Goal: Task Accomplishment & Management: Complete application form

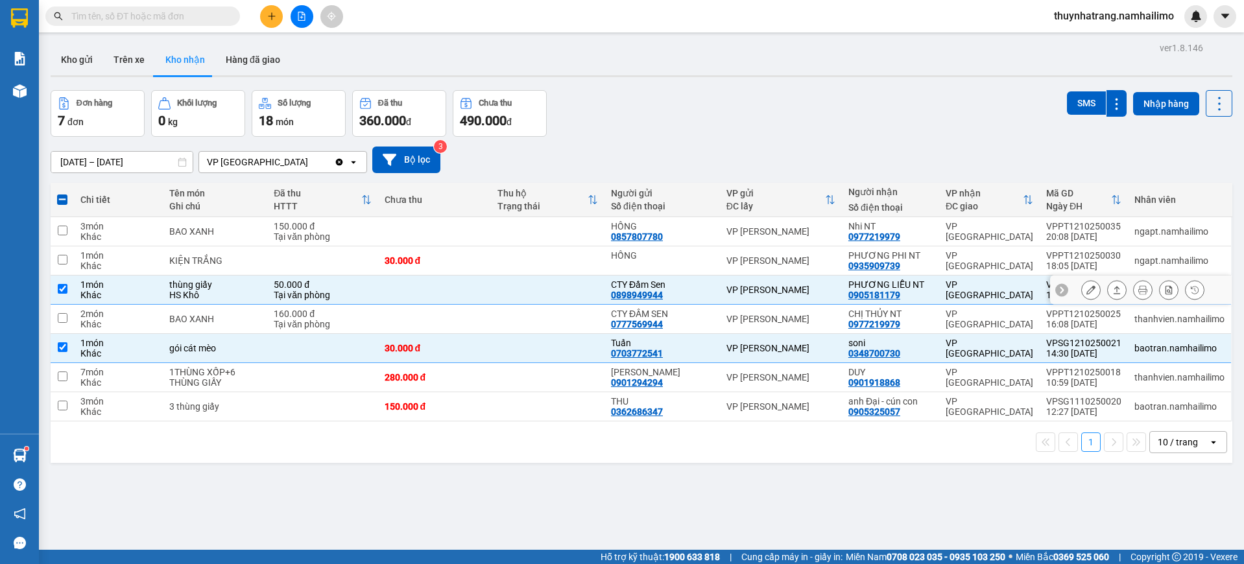
click at [876, 291] on div "0905181179" at bounding box center [874, 295] width 52 height 10
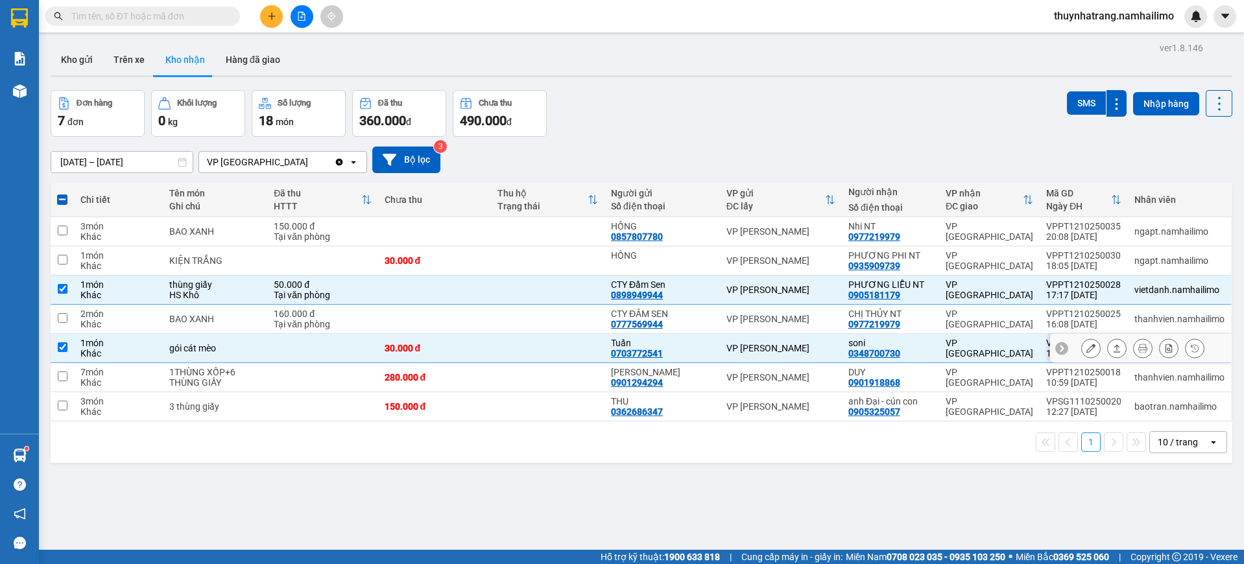
click at [825, 340] on td "VP [PERSON_NAME]" at bounding box center [781, 348] width 122 height 29
checkbox input "false"
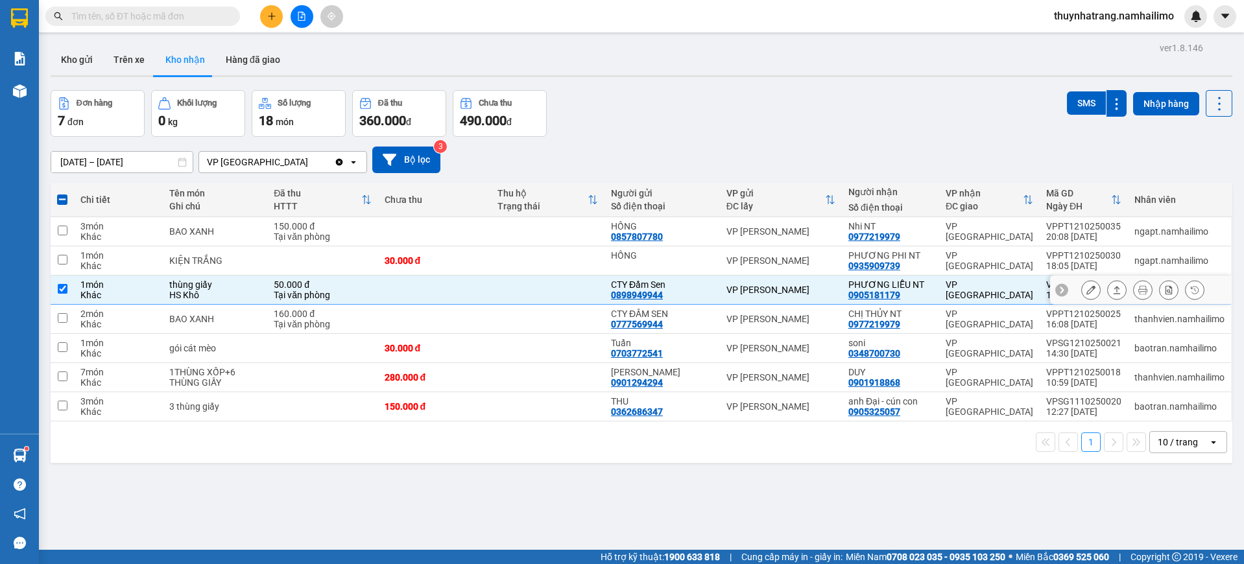
click at [878, 284] on div "PHƯƠNG LIỄU NT" at bounding box center [890, 285] width 84 height 10
checkbox input "false"
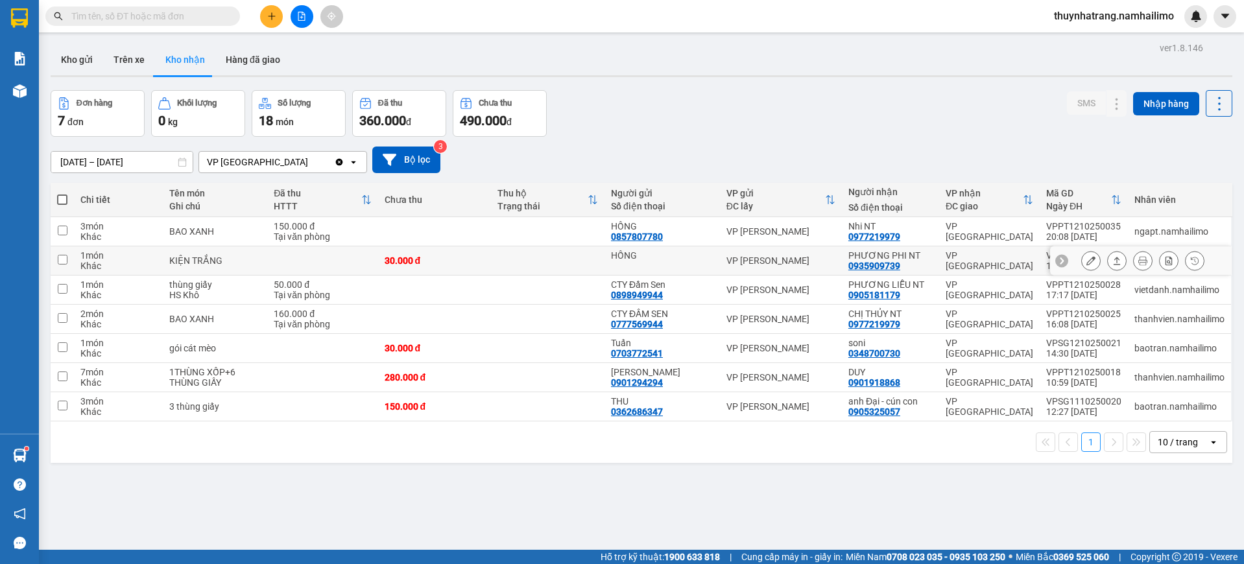
click at [887, 261] on div "0935909739" at bounding box center [874, 266] width 52 height 10
click at [946, 261] on div "VP [GEOGRAPHIC_DATA]" at bounding box center [990, 260] width 88 height 21
checkbox input "true"
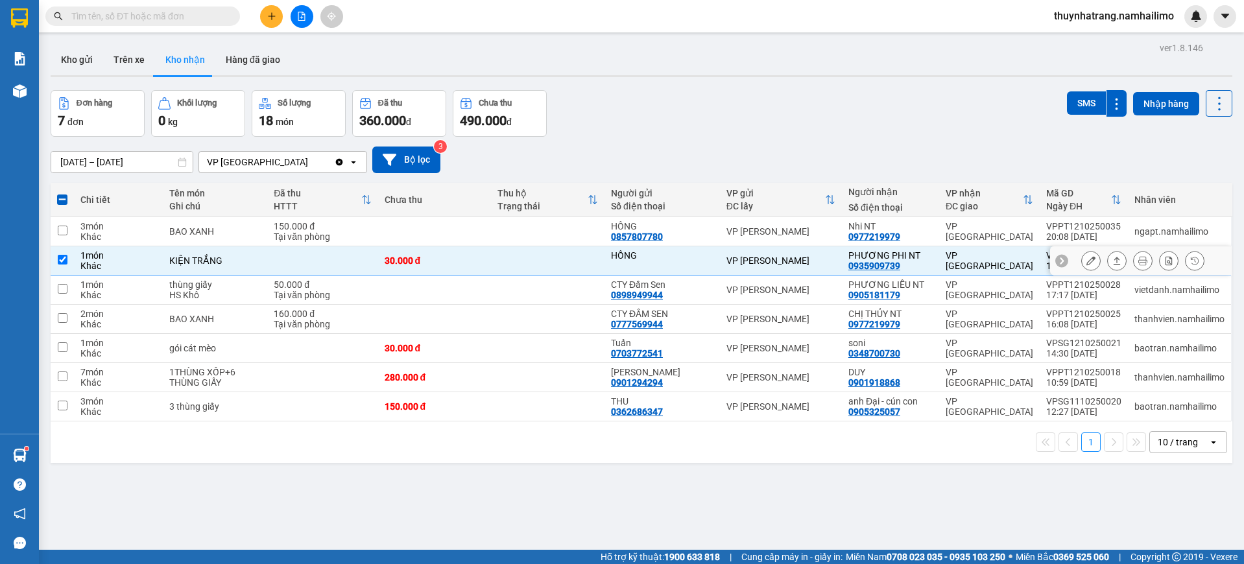
click at [1086, 259] on icon at bounding box center [1090, 260] width 9 height 9
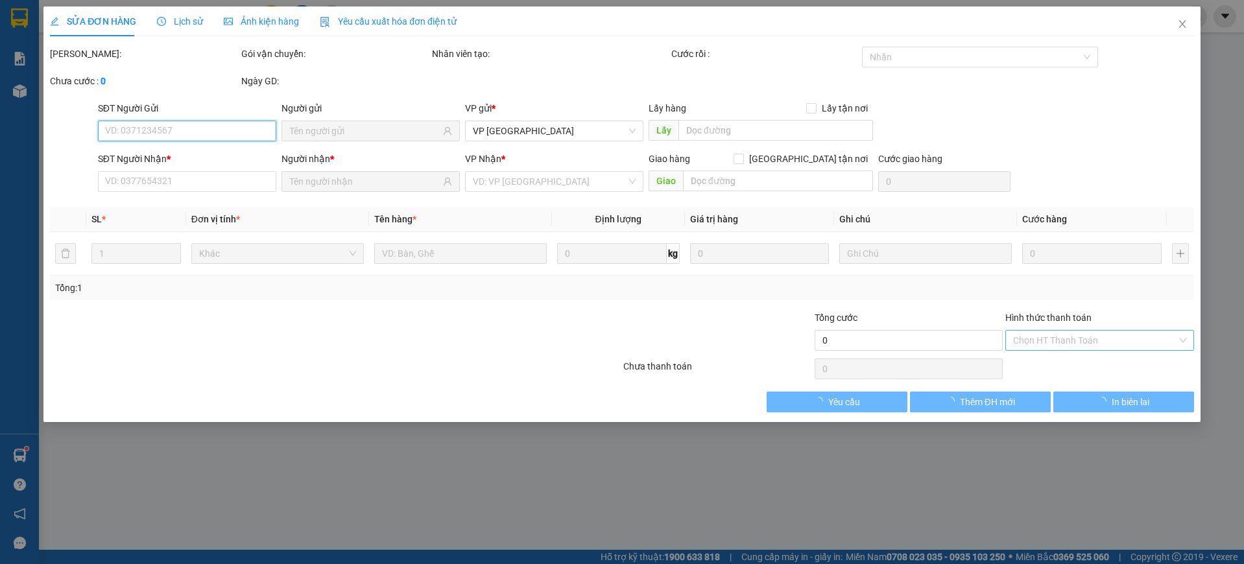
type input "HỒNG"
type input "0935909739"
type input "PHƯƠNG PHI NT"
type input "30.000"
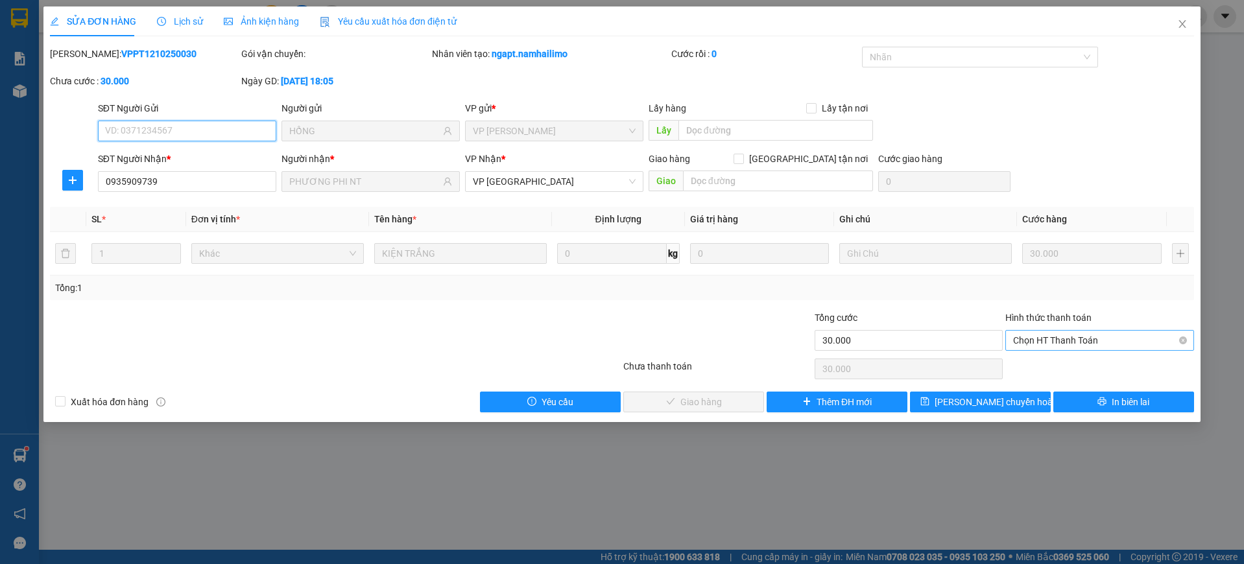
click at [1063, 339] on span "Chọn HT Thanh Toán" at bounding box center [1099, 340] width 173 height 19
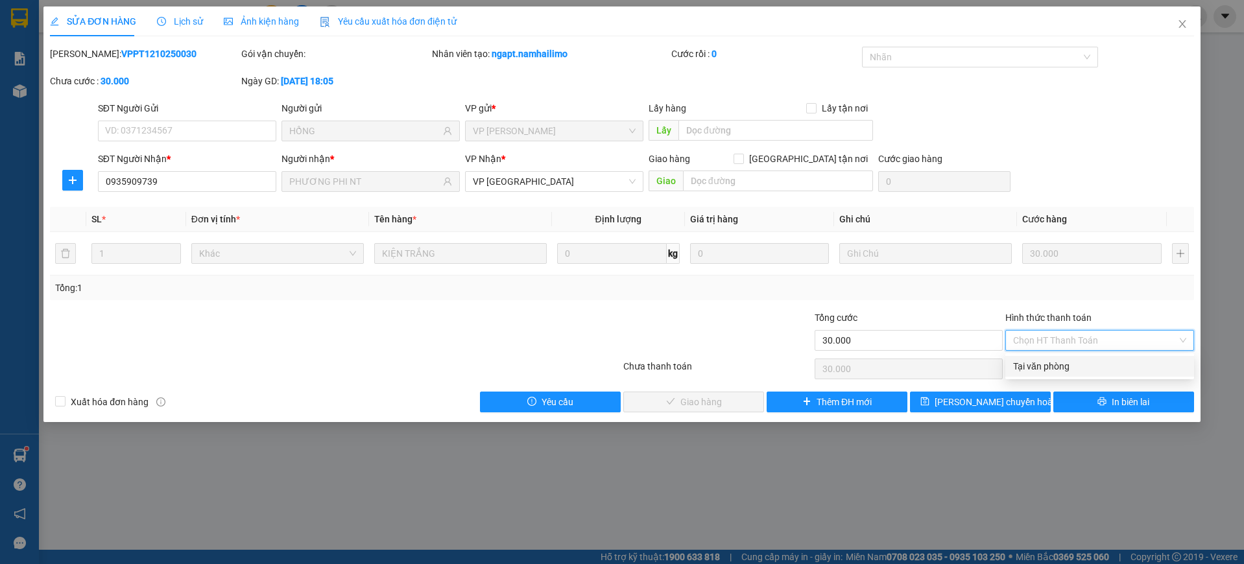
drag, startPoint x: 1066, startPoint y: 371, endPoint x: 1042, endPoint y: 368, distance: 24.1
click at [1066, 372] on div "Tại văn phòng" at bounding box center [1099, 366] width 173 height 14
type input "0"
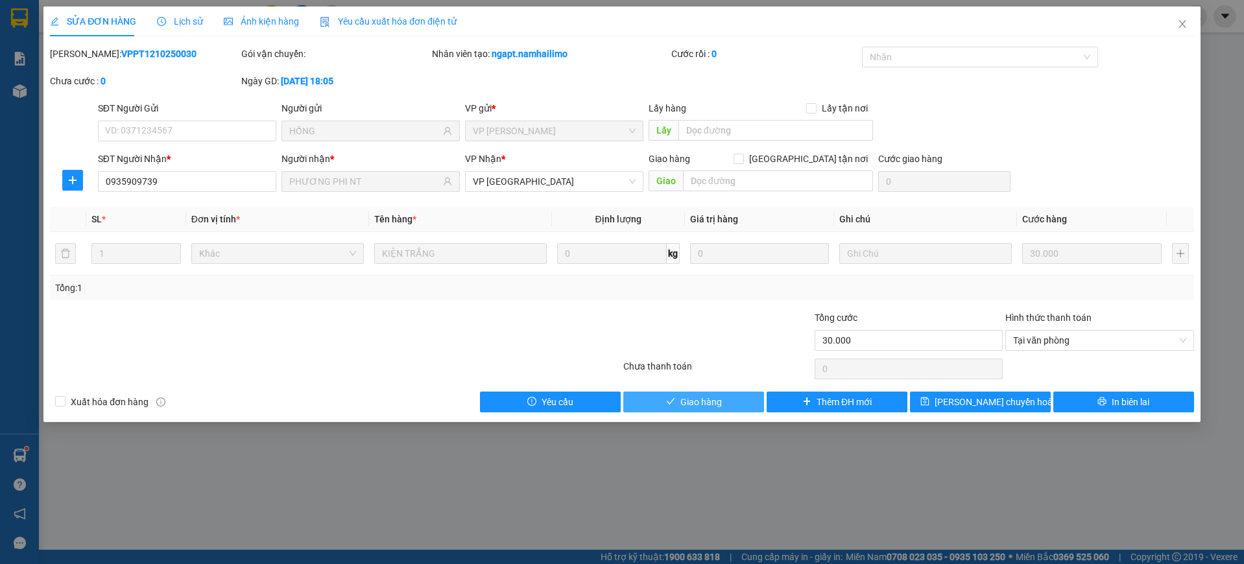
click at [711, 403] on span "Giao hàng" at bounding box center [701, 402] width 42 height 14
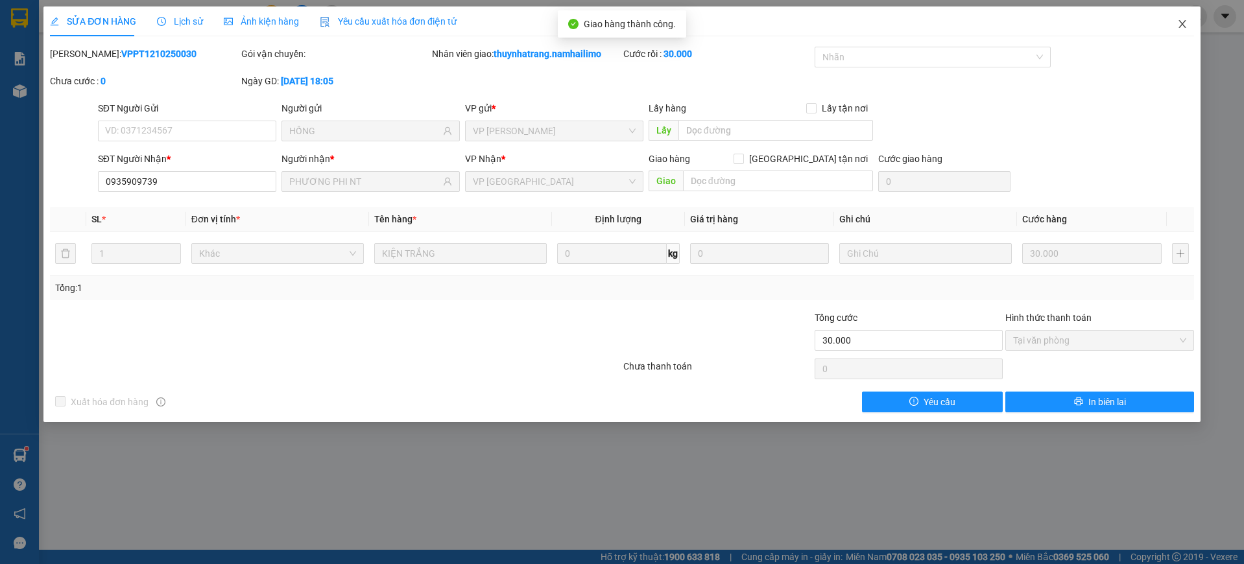
click at [1184, 24] on icon "close" at bounding box center [1182, 24] width 10 height 10
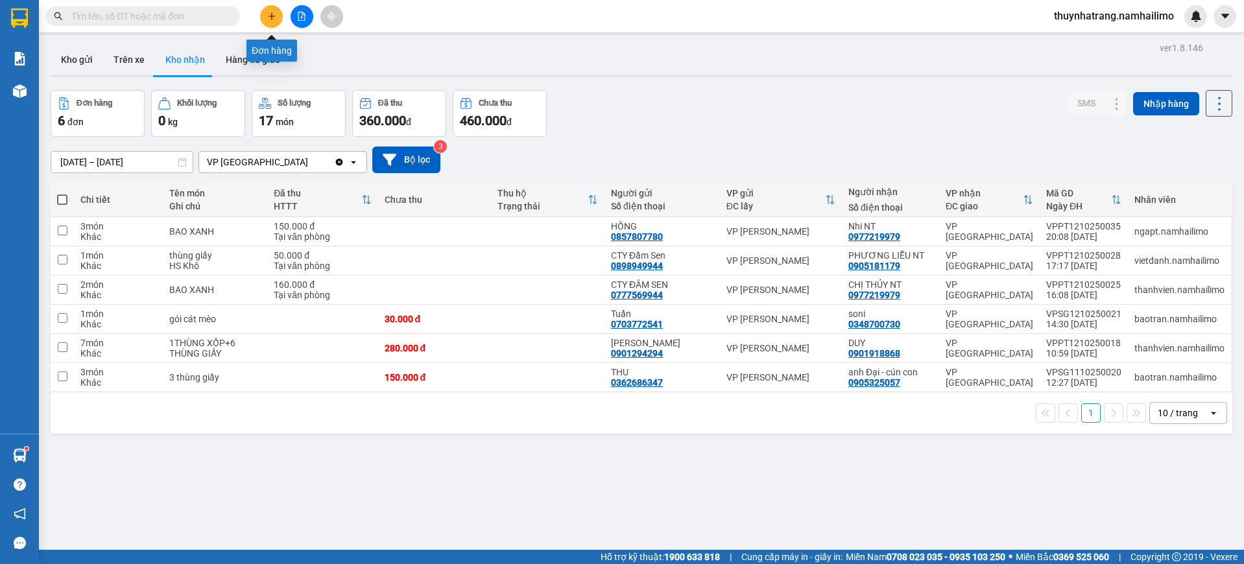
click at [272, 21] on button at bounding box center [271, 16] width 23 height 23
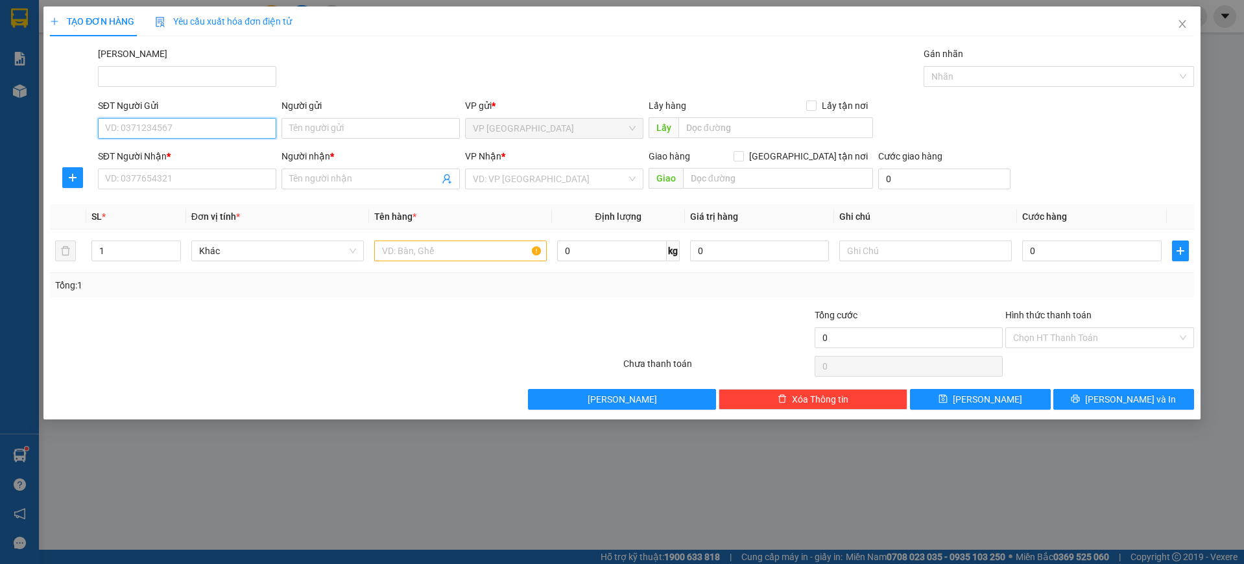
click at [165, 131] on input "SĐT Người Gửi" at bounding box center [187, 128] width 178 height 21
click at [185, 124] on input "SĐT Người Gửi" at bounding box center [187, 128] width 178 height 21
drag, startPoint x: 514, startPoint y: 182, endPoint x: 521, endPoint y: 183, distance: 7.9
click at [514, 181] on input "search" at bounding box center [550, 178] width 154 height 19
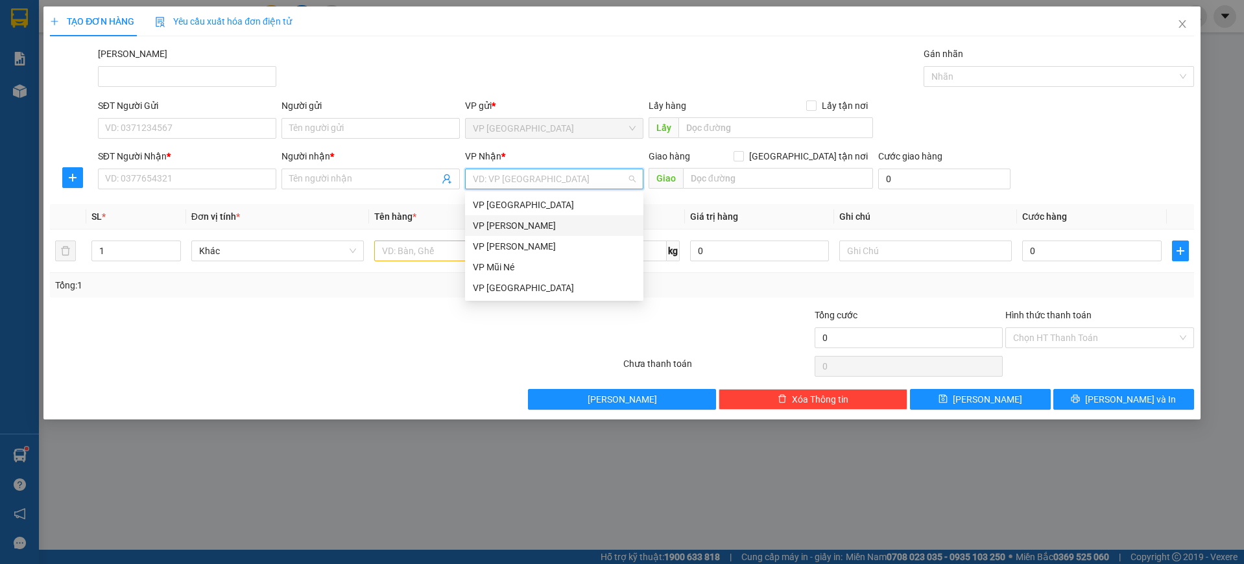
click at [532, 224] on div "VP [PERSON_NAME]" at bounding box center [554, 226] width 163 height 14
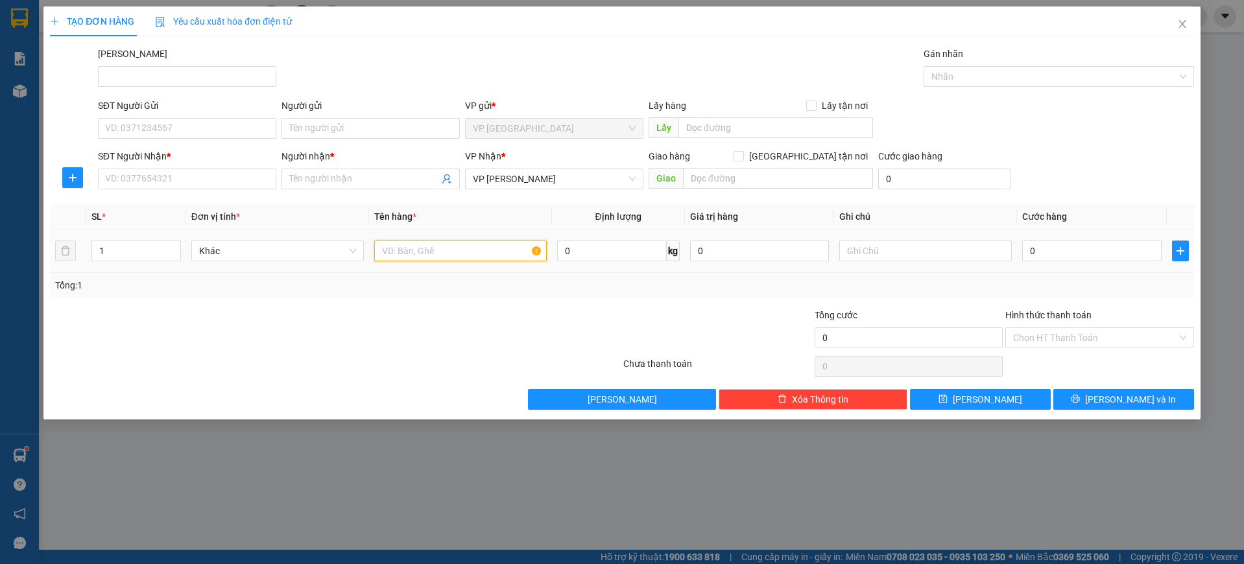
click at [398, 258] on input "text" at bounding box center [460, 251] width 173 height 21
type input "1 Kiện"
click at [1042, 335] on input "Hình thức thanh toán" at bounding box center [1095, 337] width 164 height 19
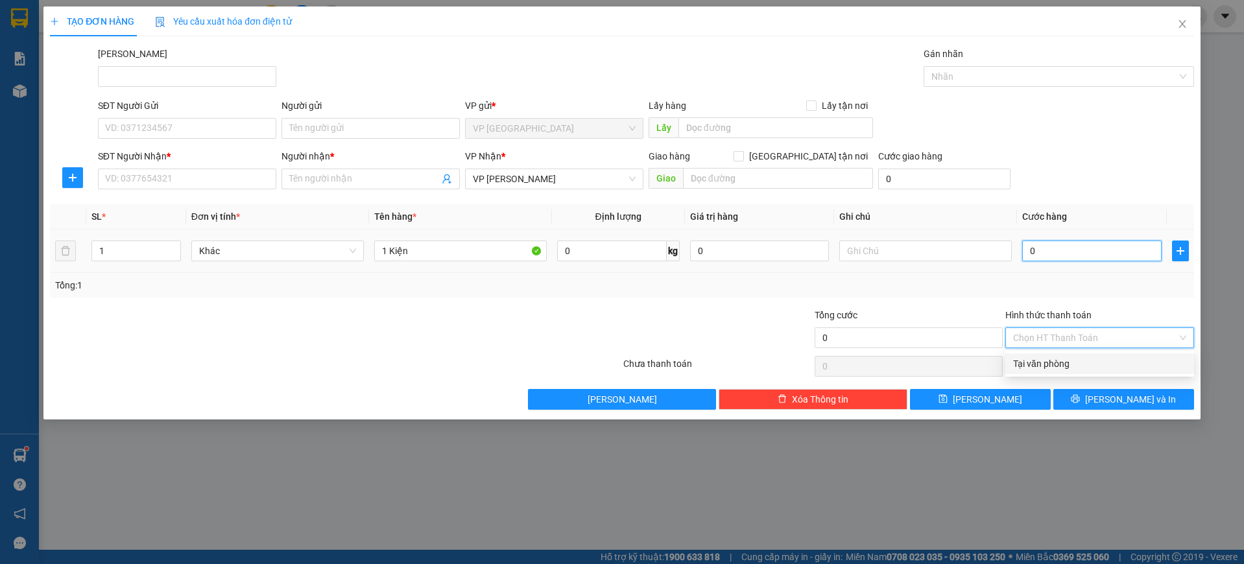
click at [1045, 253] on input "0" at bounding box center [1091, 251] width 139 height 21
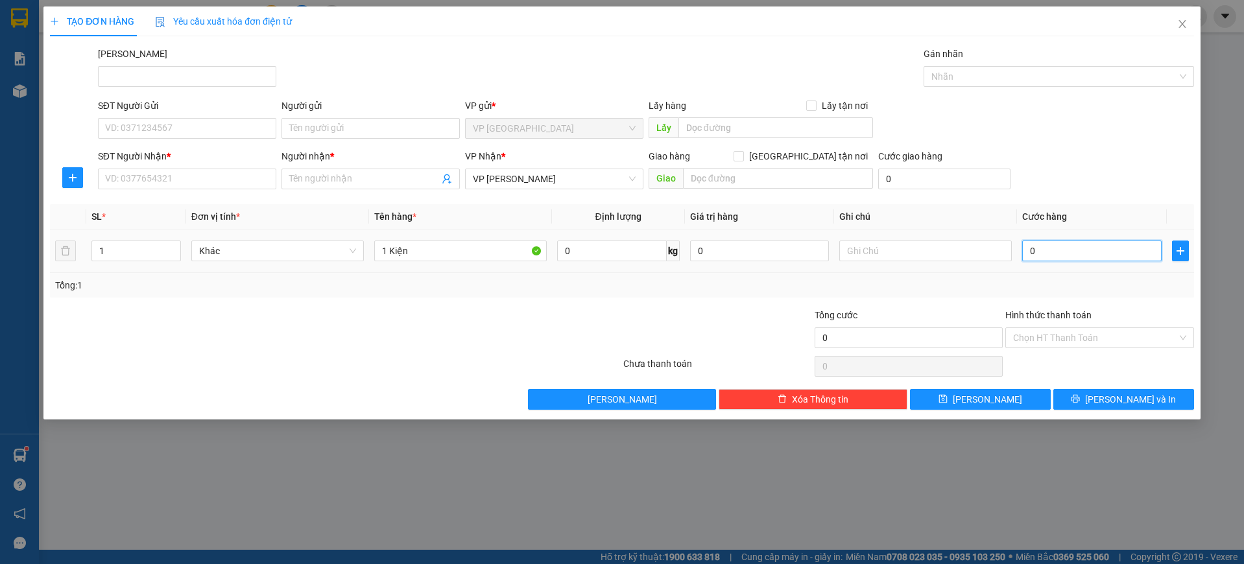
type input "3"
type input "30"
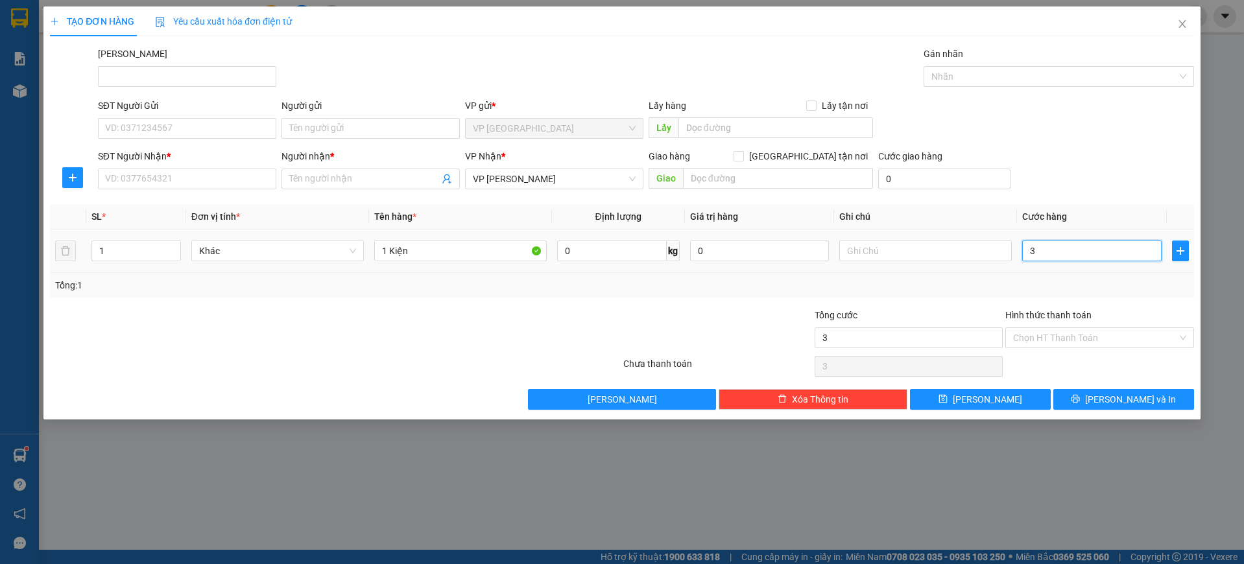
type input "30"
type input "300"
type input "3.000"
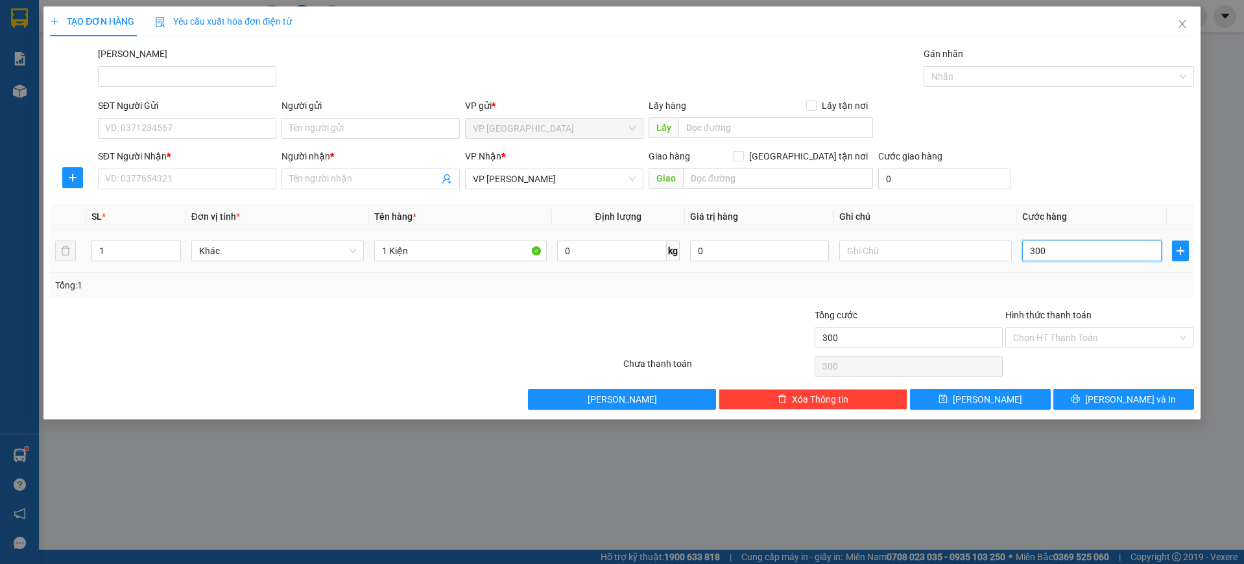
type input "3.000"
type input "30.000"
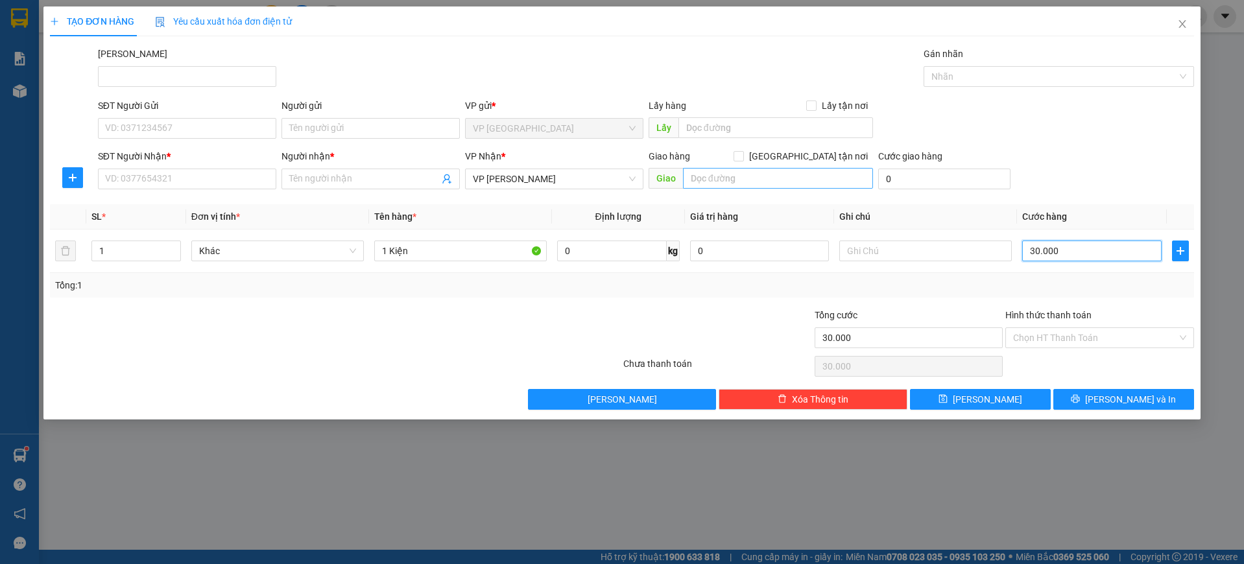
type input "30.000"
click at [780, 180] on input "text" at bounding box center [778, 178] width 190 height 21
click at [857, 243] on input "text" at bounding box center [925, 251] width 173 height 21
type input "HÀNG GẤP GỌI KHÁCH NHẬN LIỀN GIÚP EM"
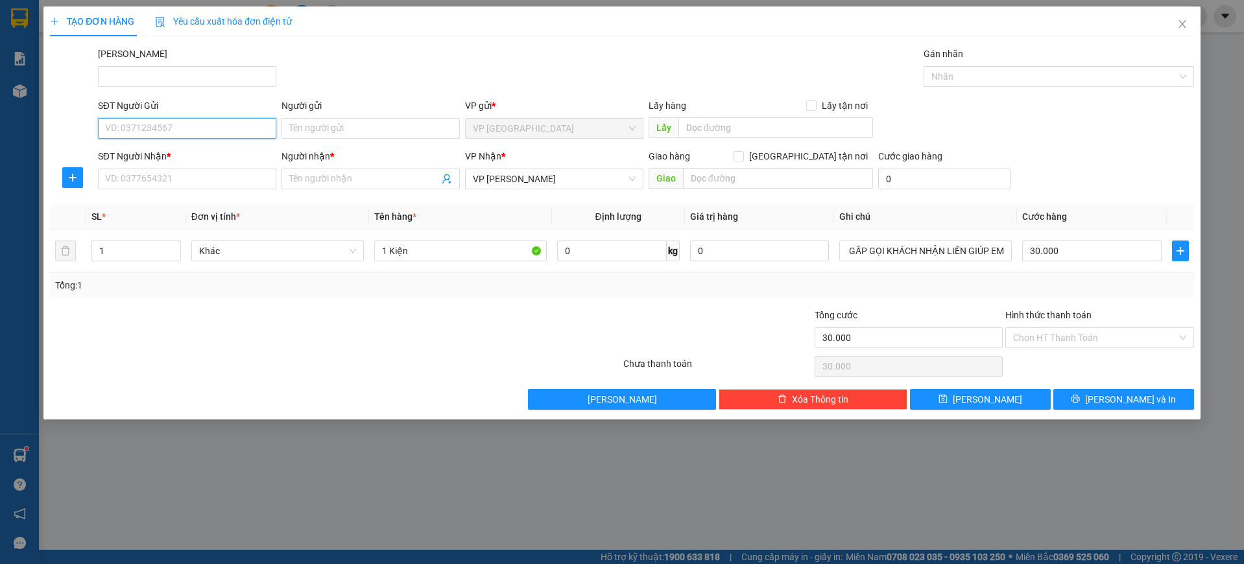
click at [176, 132] on input "SĐT Người Gửi" at bounding box center [187, 128] width 178 height 21
type input "0987393875"
click at [200, 157] on div "0987393875 - anh hòa" at bounding box center [187, 154] width 163 height 14
type input "anh hòa"
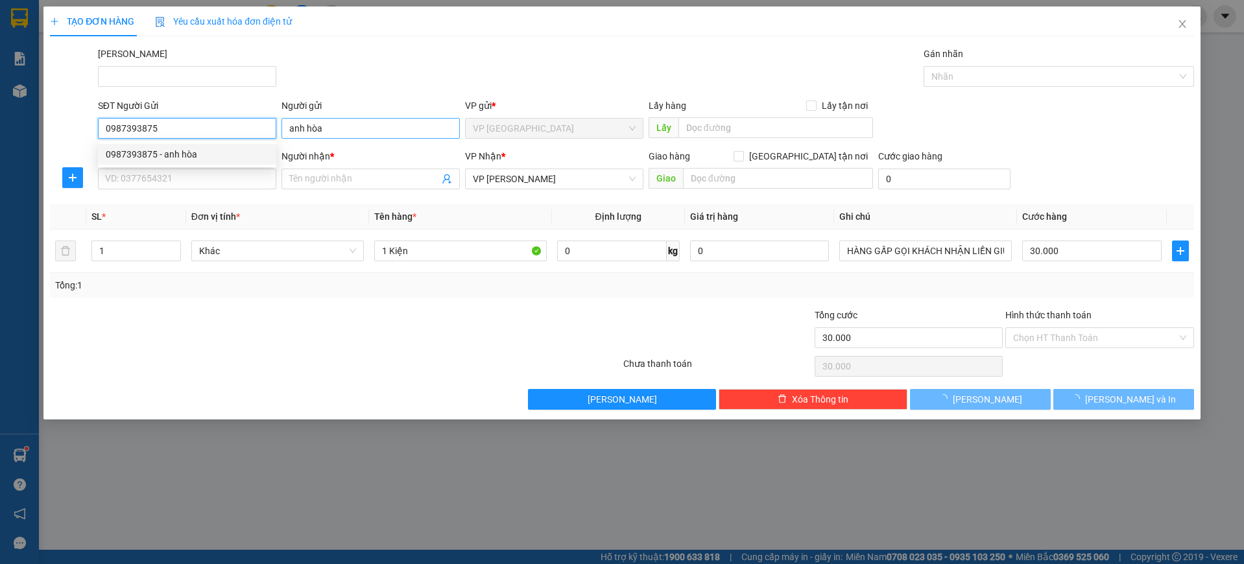
type input "20.000"
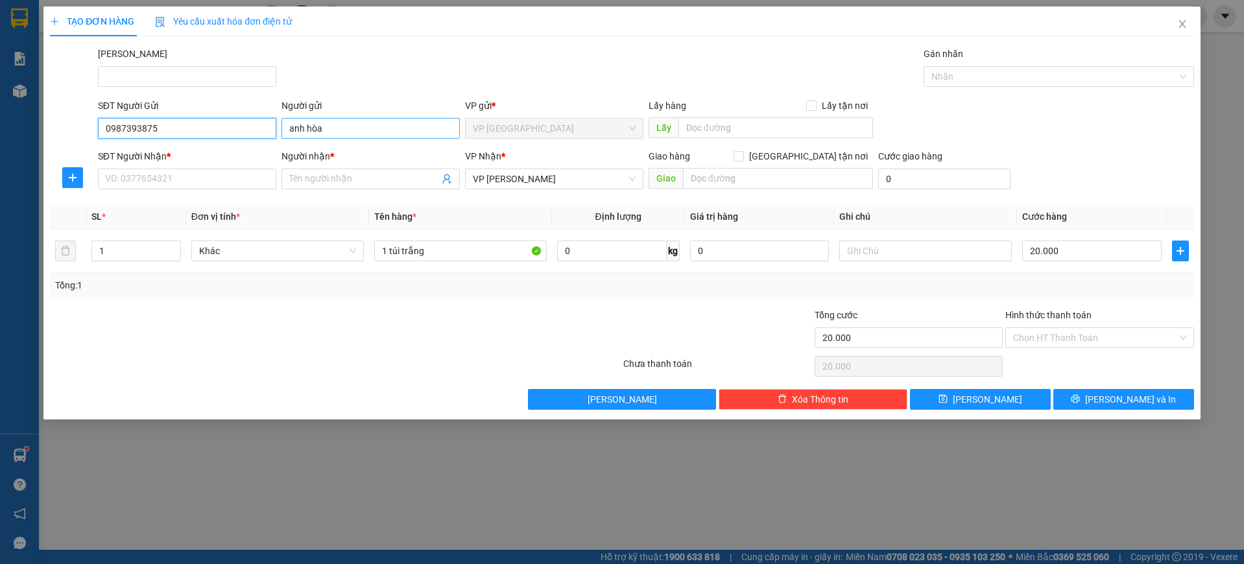
type input "0987393875"
drag, startPoint x: 332, startPoint y: 133, endPoint x: 128, endPoint y: 130, distance: 204.3
click at [128, 130] on div "SĐT Người Gửi 0987393875 Người gửi anh hòa anh hòa VP gửi * VP [GEOGRAPHIC_DATA…" at bounding box center [645, 121] width 1101 height 45
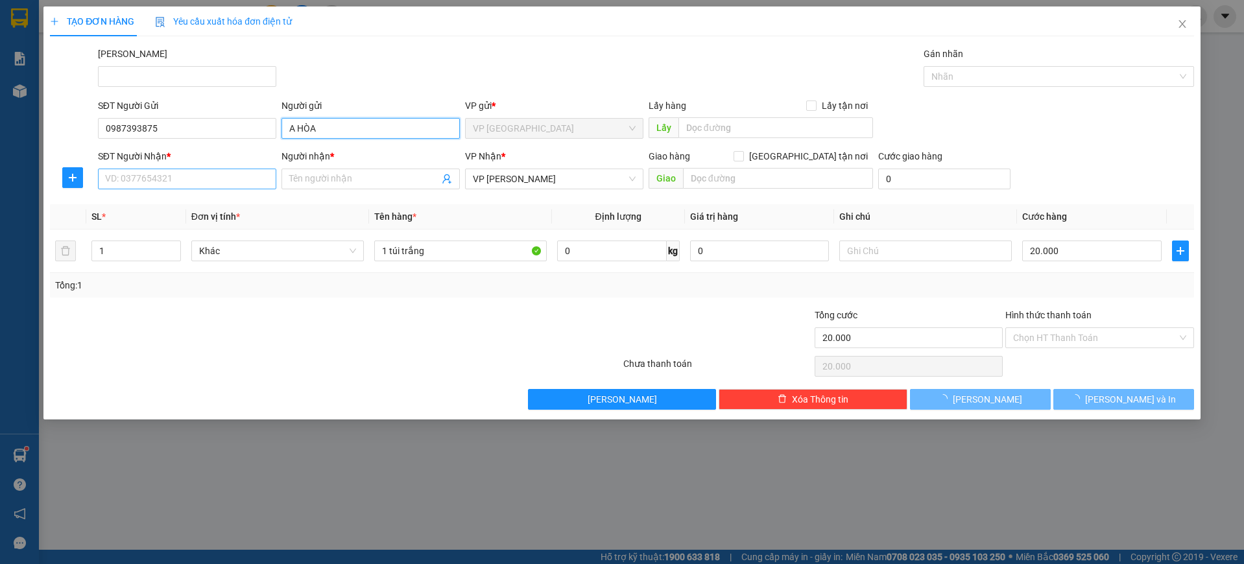
type input "A HÒA"
click at [131, 180] on input "SĐT Người Nhận *" at bounding box center [187, 179] width 178 height 21
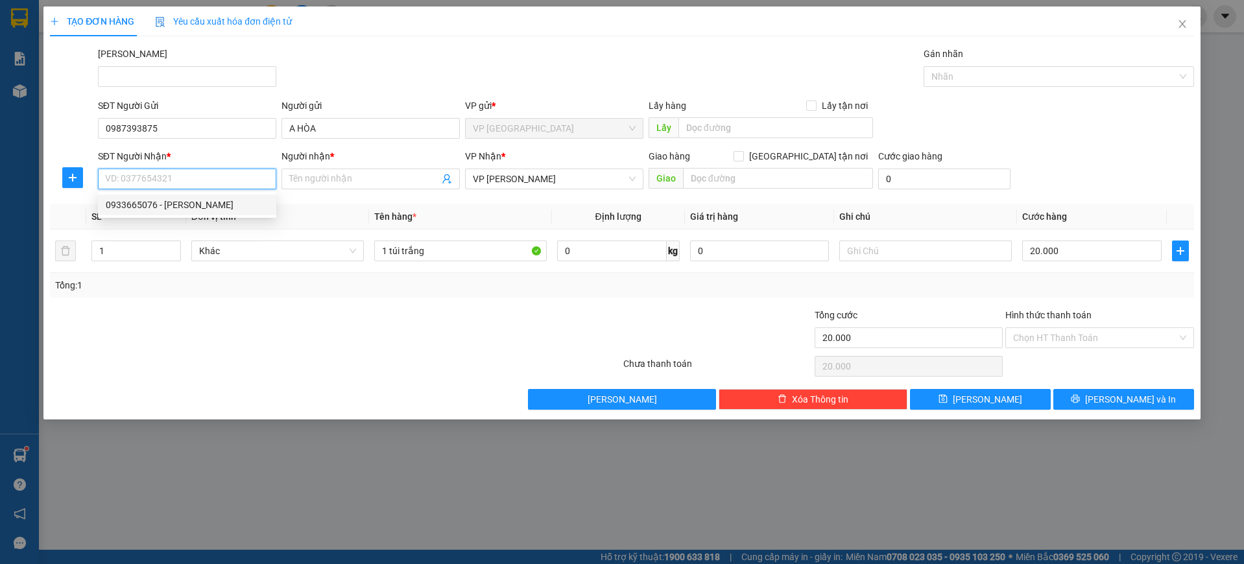
click at [152, 207] on div "0933665076 - [PERSON_NAME]" at bounding box center [187, 205] width 163 height 14
type input "0933665076"
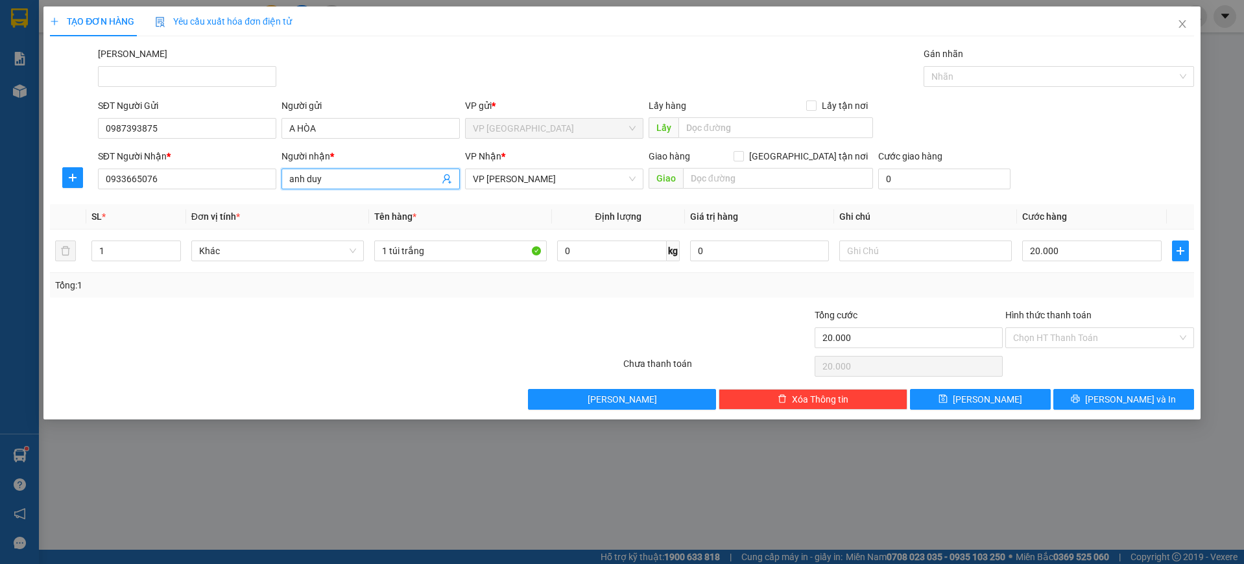
drag, startPoint x: 328, startPoint y: 177, endPoint x: 161, endPoint y: 200, distance: 168.3
click at [161, 200] on div "Transit Pickup Surcharge Ids Transit Deliver Surcharge Ids Transit Deliver Surc…" at bounding box center [622, 228] width 1144 height 363
type input "A DUY"
click at [559, 315] on div at bounding box center [526, 330] width 191 height 45
click at [1079, 252] on input "20.000" at bounding box center [1091, 251] width 139 height 21
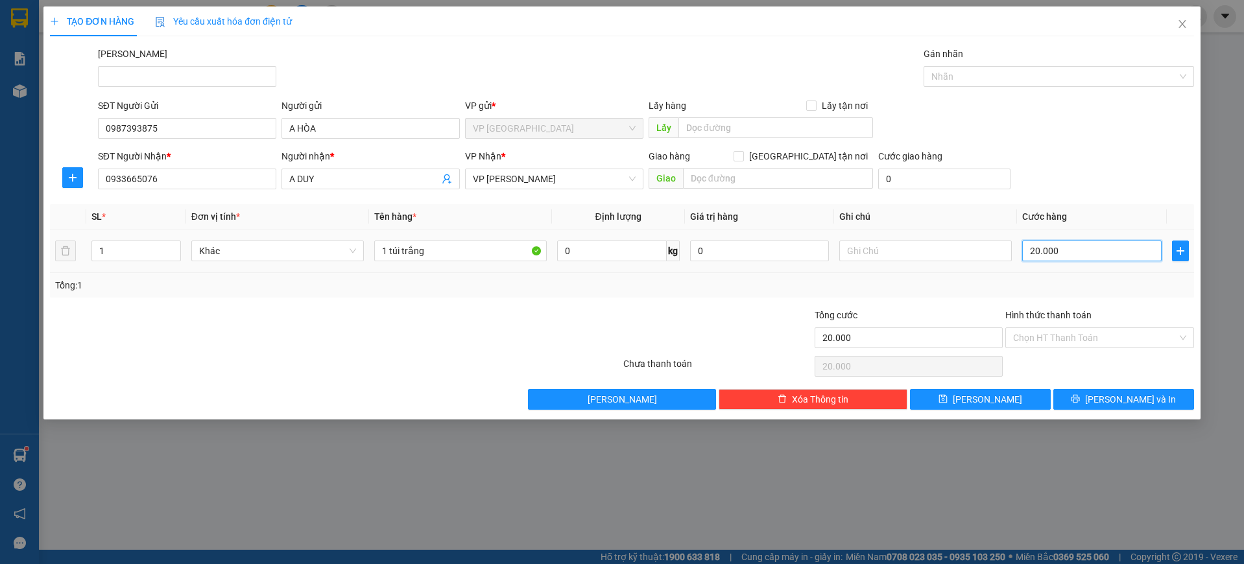
type input "3"
type input "30"
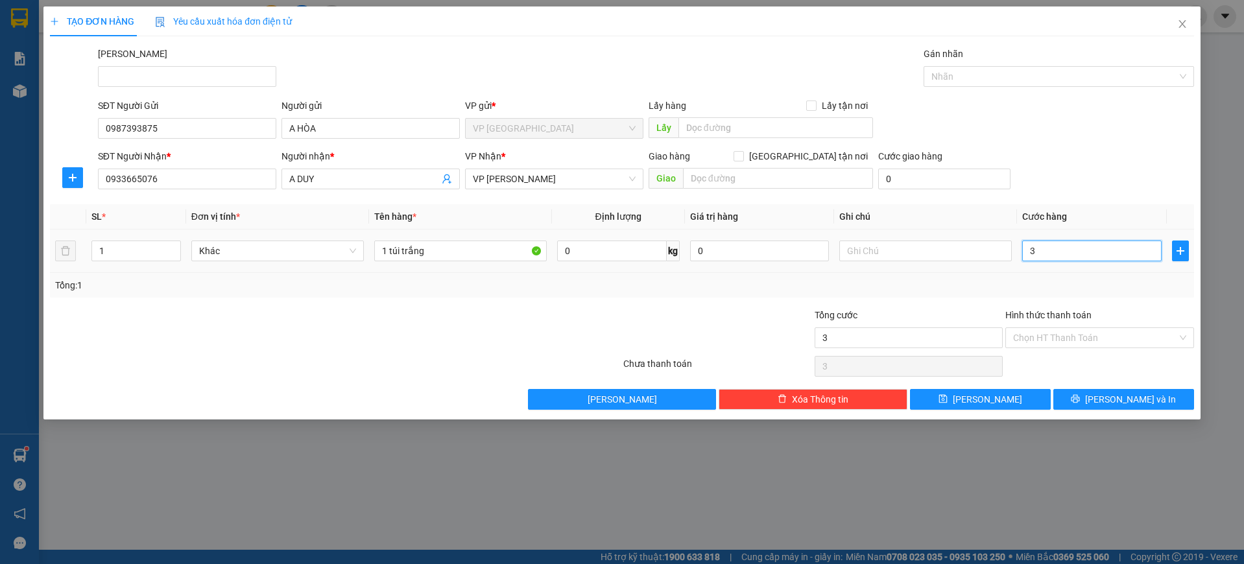
type input "30"
type input "300"
type input "3.000"
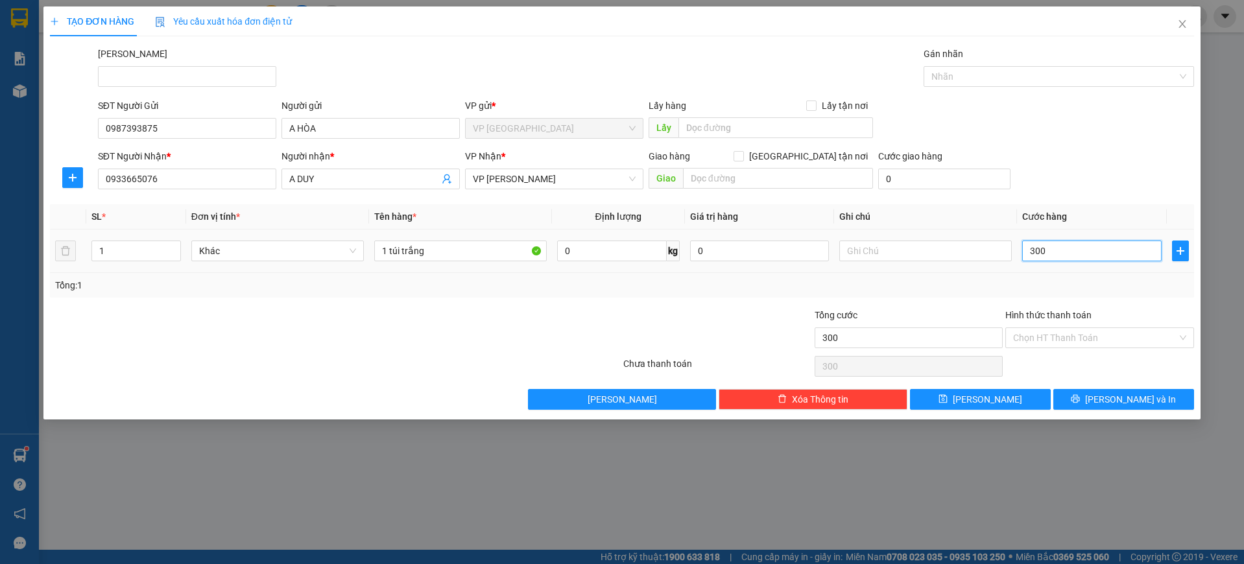
type input "3.000"
type input "30.000"
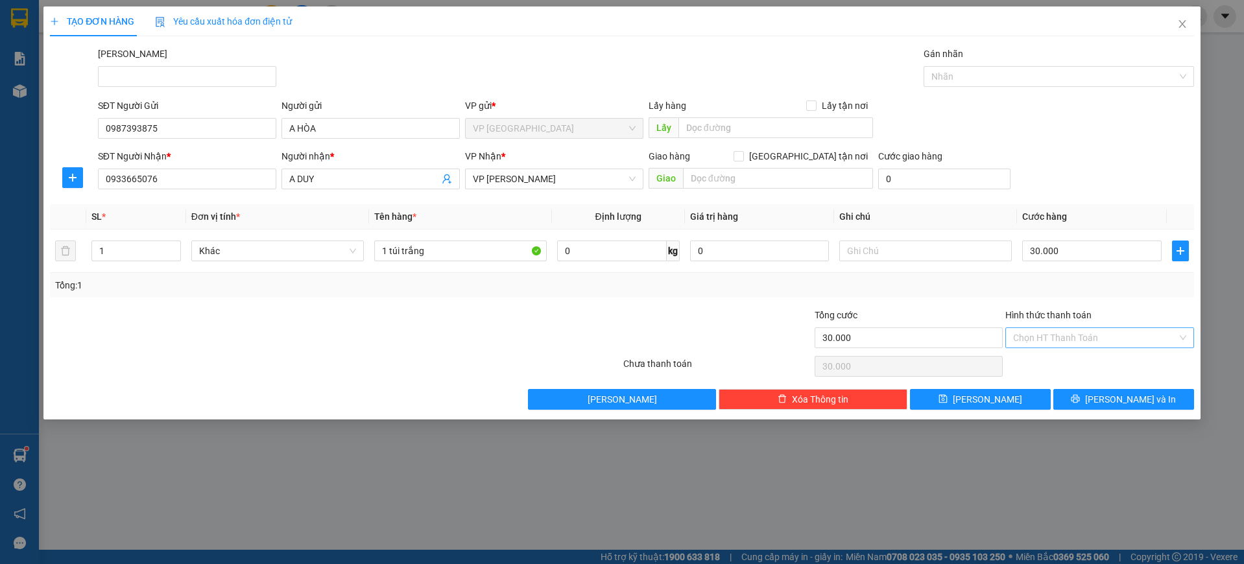
click at [1084, 342] on input "Hình thức thanh toán" at bounding box center [1095, 337] width 164 height 19
click at [1069, 371] on div "Tại văn phòng" at bounding box center [1099, 363] width 189 height 21
type input "0"
drag, startPoint x: 433, startPoint y: 257, endPoint x: 392, endPoint y: 265, distance: 41.0
click at [392, 265] on td "1 túi trắng" at bounding box center [460, 251] width 183 height 43
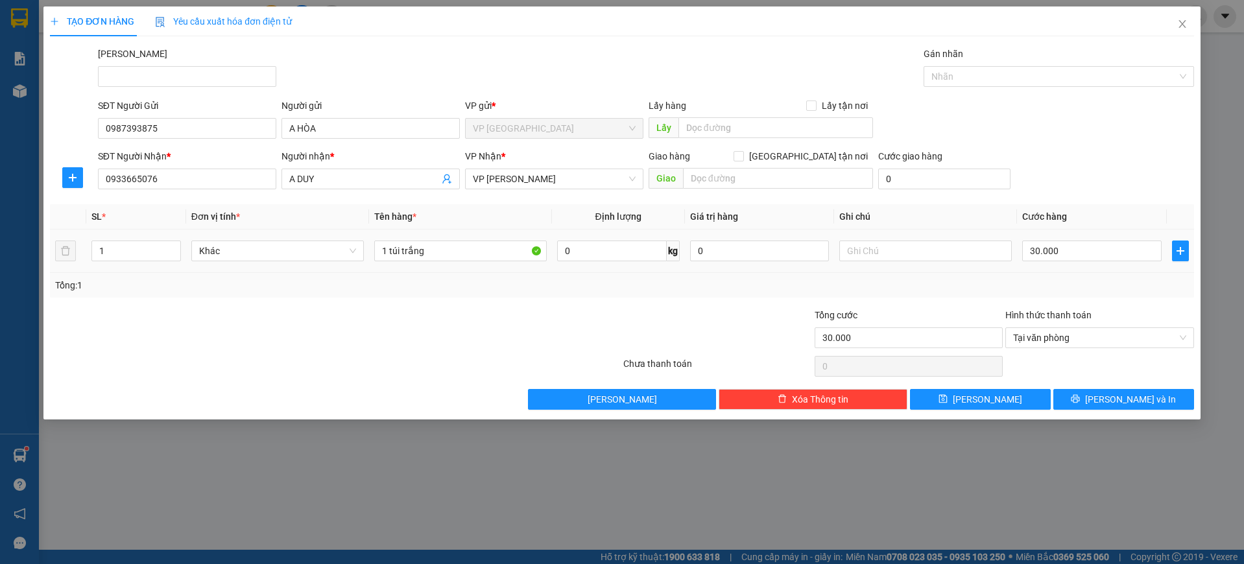
click at [390, 265] on td "1 túi trắng" at bounding box center [460, 251] width 183 height 43
drag, startPoint x: 449, startPoint y: 253, endPoint x: 388, endPoint y: 265, distance: 62.1
click at [388, 265] on td "1 túi trắng" at bounding box center [460, 251] width 183 height 43
type input "1 KIỆN"
click at [1115, 389] on button "[PERSON_NAME] và In" at bounding box center [1123, 399] width 141 height 21
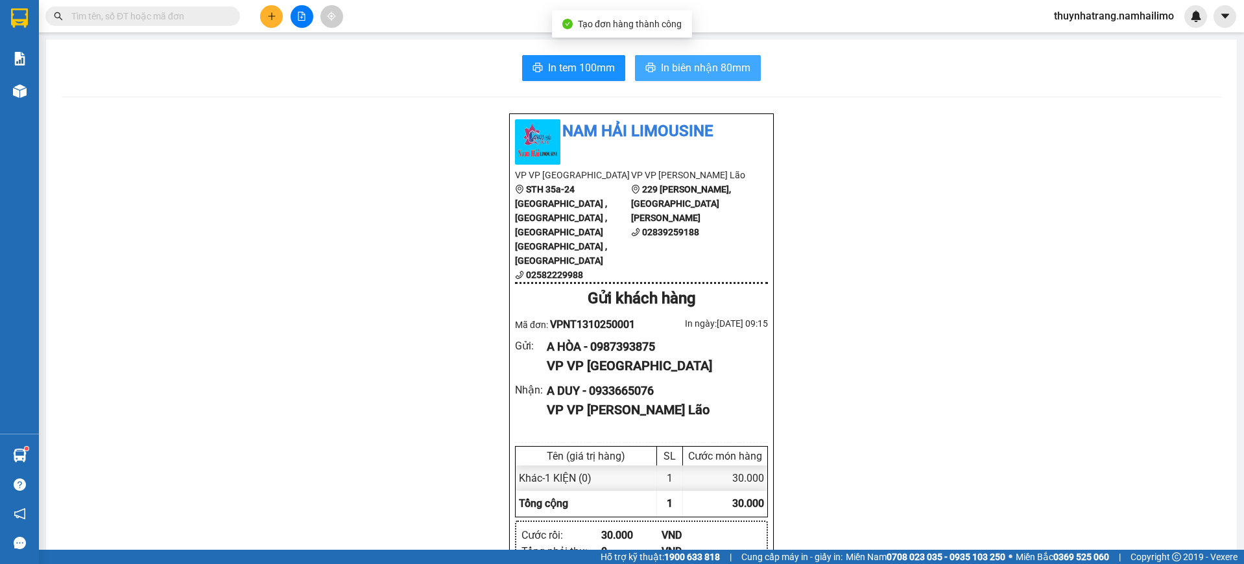
click at [721, 64] on span "In biên nhận 80mm" at bounding box center [705, 68] width 89 height 16
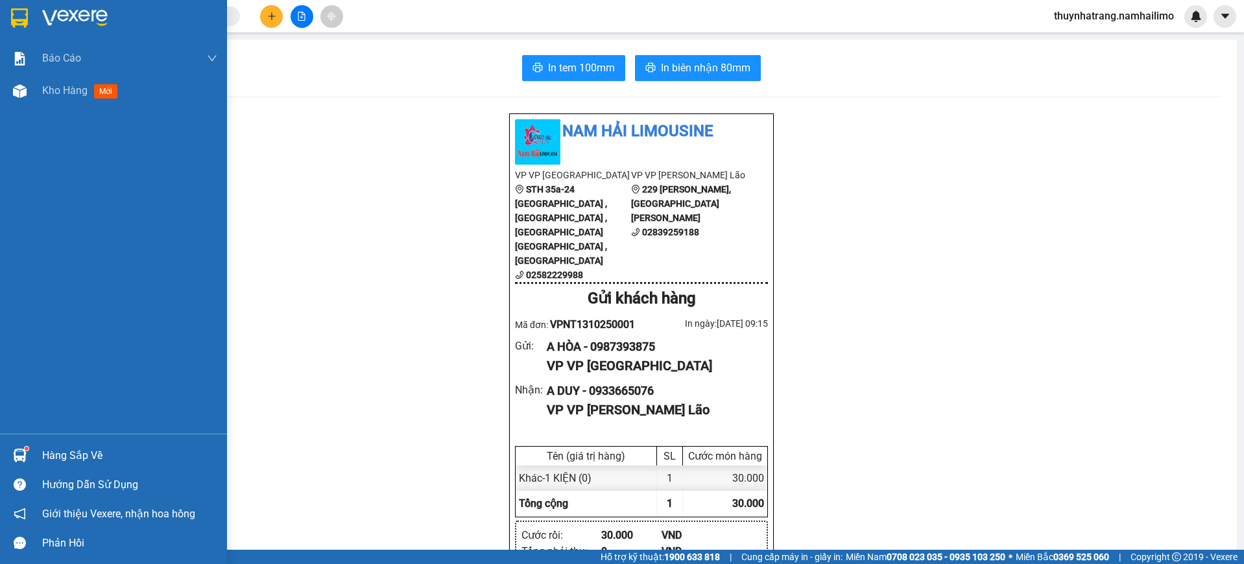
click at [20, 14] on img at bounding box center [19, 17] width 17 height 19
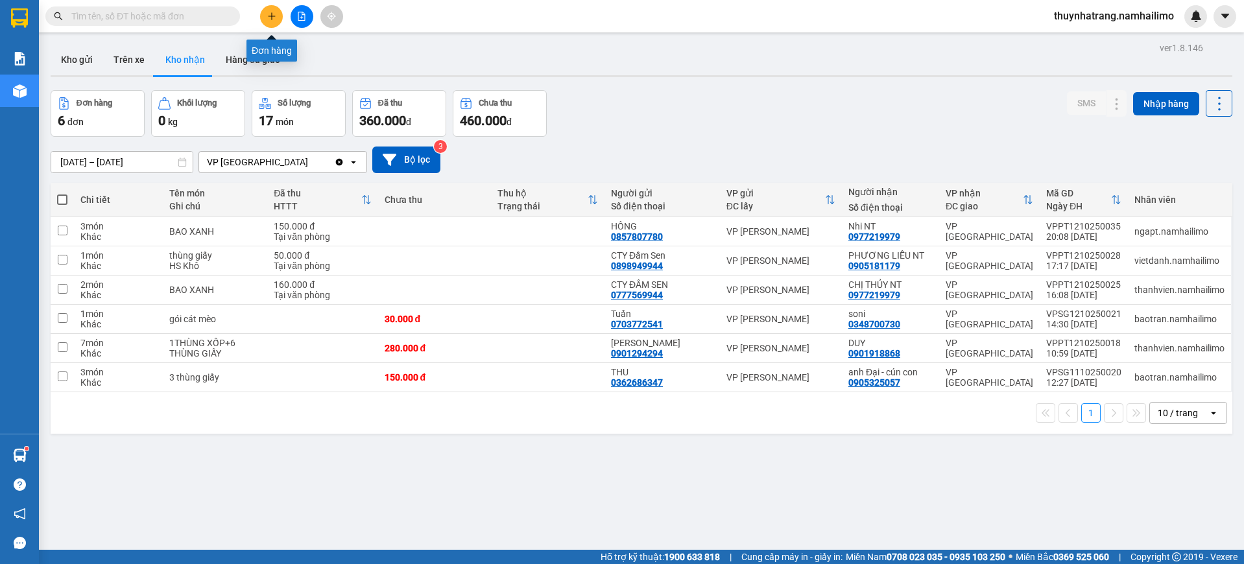
click at [276, 18] on button at bounding box center [271, 16] width 23 height 23
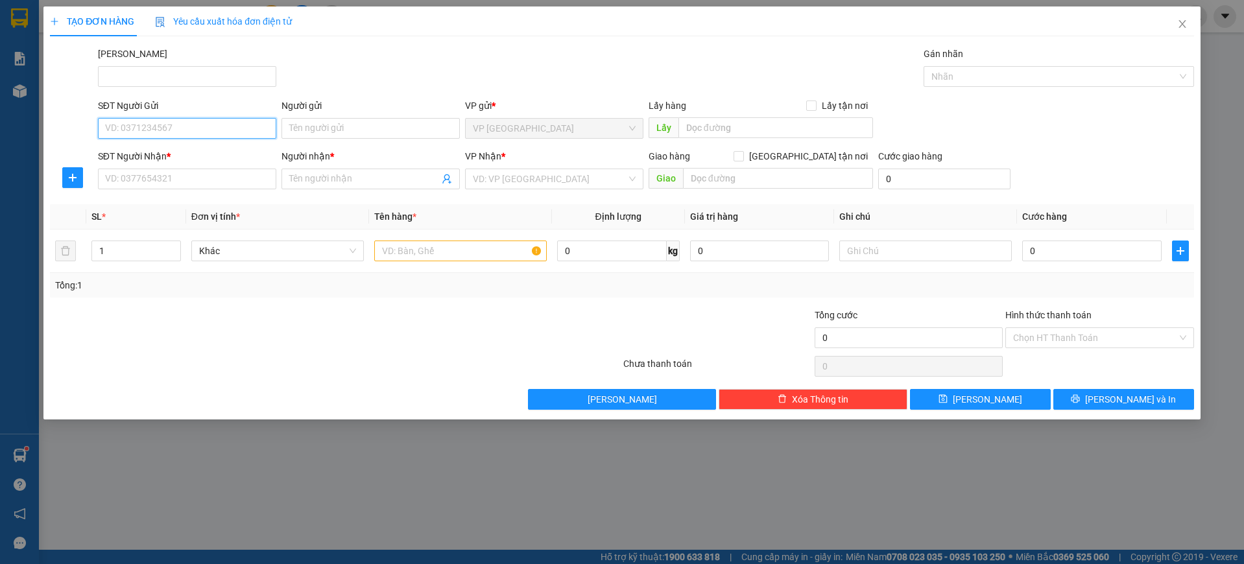
click at [184, 134] on input "SĐT Người Gửi" at bounding box center [187, 128] width 178 height 21
type input "0937017973"
click at [180, 151] on div "0937017973 - Khanh" at bounding box center [187, 154] width 163 height 14
type input "Khanh"
type input "0935422634"
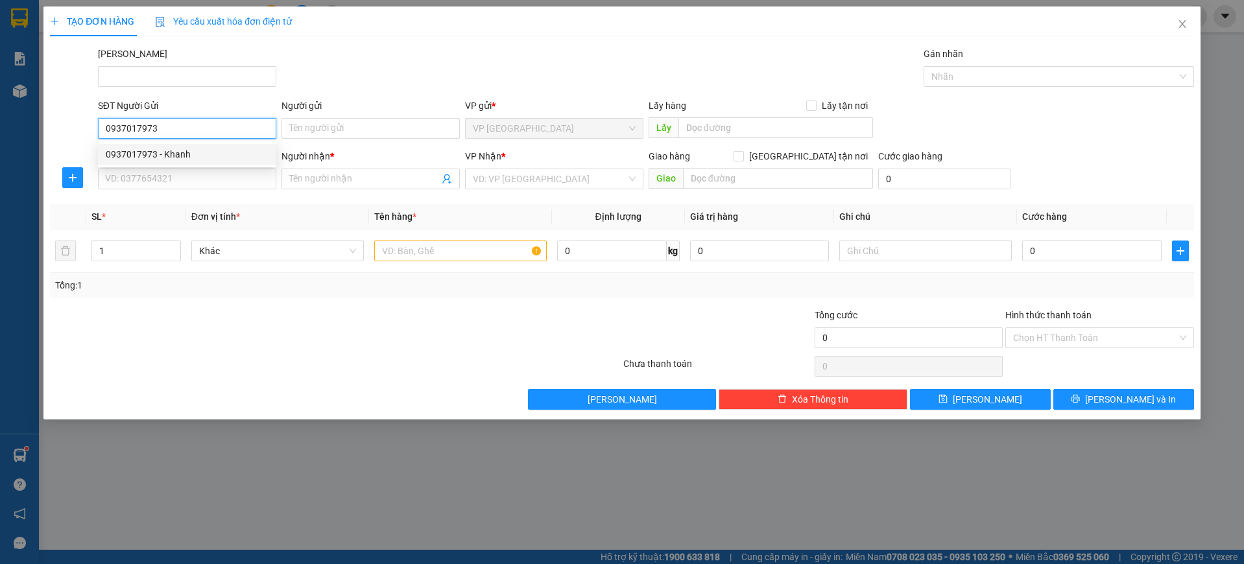
type input "HẰNG"
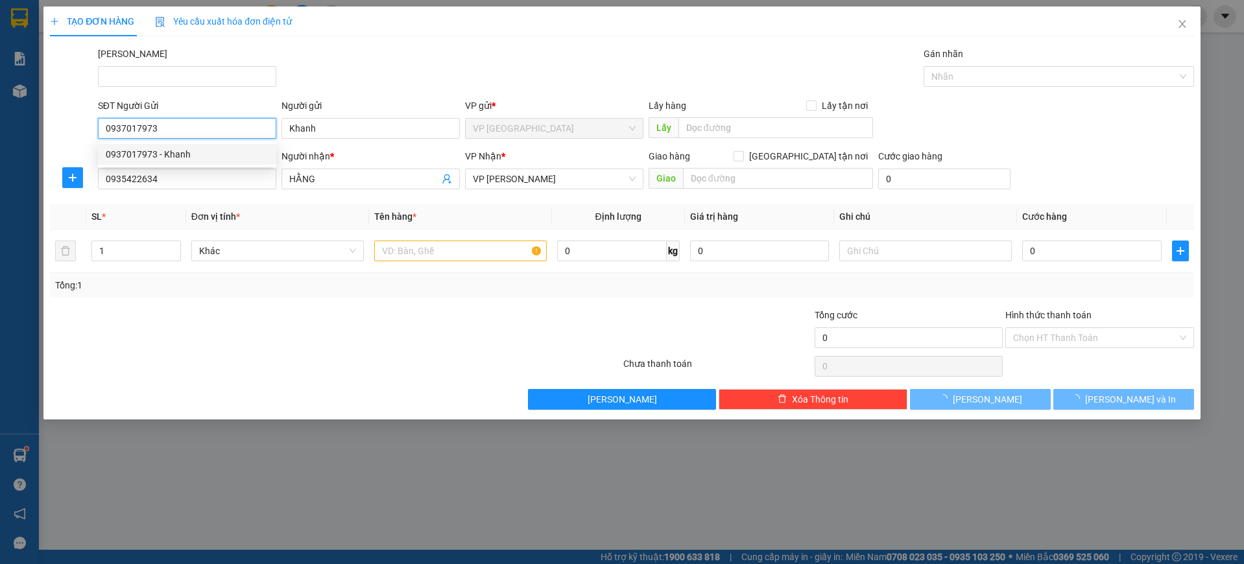
type input "30.000"
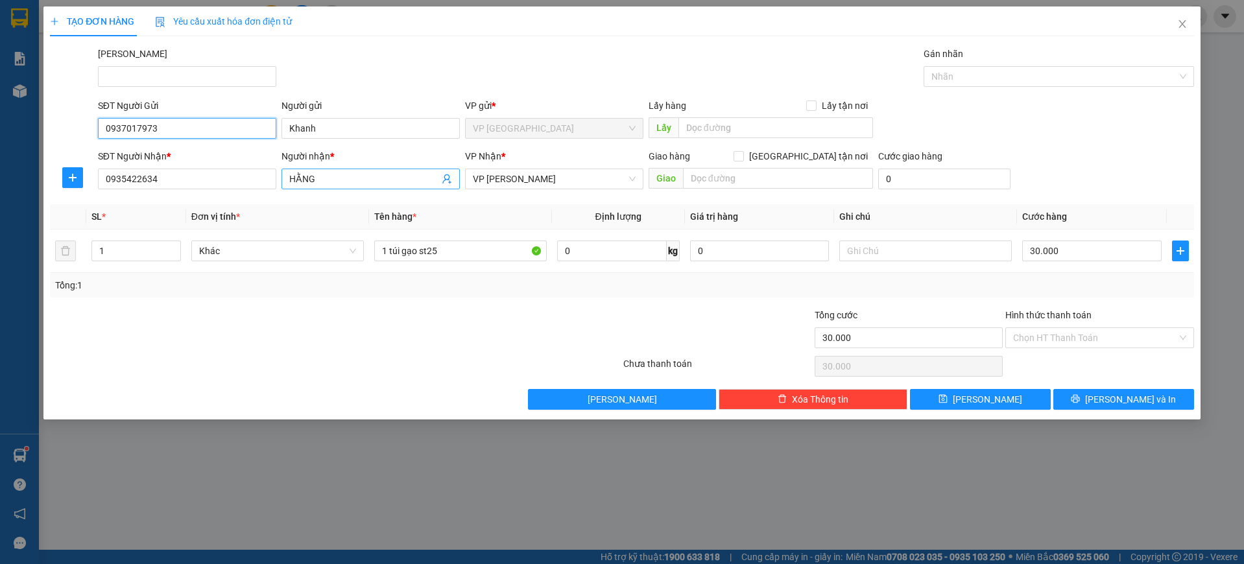
type input "0937017973"
click at [403, 182] on input "HẰNG" at bounding box center [364, 179] width 150 height 14
drag, startPoint x: 342, startPoint y: 191, endPoint x: 190, endPoint y: 193, distance: 151.8
click at [194, 202] on div "Transit Pickup Surcharge Ids Transit Deliver Surcharge Ids Transit Deliver Surc…" at bounding box center [622, 228] width 1144 height 363
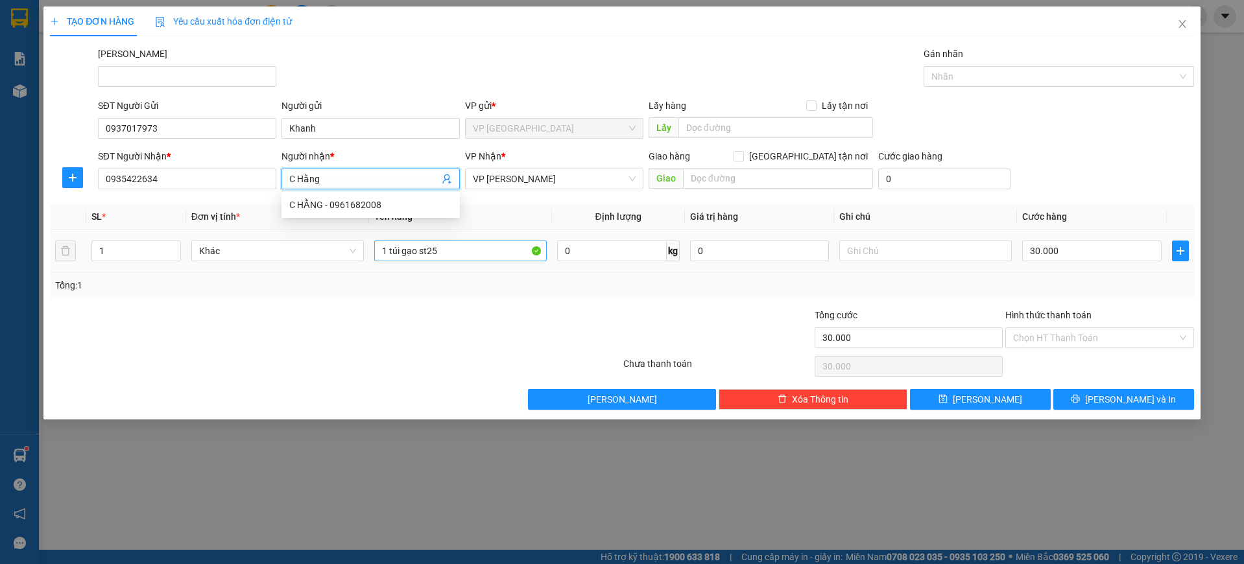
type input "C Hằng"
drag, startPoint x: 461, startPoint y: 248, endPoint x: 390, endPoint y: 260, distance: 71.8
click at [391, 262] on div "1 túi gạo st25" at bounding box center [460, 251] width 173 height 26
type input "1 tVali Xanh Đậm"
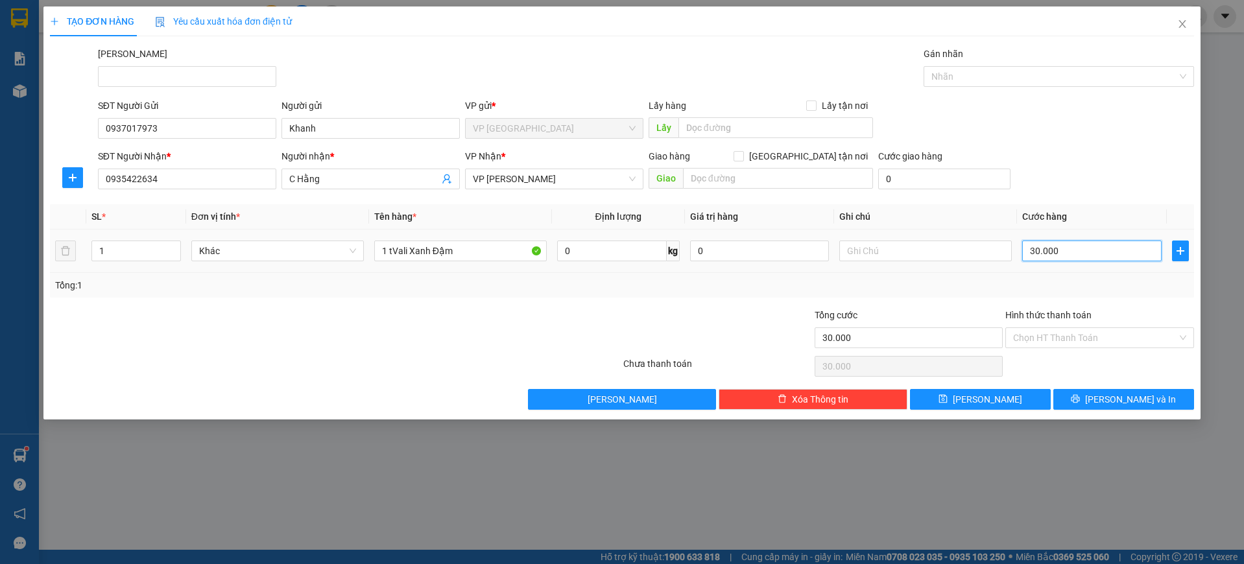
click at [1062, 241] on input "30.000" at bounding box center [1091, 251] width 139 height 21
type input "5"
type input "50"
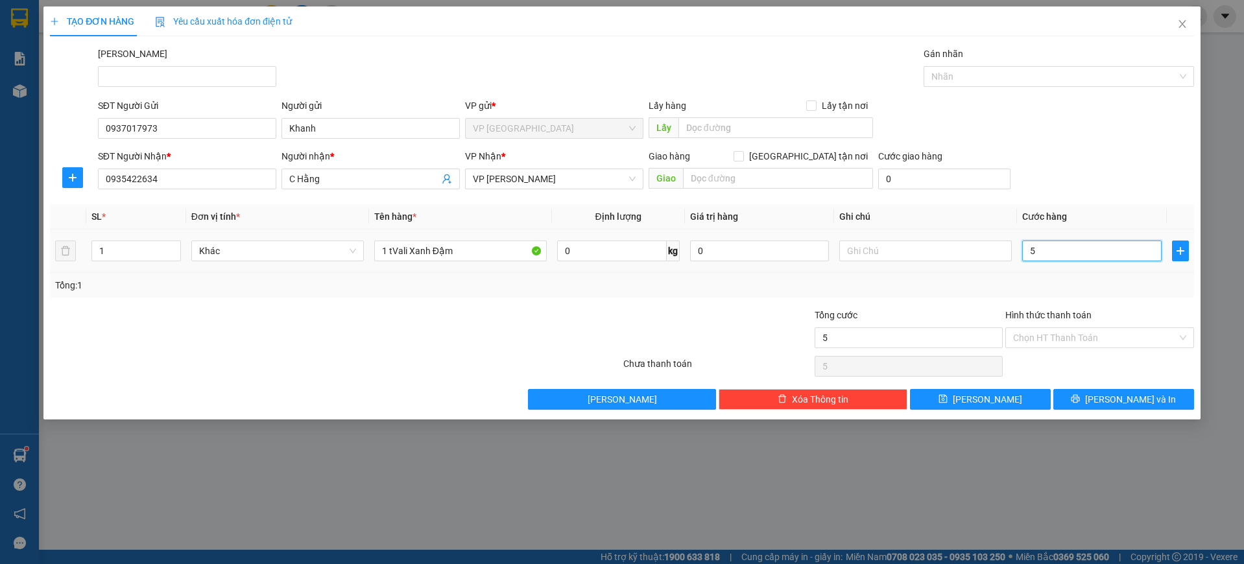
type input "50"
type input "500"
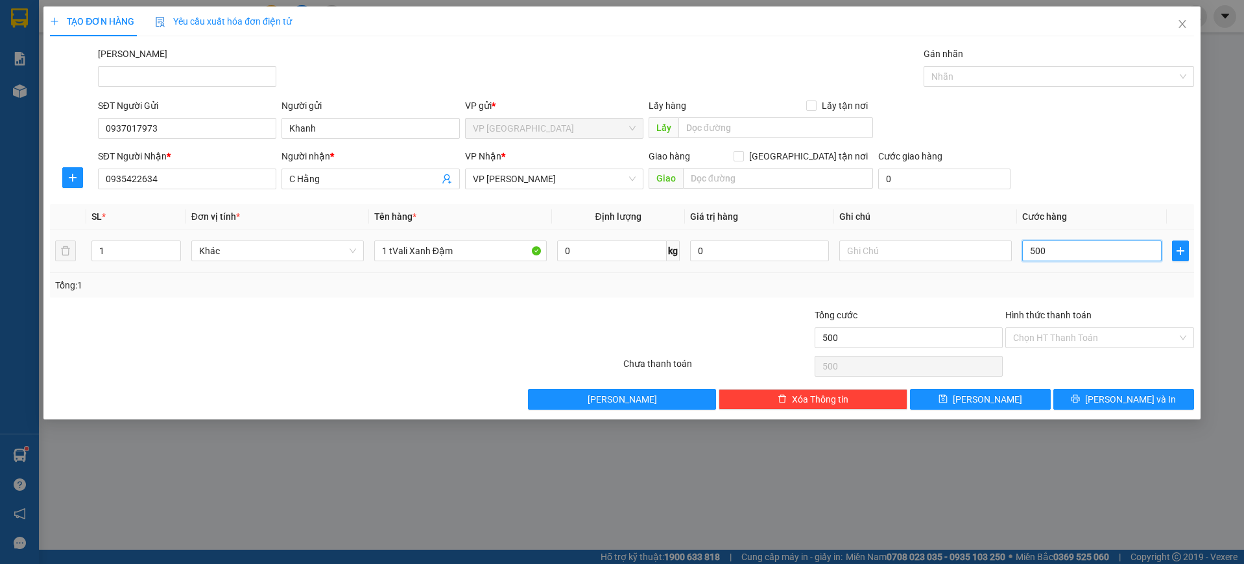
type input "5.000"
type input "50.000"
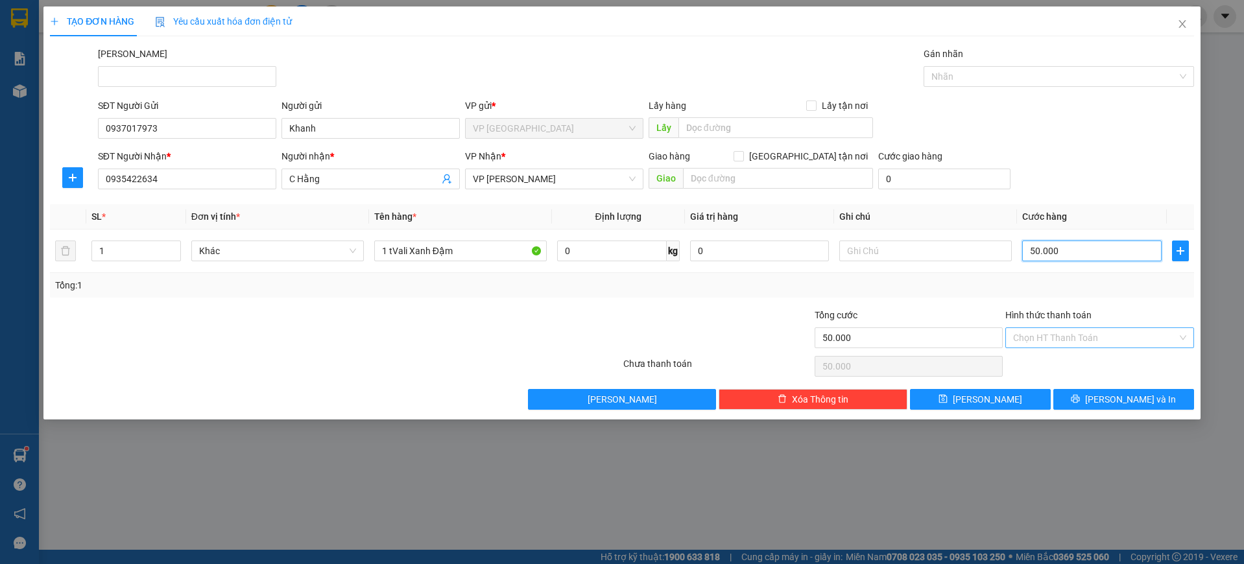
type input "50.000"
click at [1100, 345] on input "Hình thức thanh toán" at bounding box center [1095, 337] width 164 height 19
click at [1067, 362] on div "Tại văn phòng" at bounding box center [1099, 364] width 173 height 14
type input "0"
drag, startPoint x: 1129, startPoint y: 406, endPoint x: 804, endPoint y: 287, distance: 346.7
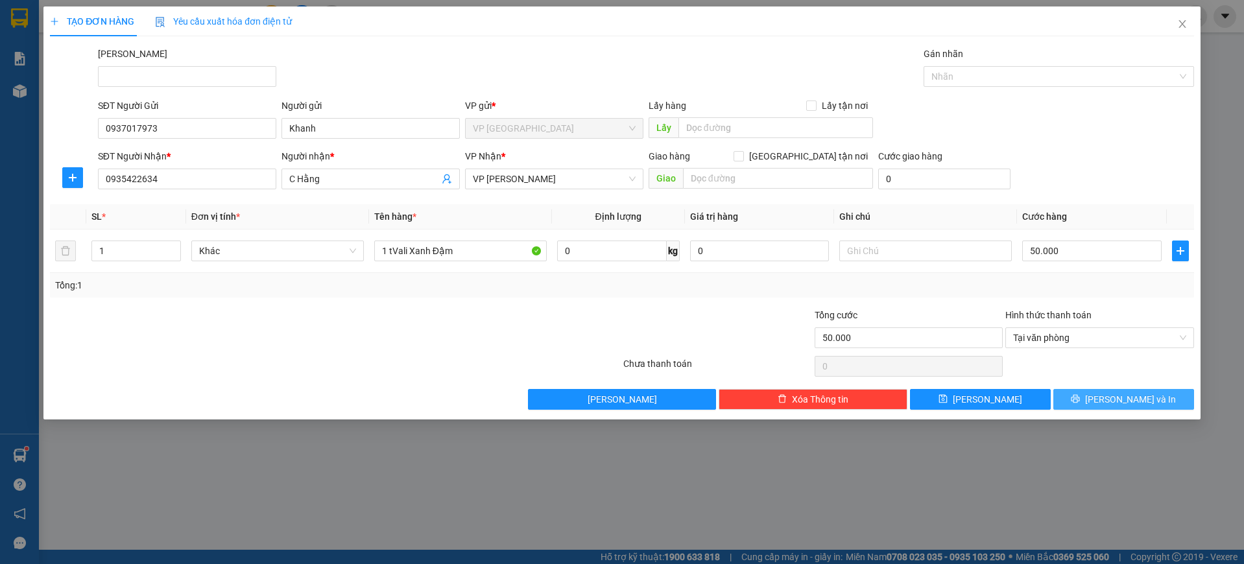
click at [816, 291] on div "Transit Pickup Surcharge Ids Transit Deliver Surcharge Ids Transit Deliver Surc…" at bounding box center [622, 228] width 1144 height 363
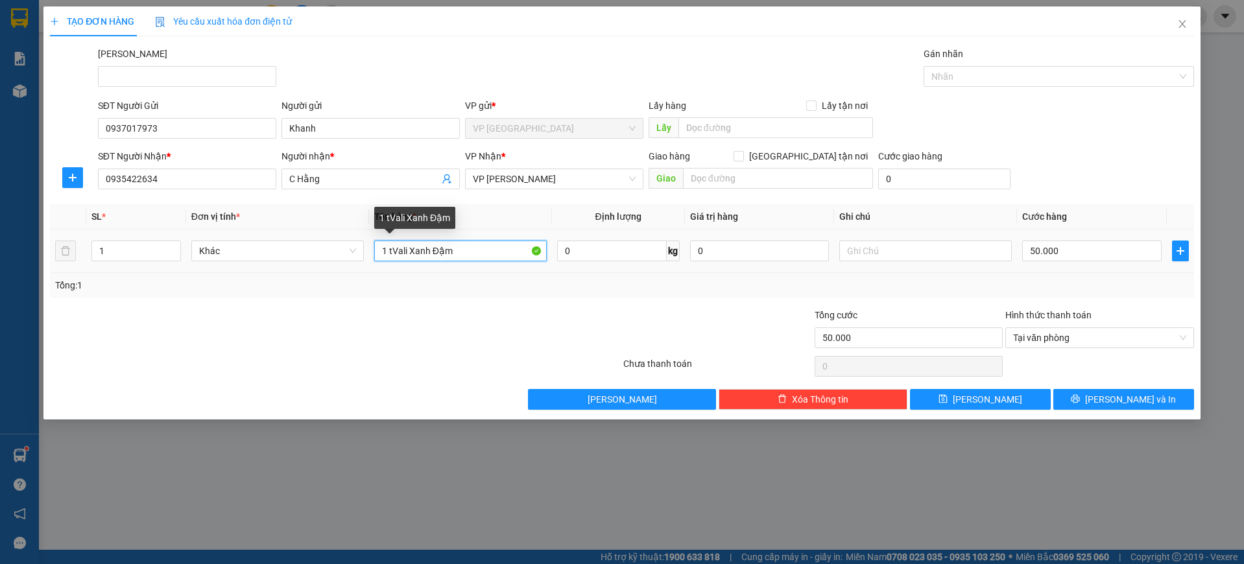
click at [392, 250] on input "1 tVali Xanh Đậm" at bounding box center [460, 251] width 173 height 21
type input "1 [PERSON_NAME]"
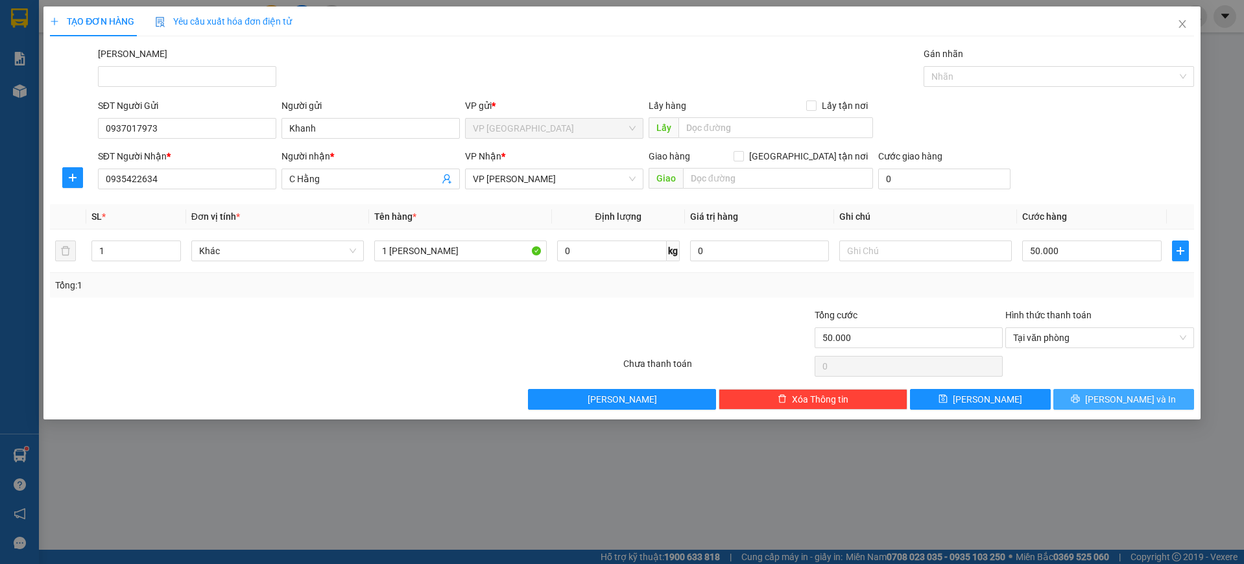
click at [1110, 397] on button "[PERSON_NAME] và In" at bounding box center [1123, 399] width 141 height 21
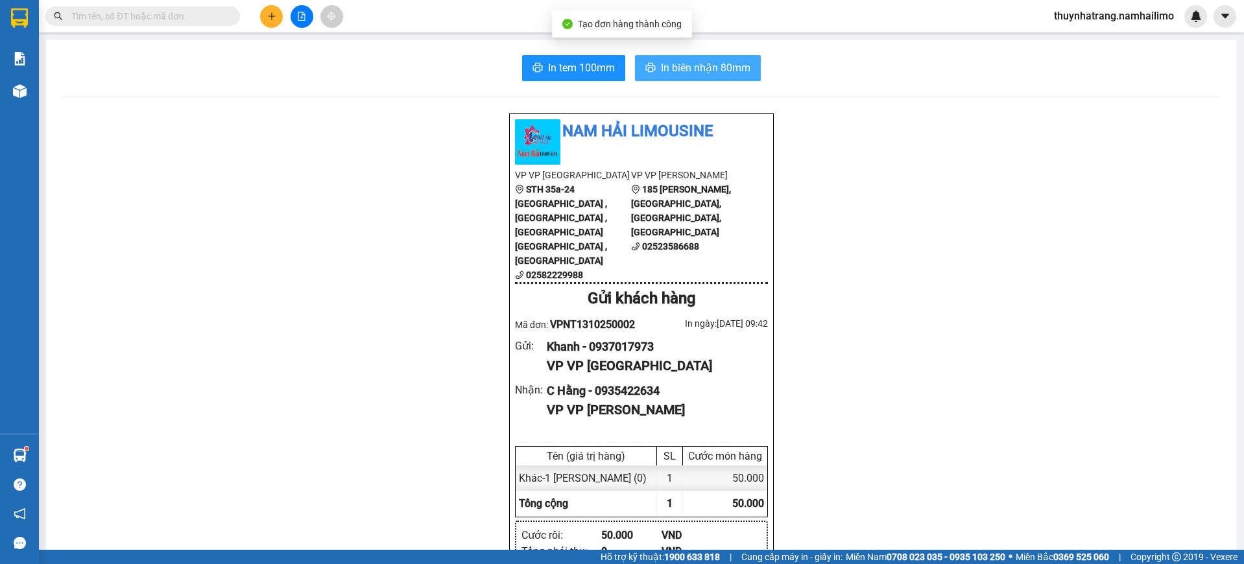
drag, startPoint x: 678, startPoint y: 72, endPoint x: 689, endPoint y: 64, distance: 13.5
click at [678, 72] on span "In biên nhận 80mm" at bounding box center [705, 68] width 89 height 16
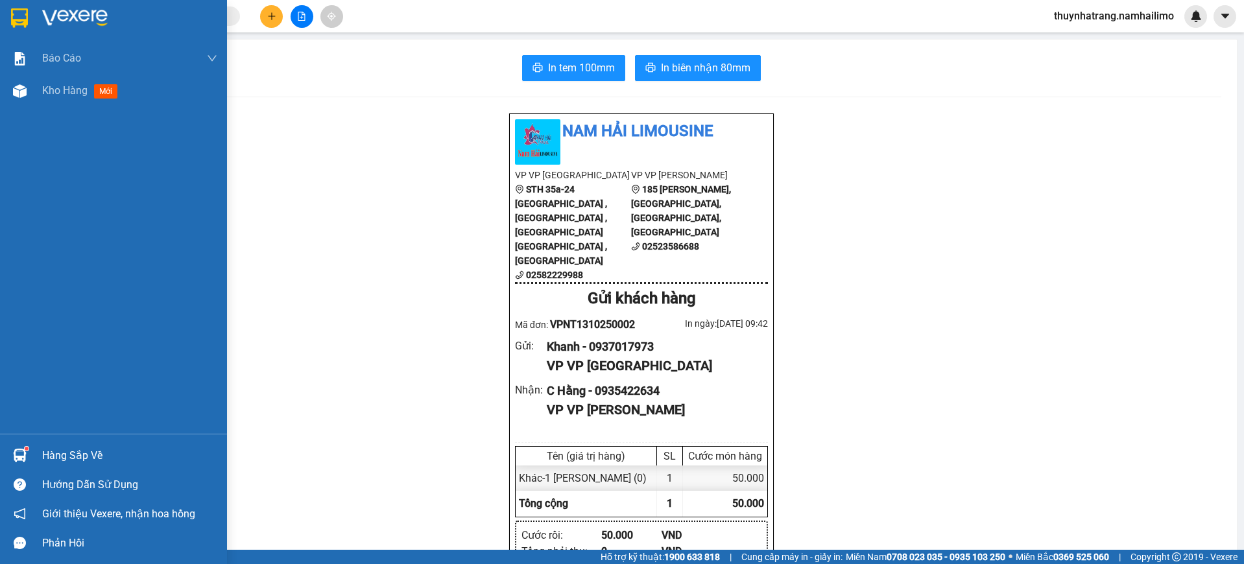
click at [24, 25] on img at bounding box center [19, 17] width 17 height 19
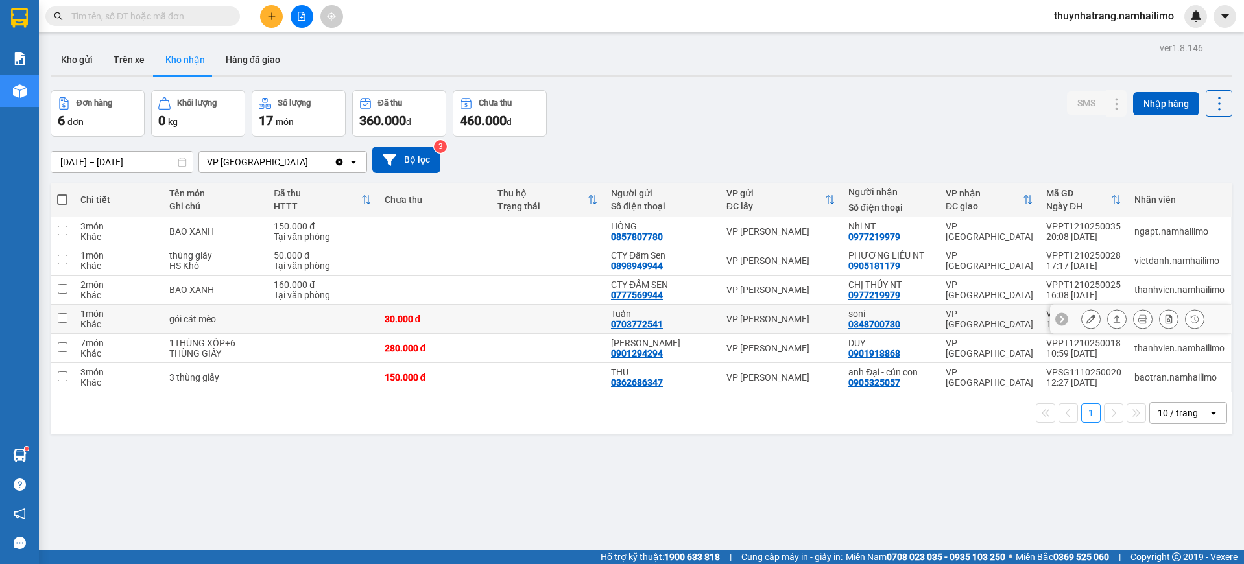
click at [890, 319] on div "0348700730" at bounding box center [874, 324] width 52 height 10
click at [895, 319] on div "0348700730" at bounding box center [874, 324] width 52 height 10
click at [990, 311] on td "VP [GEOGRAPHIC_DATA]" at bounding box center [989, 319] width 101 height 29
checkbox input "true"
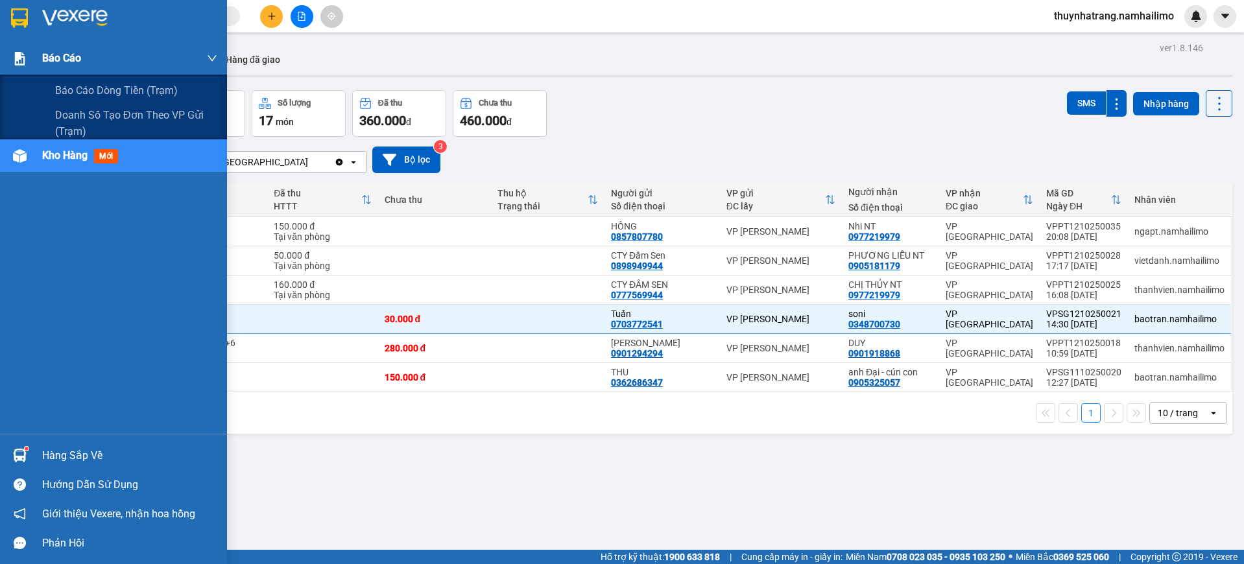
click at [27, 57] on div at bounding box center [19, 58] width 23 height 23
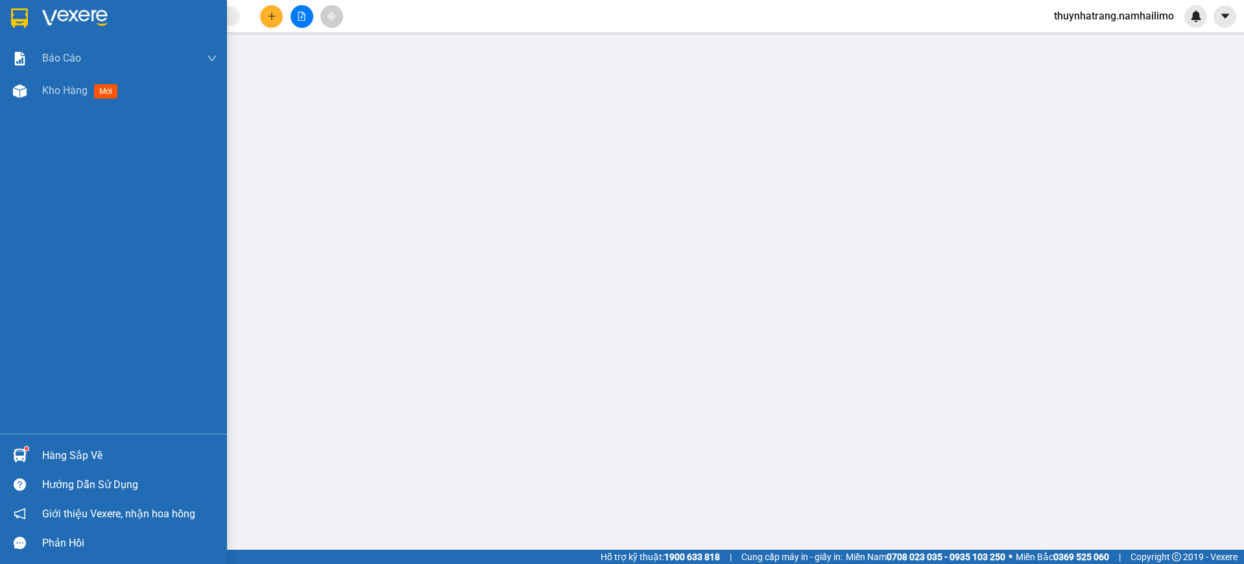
click at [77, 21] on img at bounding box center [75, 17] width 66 height 19
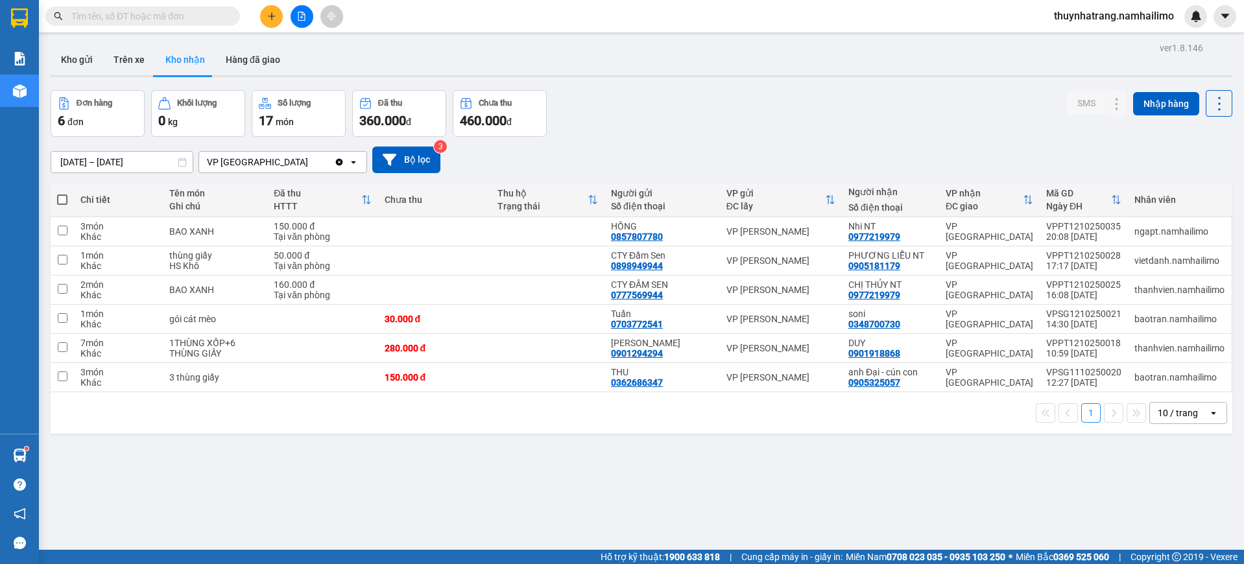
click at [277, 14] on button at bounding box center [271, 16] width 23 height 23
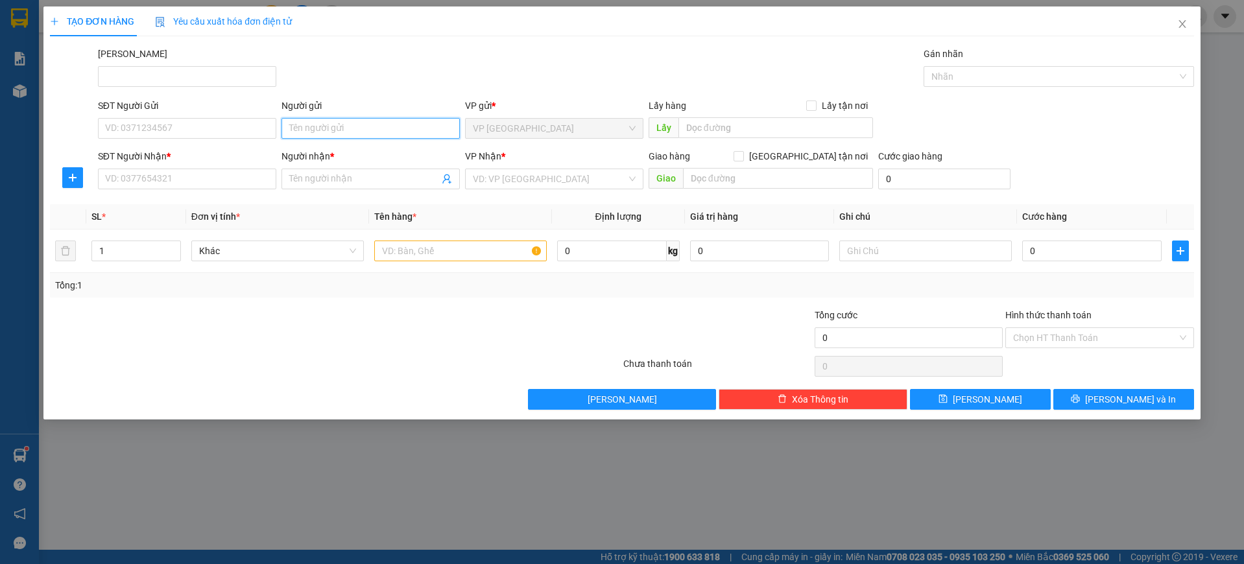
click at [298, 129] on input "Người gửi" at bounding box center [370, 128] width 178 height 21
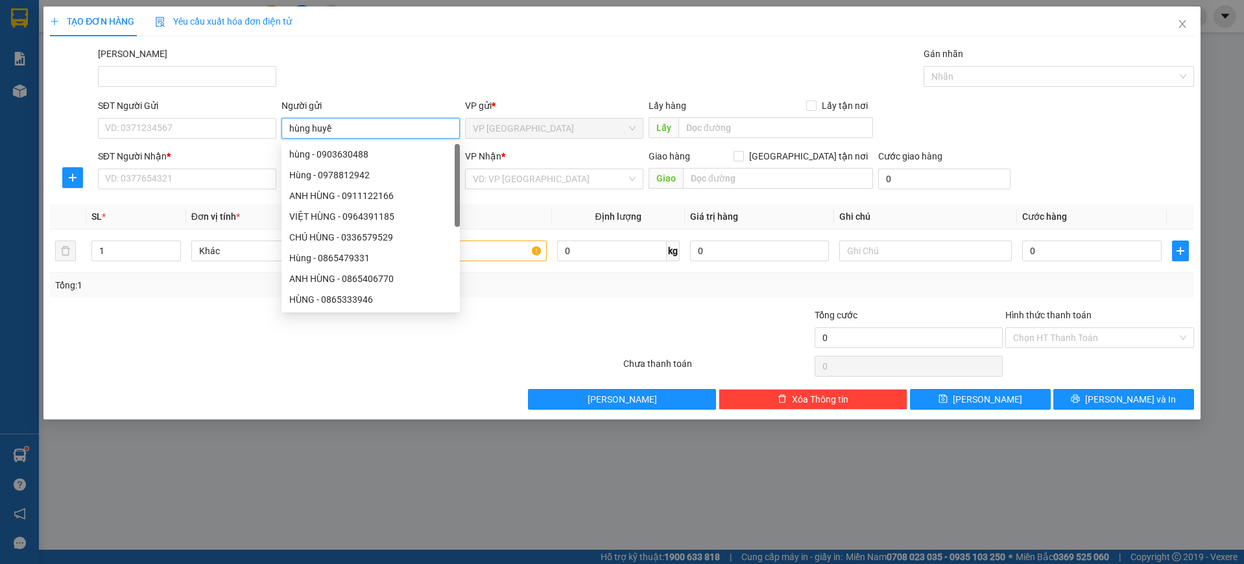
type input "[PERSON_NAME]"
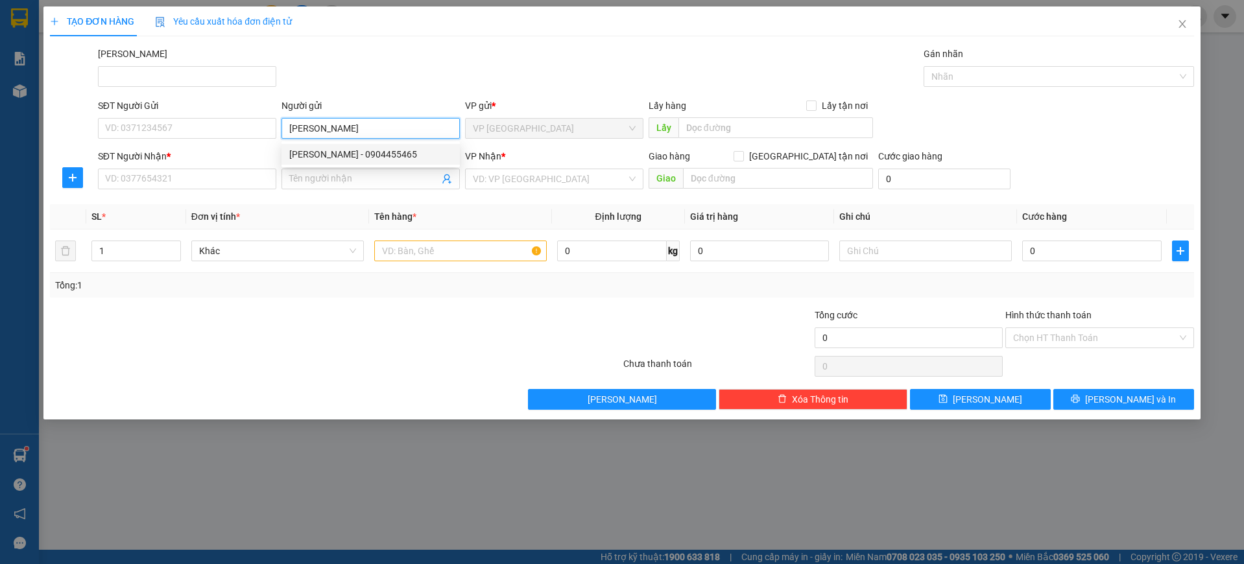
click at [336, 152] on div "[PERSON_NAME] - 0904455465" at bounding box center [370, 154] width 163 height 14
type input "0904455465"
type input "[PERSON_NAME]"
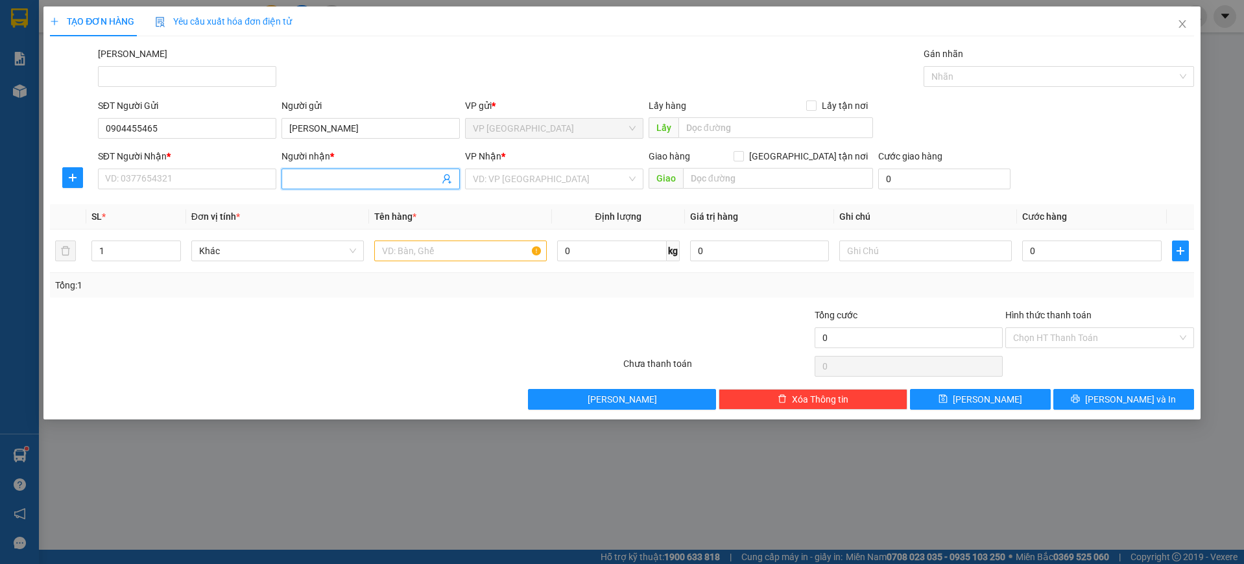
click at [334, 178] on input "Người nhận *" at bounding box center [364, 179] width 150 height 14
type input "tuyền pt"
click at [335, 209] on div "CHỊ TUYỀN PT - 0909809183" at bounding box center [370, 205] width 163 height 14
type input "0909809183"
type input "CHỊ TUYỀN PT"
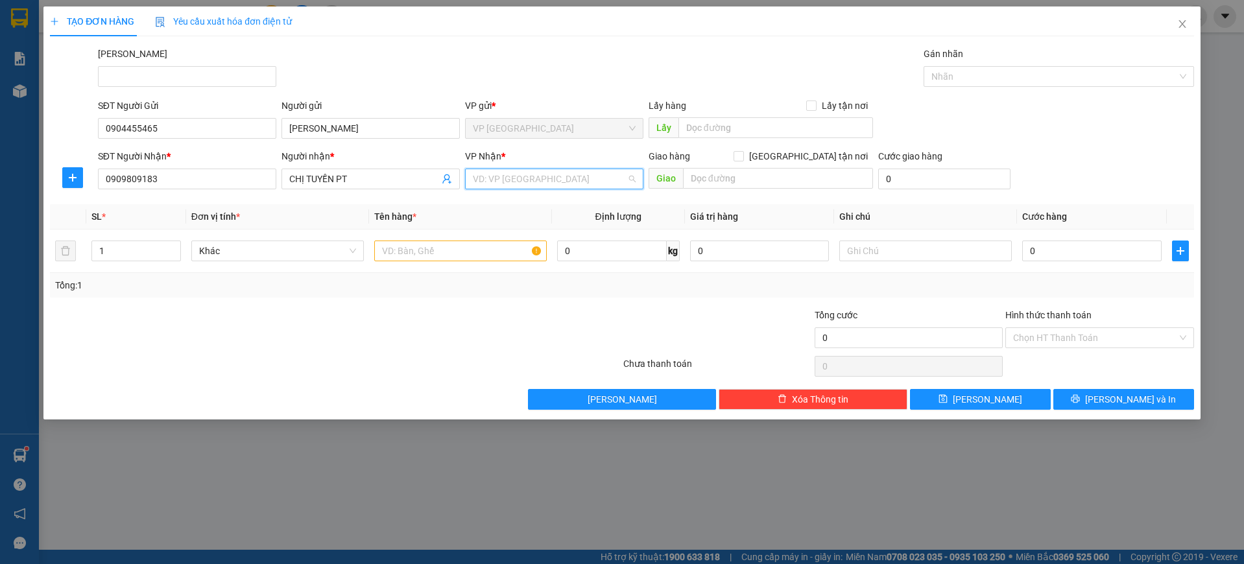
click at [518, 171] on input "search" at bounding box center [550, 178] width 154 height 19
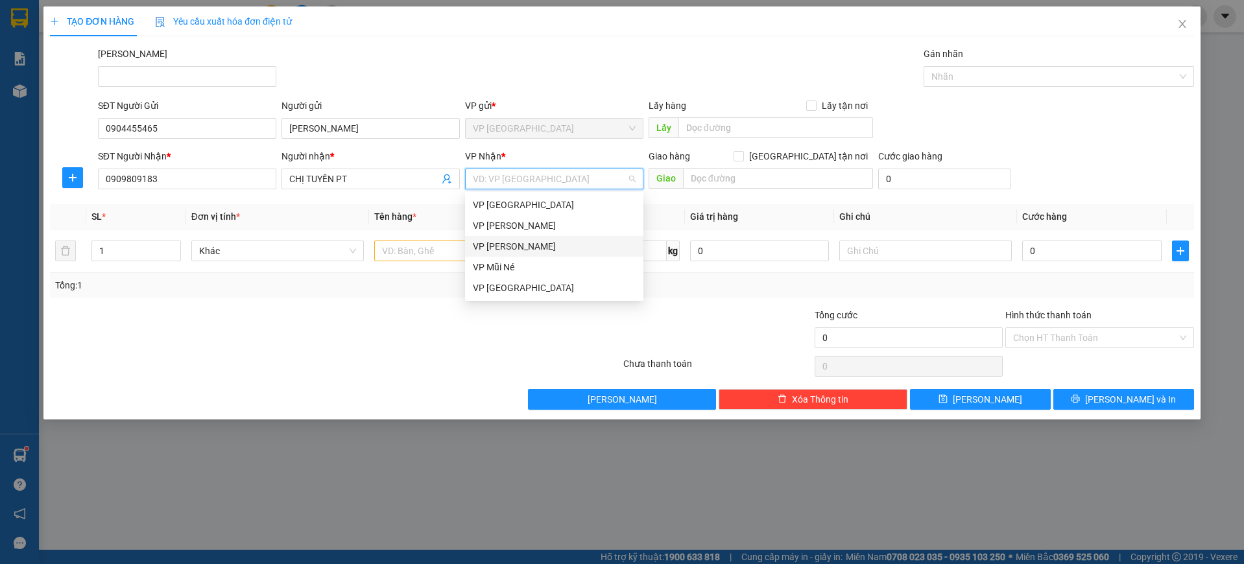
click at [527, 243] on div "VP [PERSON_NAME]" at bounding box center [554, 246] width 163 height 14
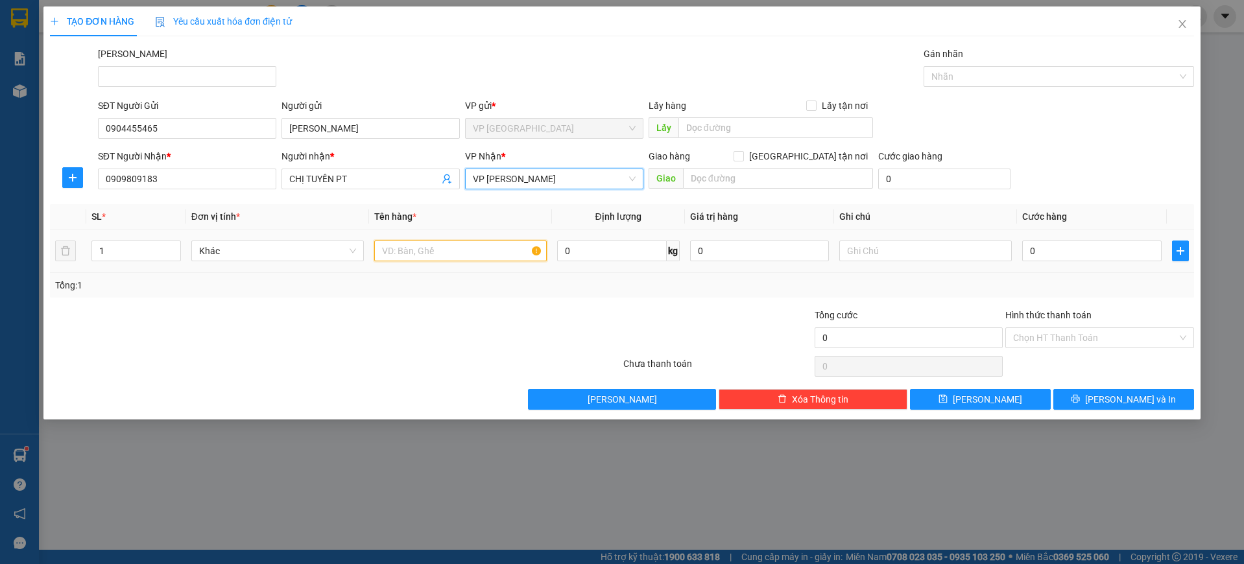
click at [436, 257] on input "text" at bounding box center [460, 251] width 173 height 21
type input "2 Thùng Xốp"
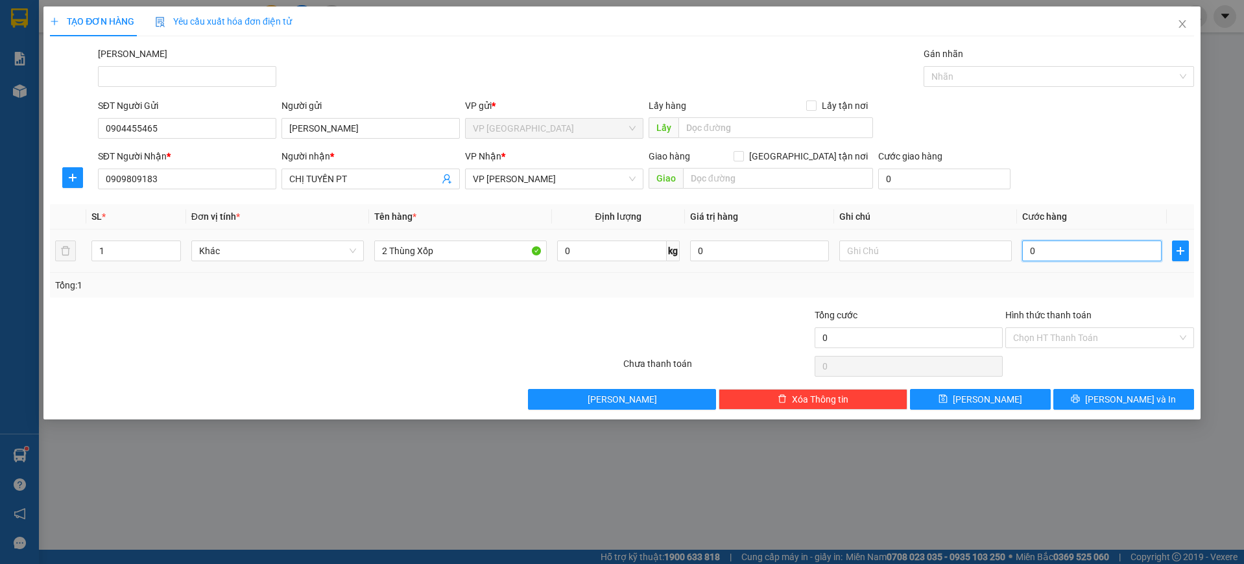
click at [1054, 251] on input "0" at bounding box center [1091, 251] width 139 height 21
type input "1"
type input "14"
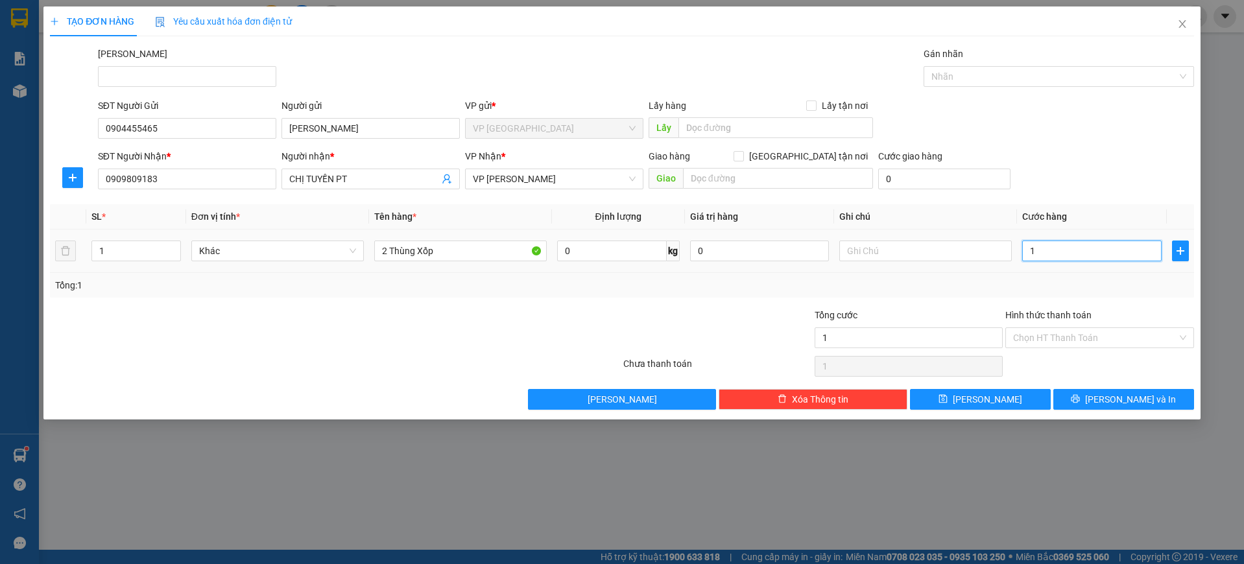
type input "14"
type input "140"
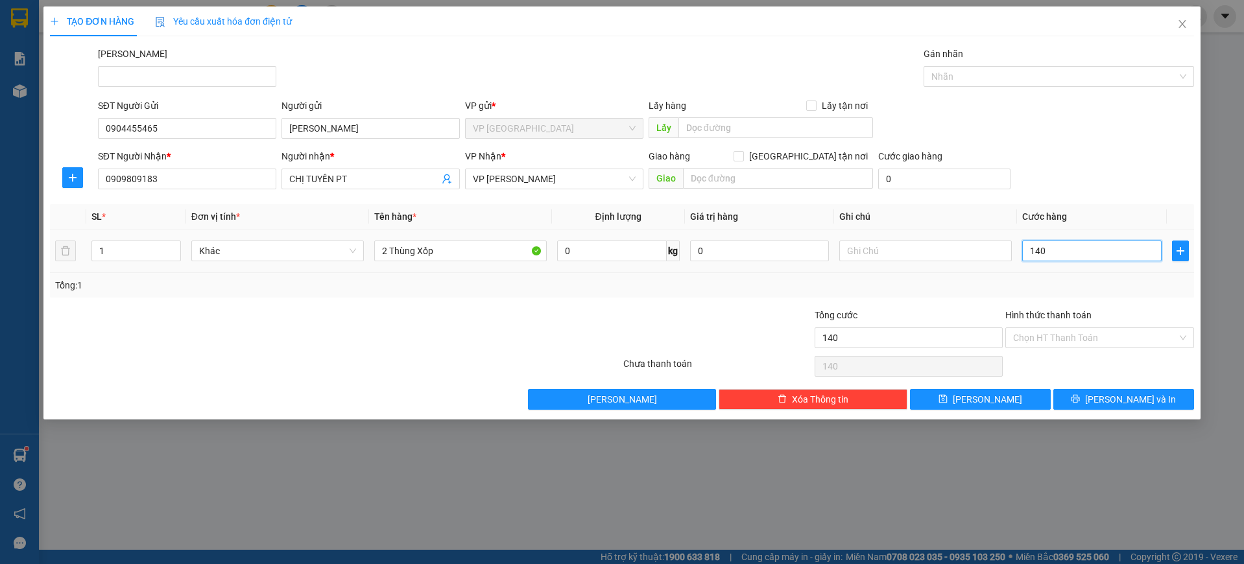
type input "1.400"
type input "14.000"
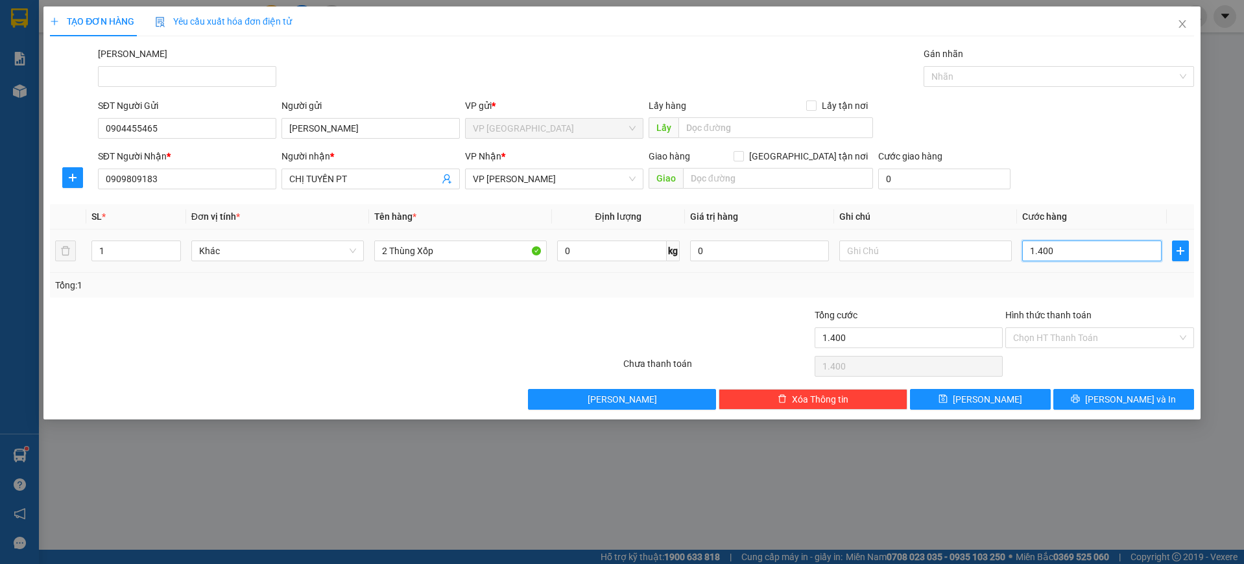
type input "14.000"
type input "140.000"
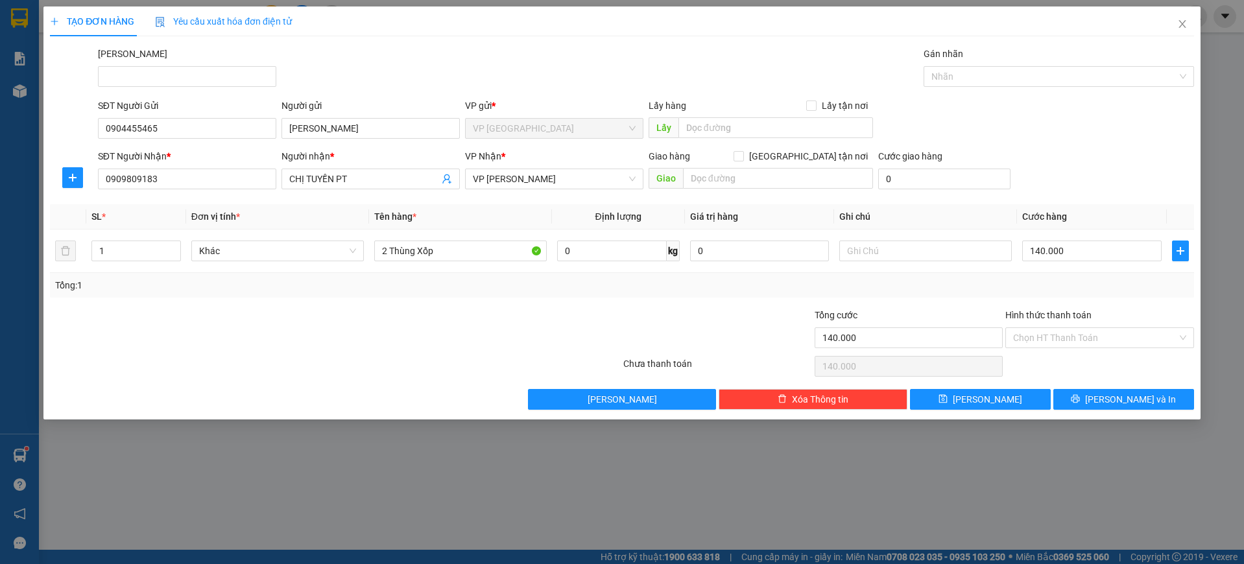
click at [488, 336] on div at bounding box center [526, 330] width 191 height 45
click at [1127, 398] on span "[PERSON_NAME] và In" at bounding box center [1130, 399] width 91 height 14
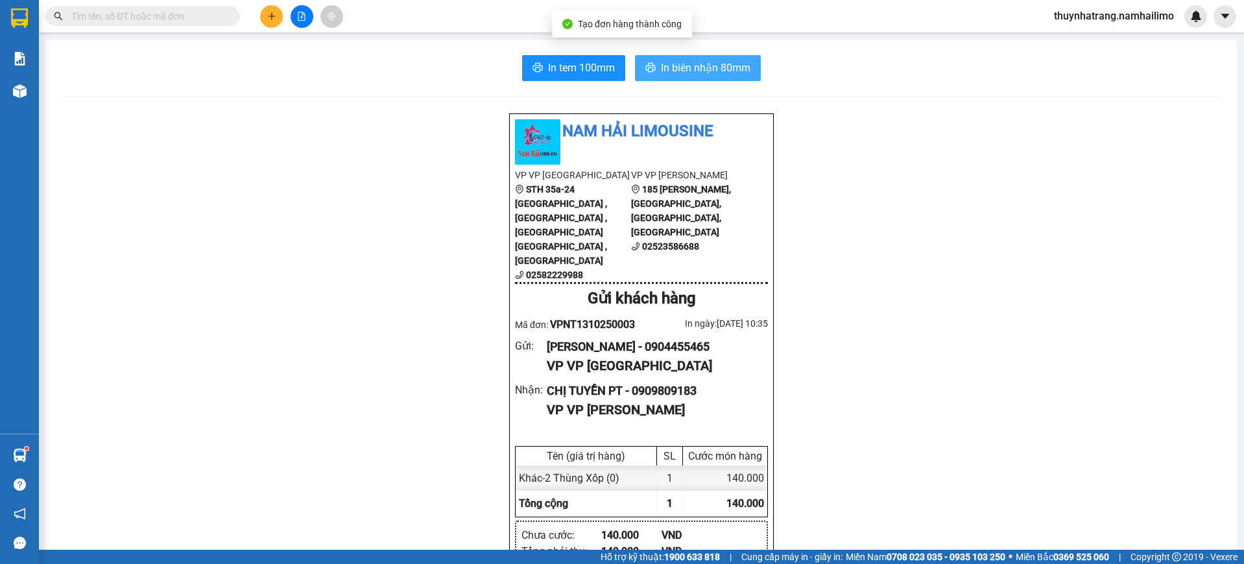
click at [715, 69] on span "In biên nhận 80mm" at bounding box center [705, 68] width 89 height 16
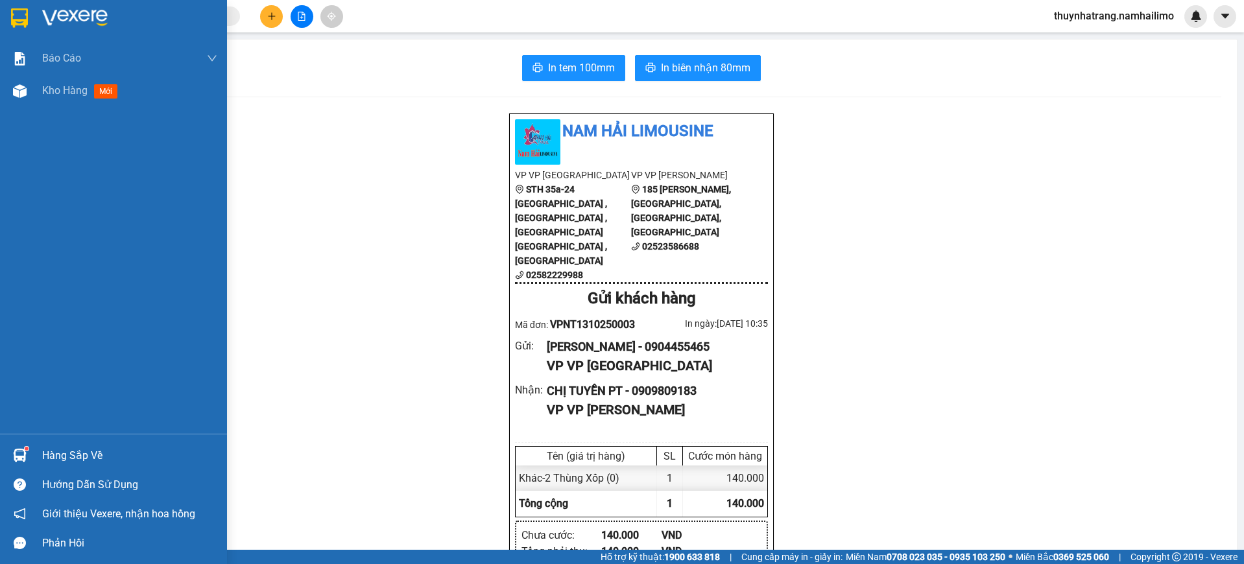
click at [19, 10] on img at bounding box center [19, 17] width 17 height 19
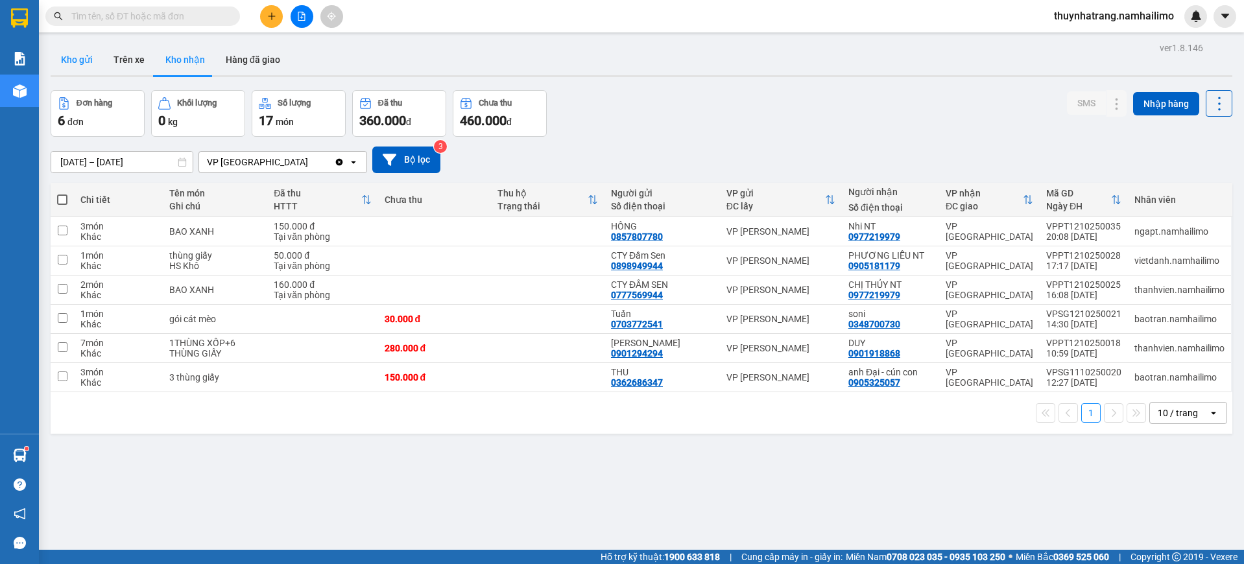
click at [72, 62] on button "Kho gửi" at bounding box center [77, 59] width 53 height 31
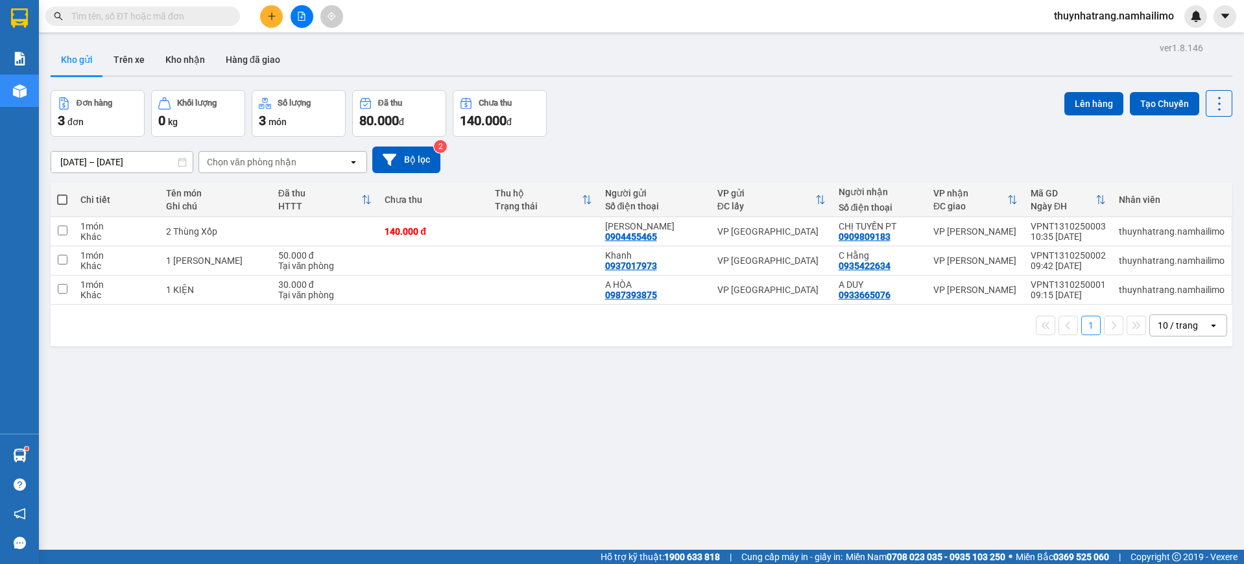
click at [64, 198] on span at bounding box center [62, 200] width 10 height 10
click at [62, 193] on input "checkbox" at bounding box center [62, 193] width 0 height 0
checkbox input "true"
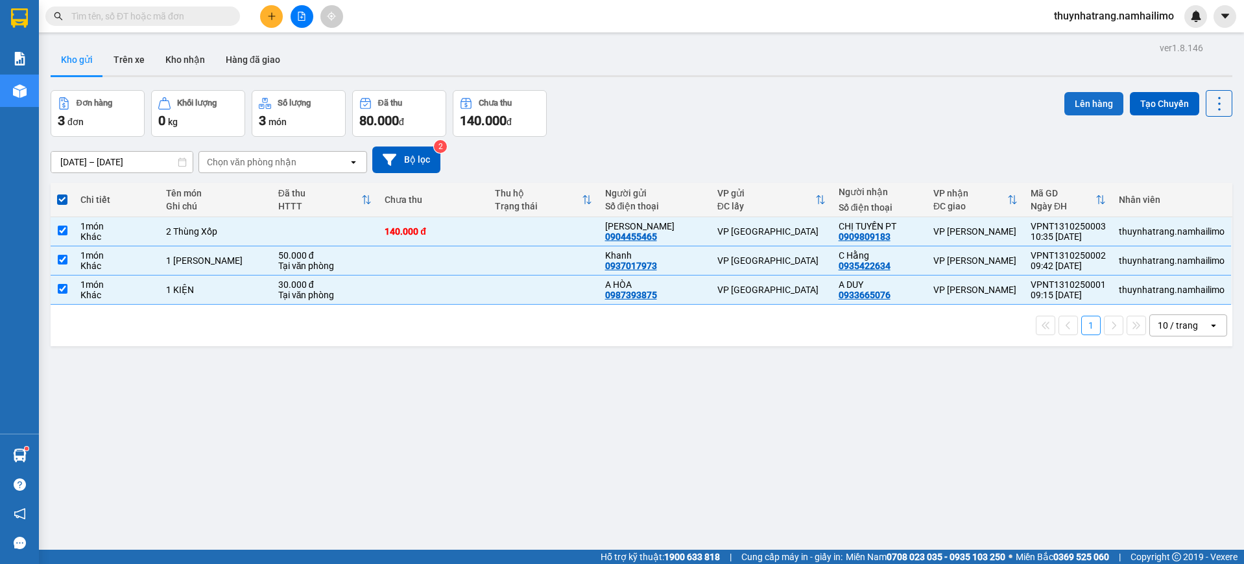
click at [1086, 112] on button "Lên hàng" at bounding box center [1093, 103] width 59 height 23
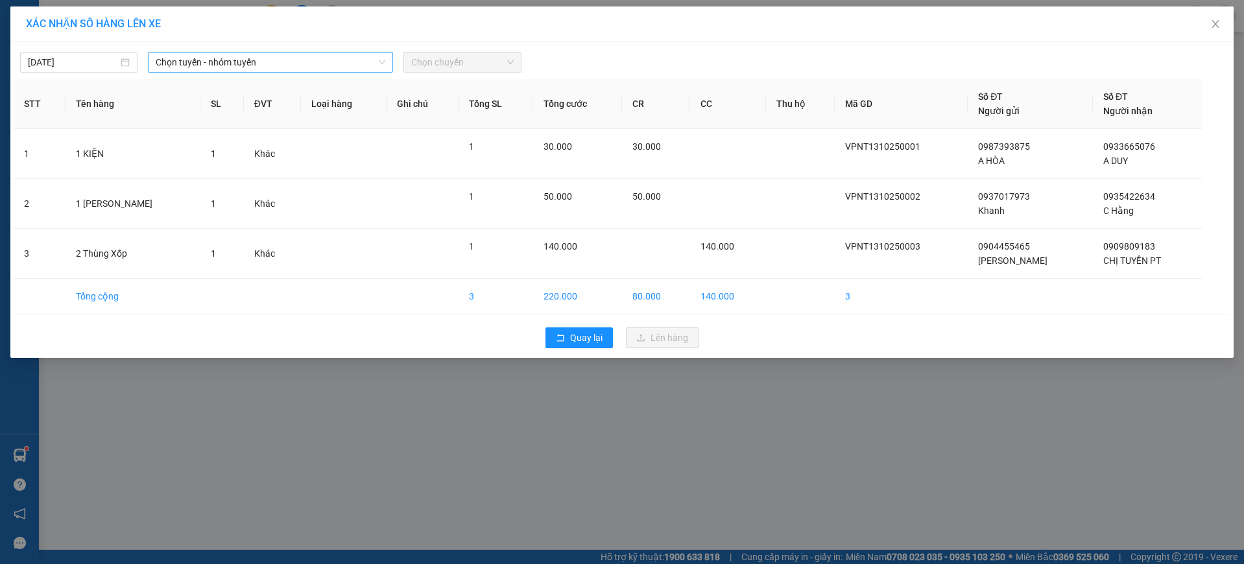
click at [193, 63] on span "Chọn tuyến - nhóm tuyến" at bounding box center [271, 62] width 230 height 19
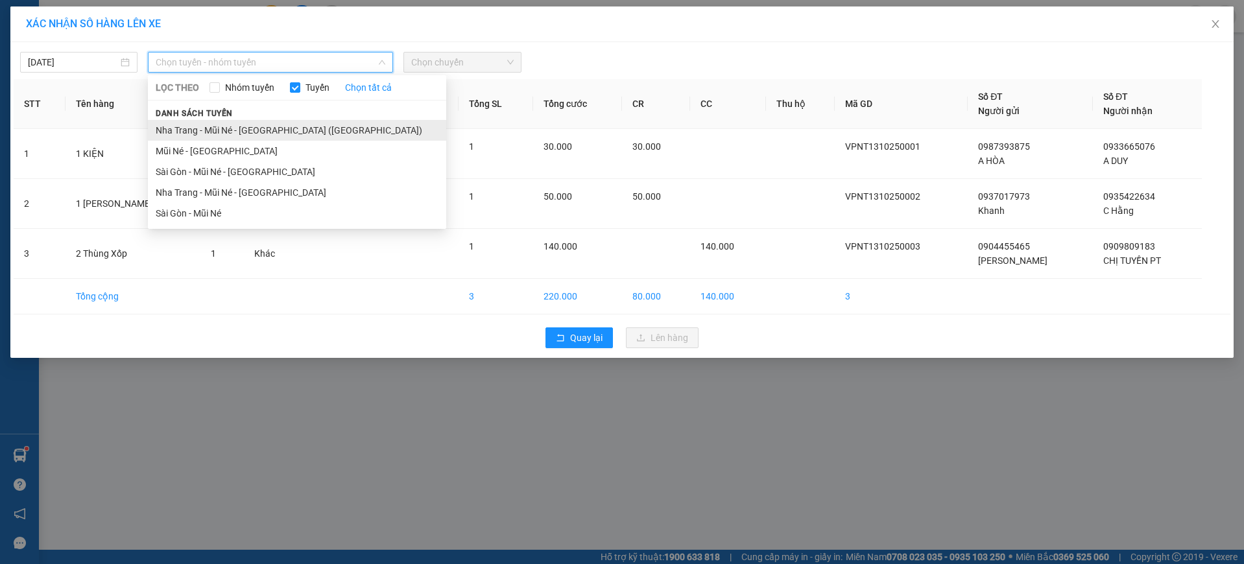
click at [271, 131] on li "Nha Trang - Mũi Né - [GEOGRAPHIC_DATA] ([GEOGRAPHIC_DATA])" at bounding box center [297, 130] width 298 height 21
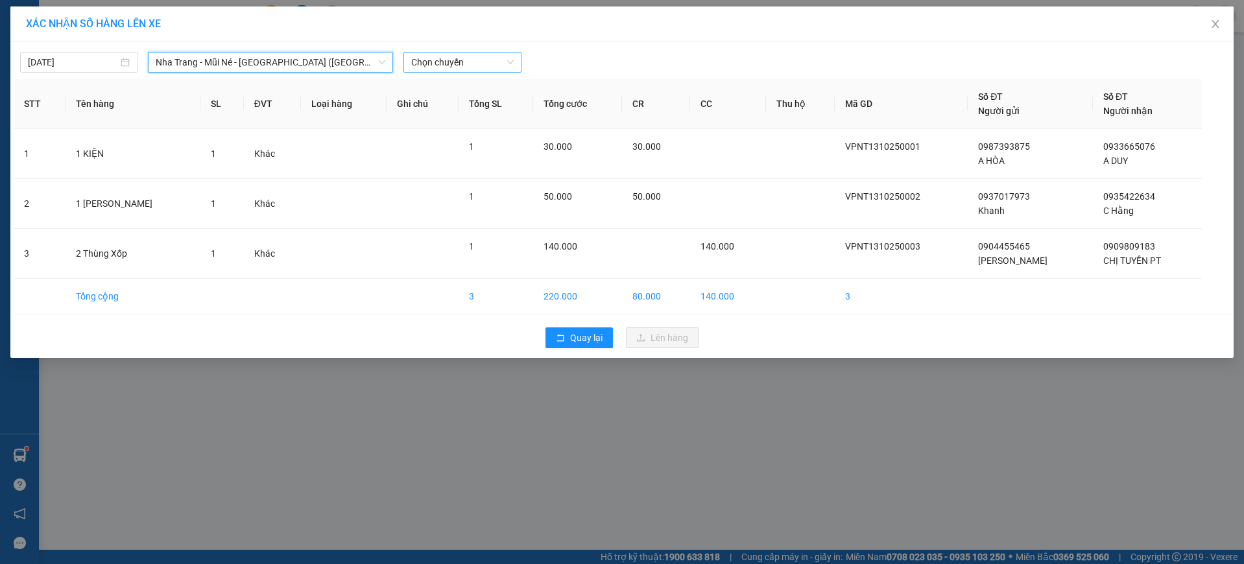
click at [461, 67] on span "Chọn chuyến" at bounding box center [462, 62] width 102 height 19
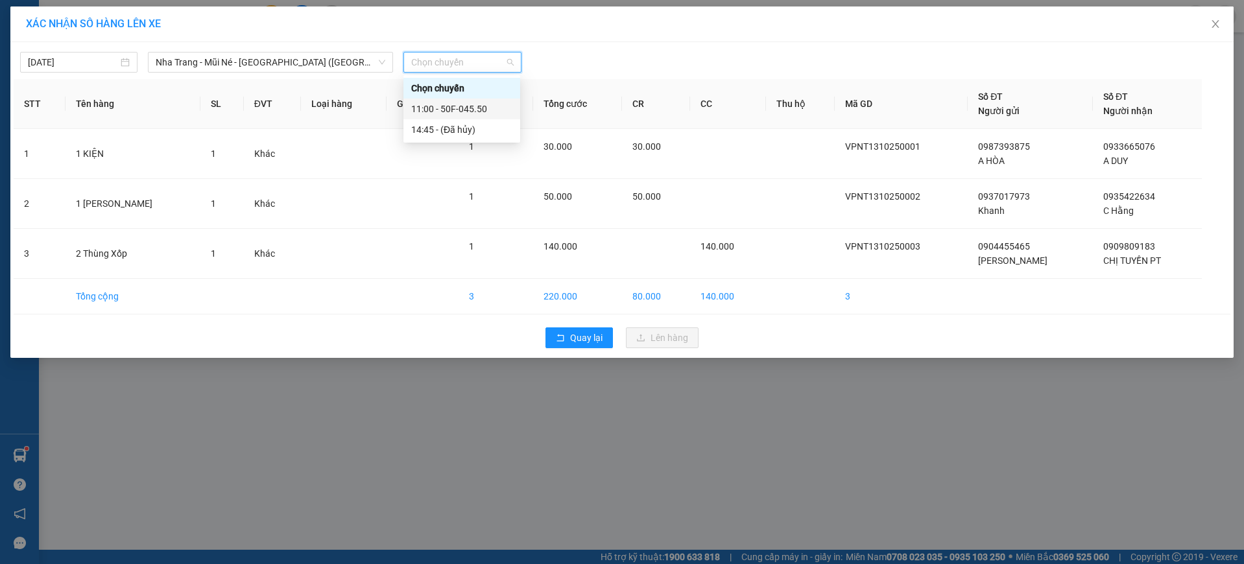
click at [482, 112] on div "11:00 - 50F-045.50" at bounding box center [461, 109] width 101 height 14
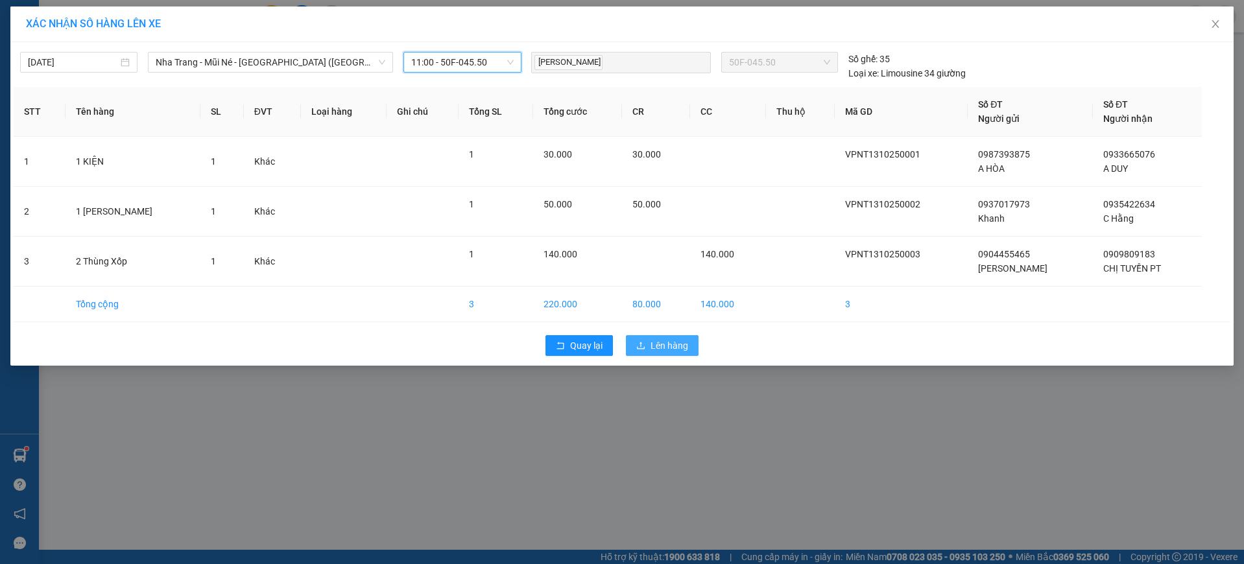
click at [668, 344] on span "Lên hàng" at bounding box center [669, 346] width 38 height 14
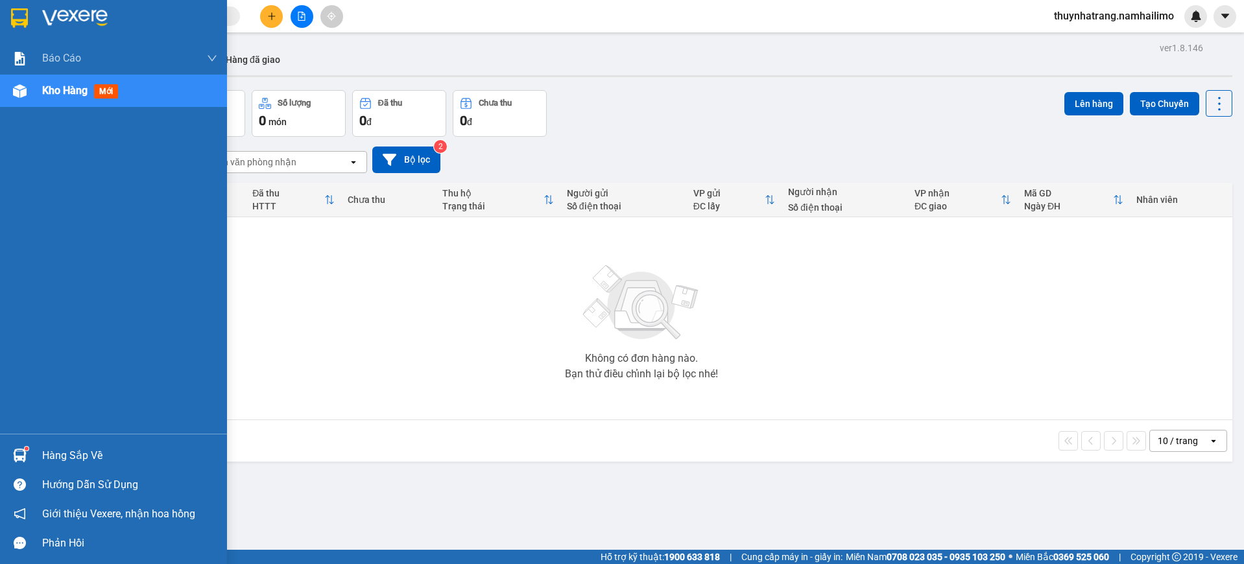
click at [29, 33] on div at bounding box center [113, 21] width 227 height 42
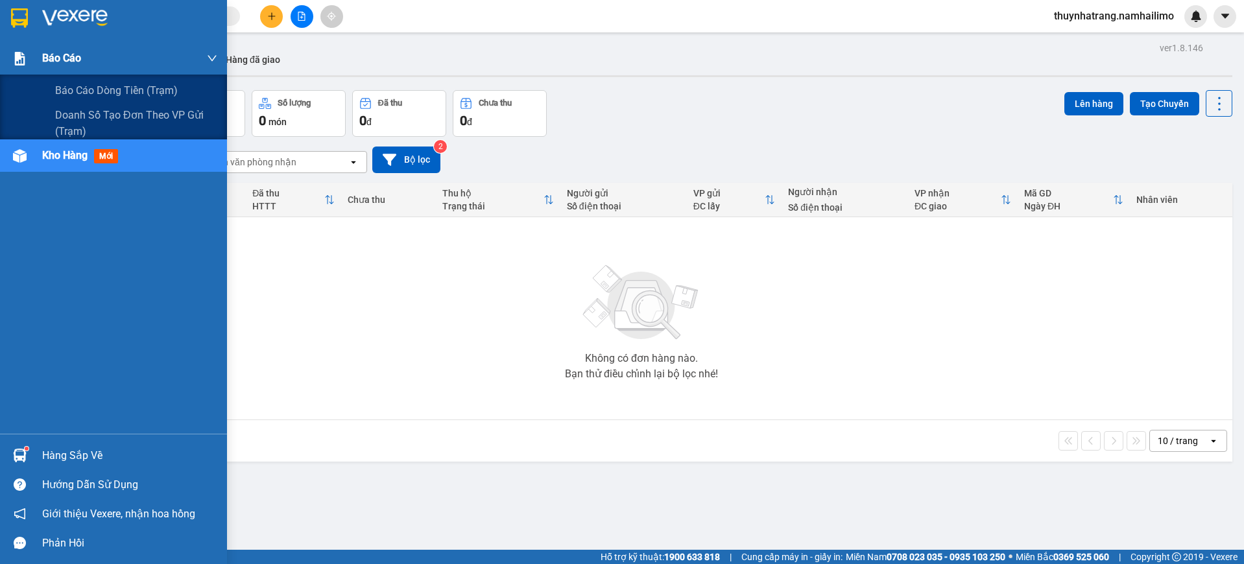
click at [58, 54] on span "Báo cáo" at bounding box center [61, 58] width 39 height 16
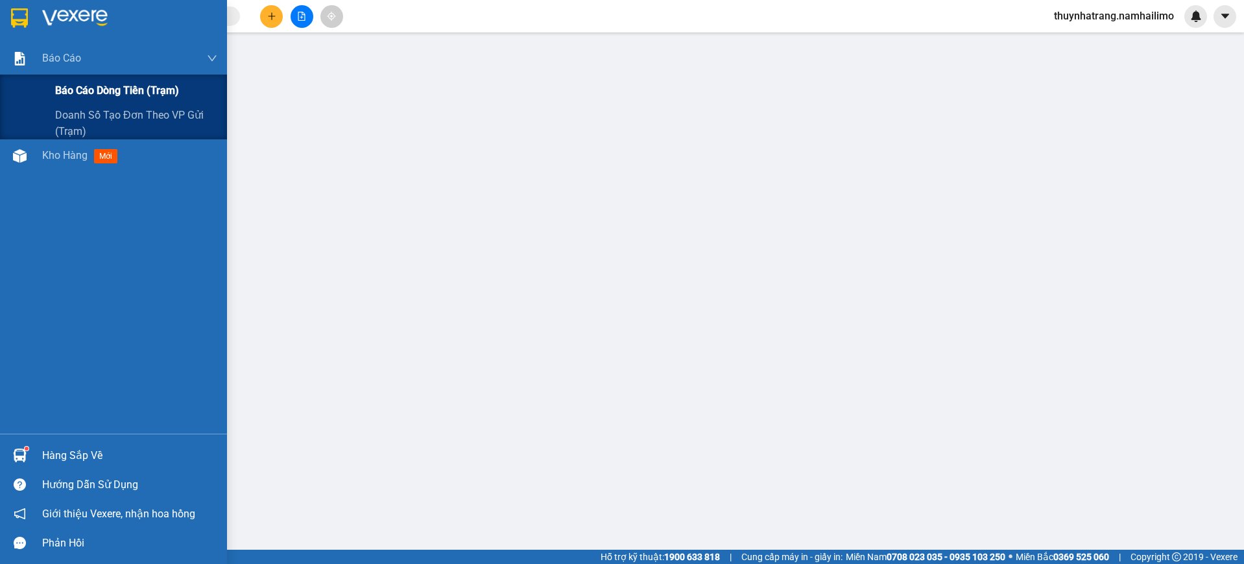
click at [113, 93] on span "Báo cáo dòng tiền (trạm)" at bounding box center [117, 90] width 124 height 16
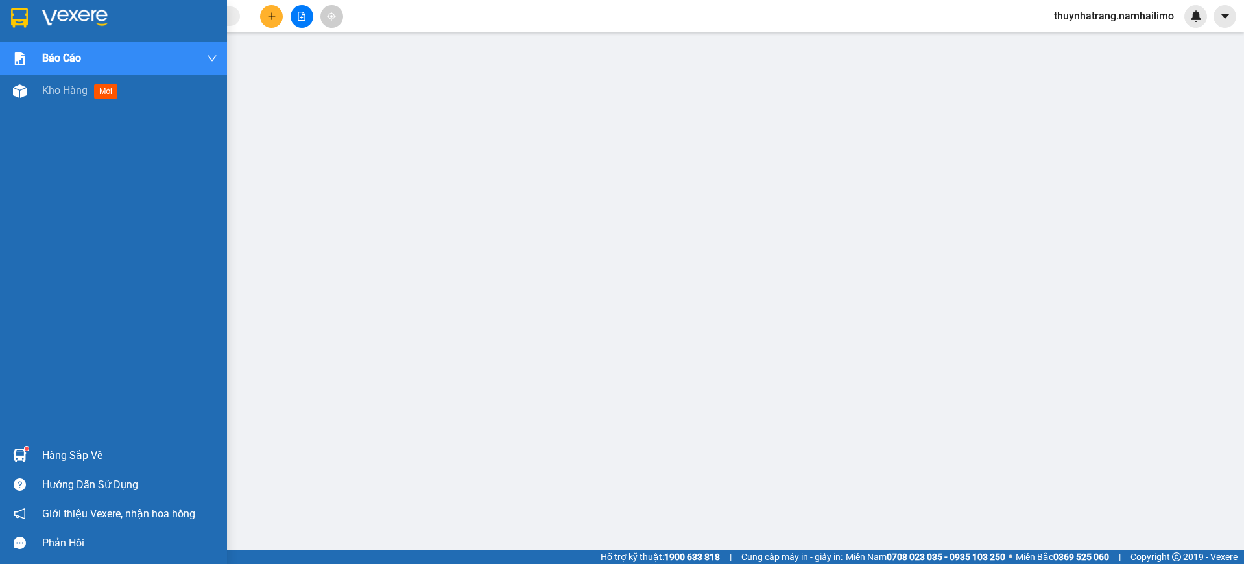
click at [13, 26] on img at bounding box center [19, 17] width 17 height 19
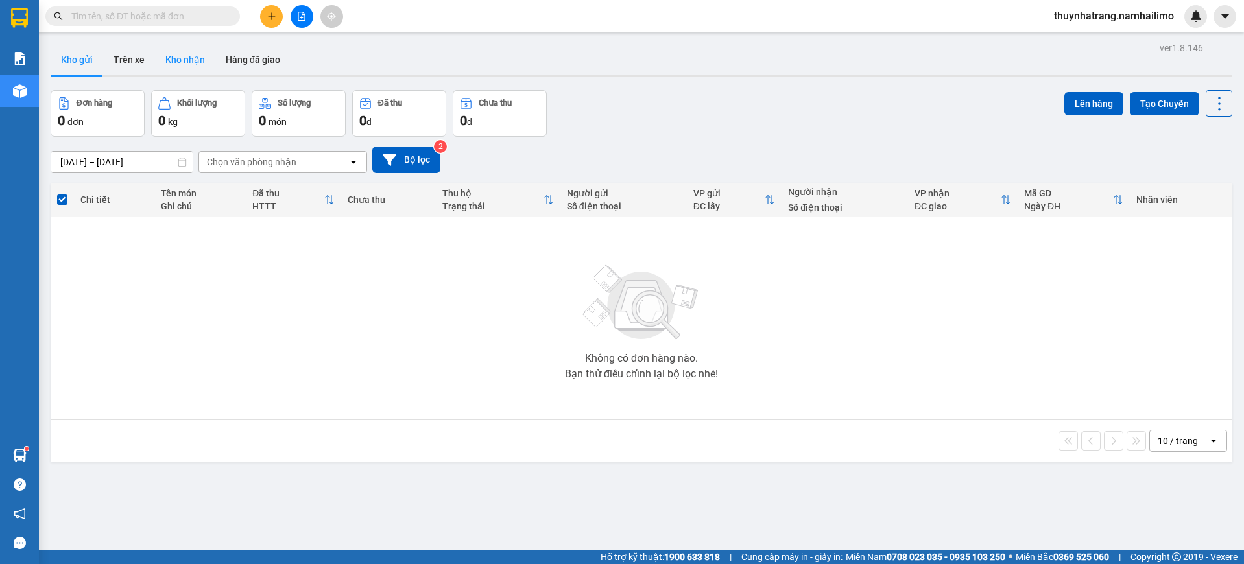
click at [189, 62] on button "Kho nhận" at bounding box center [185, 59] width 60 height 31
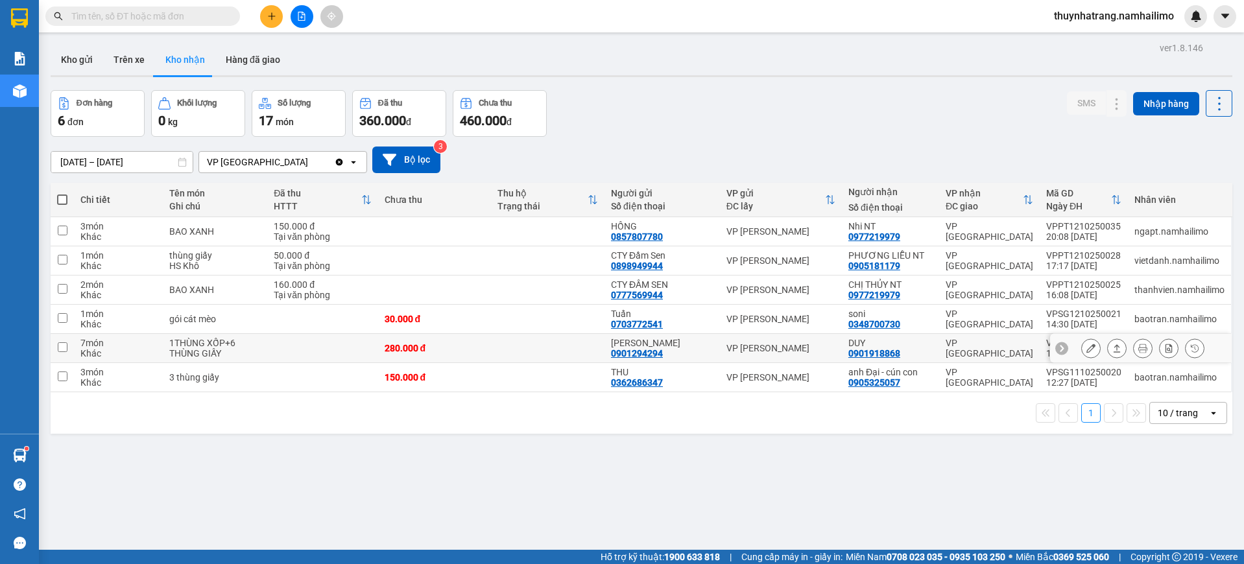
click at [858, 350] on div "0901918868" at bounding box center [874, 353] width 52 height 10
click at [923, 339] on div "DUY" at bounding box center [890, 343] width 84 height 10
checkbox input "true"
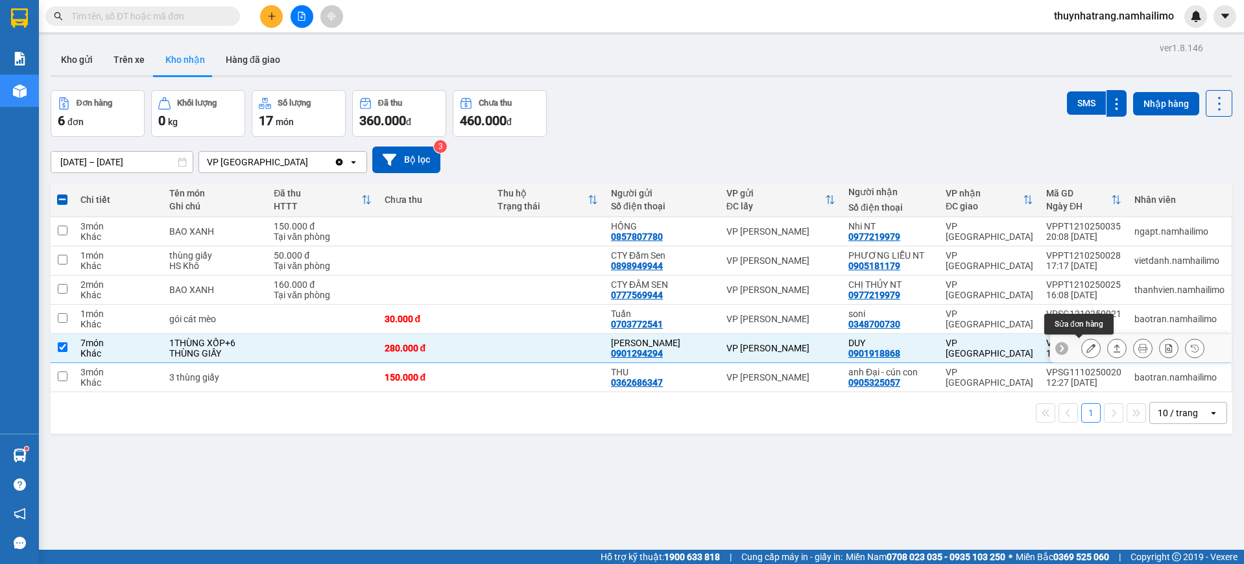
click at [1086, 344] on icon at bounding box center [1090, 348] width 9 height 9
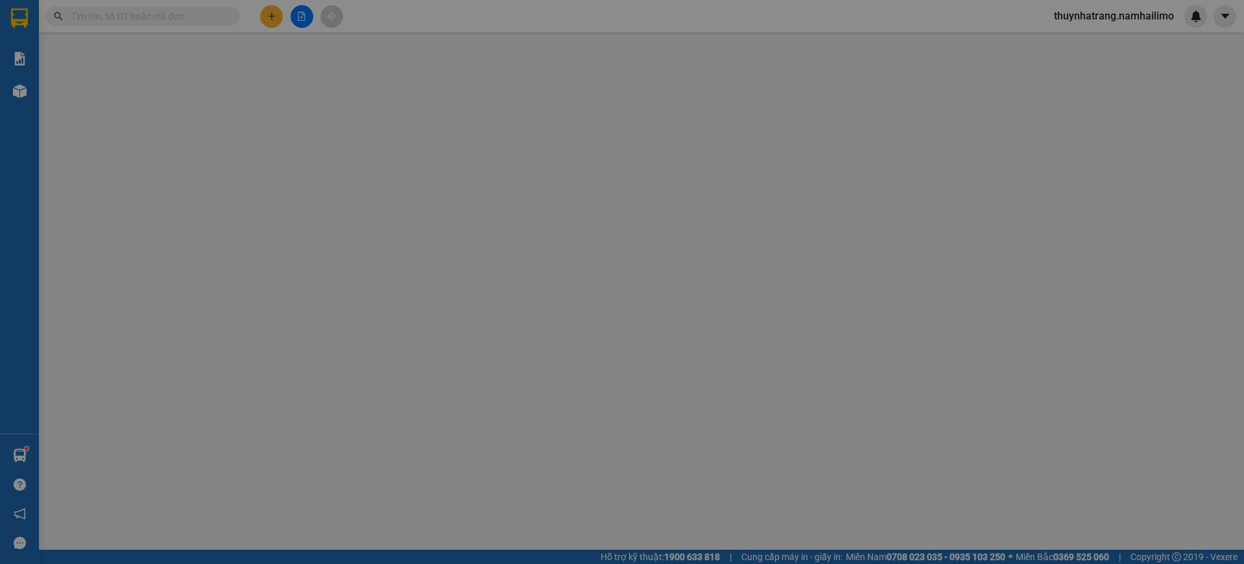
type input "0901294294"
type input "[PERSON_NAME]"
type input "0901918868"
type input "DUY"
type input "280.000"
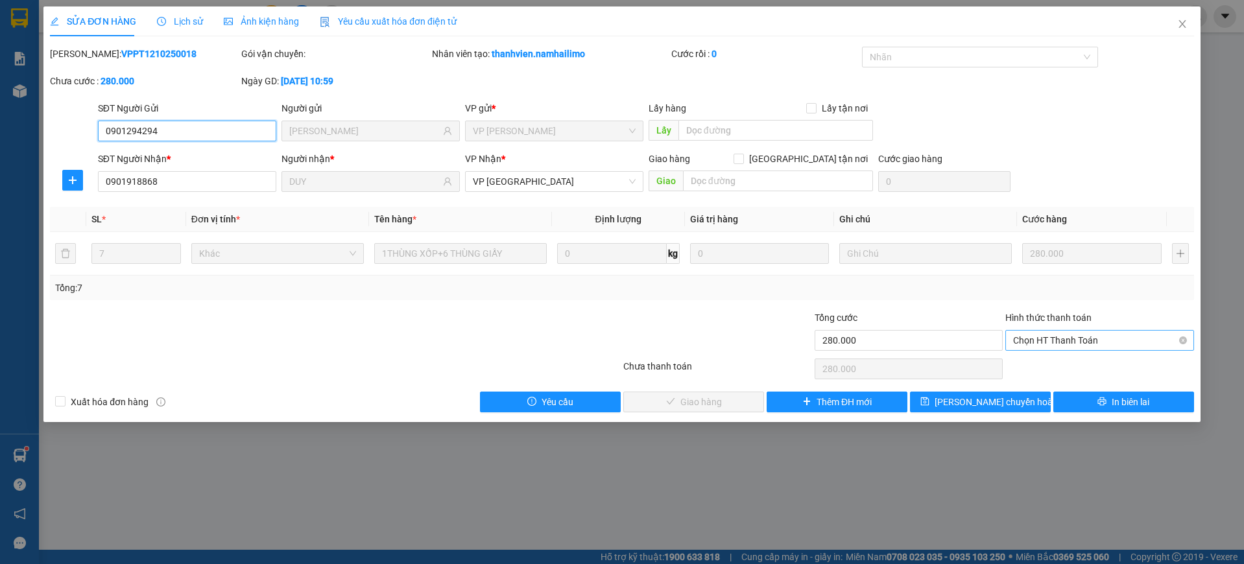
click at [1053, 335] on span "Chọn HT Thanh Toán" at bounding box center [1099, 340] width 173 height 19
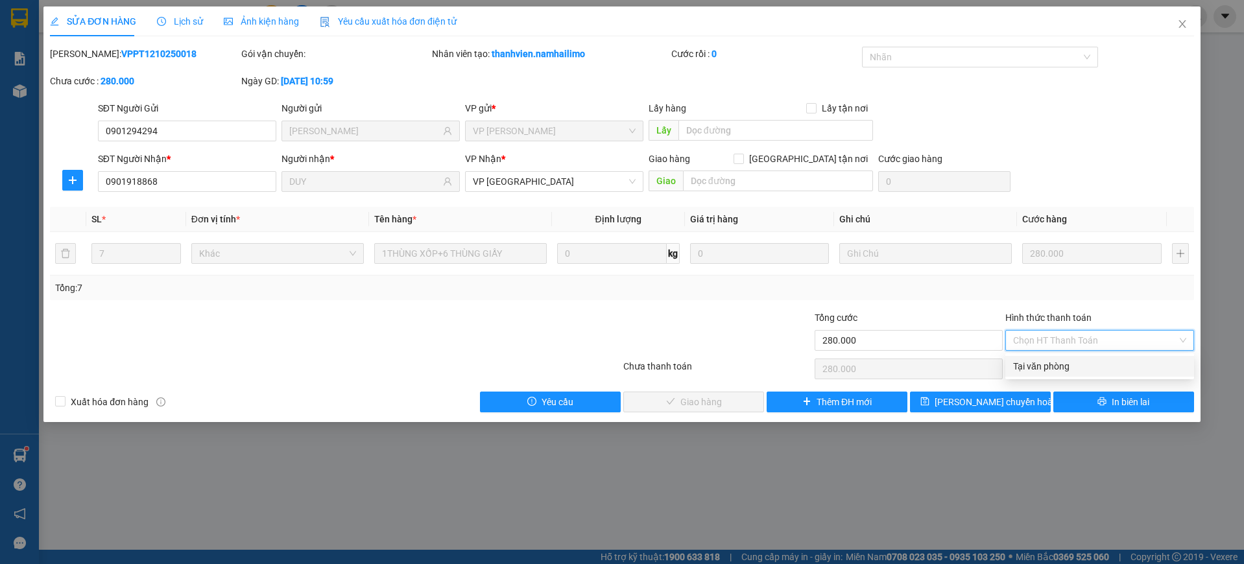
click at [1050, 368] on div "Tại văn phòng" at bounding box center [1099, 366] width 173 height 14
type input "0"
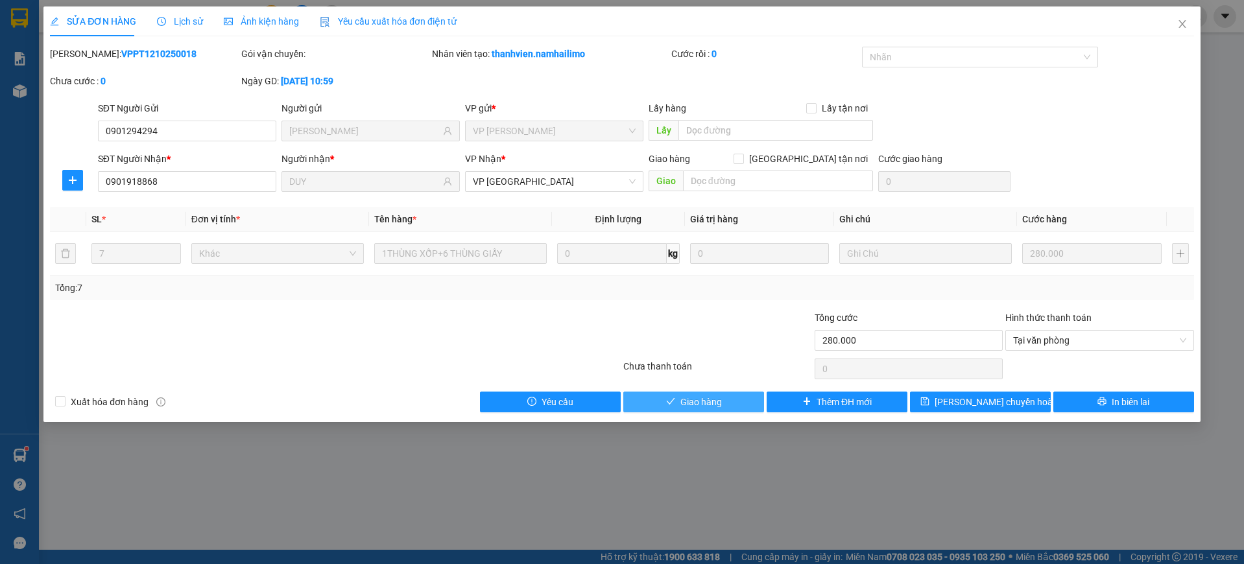
click at [681, 402] on span "Giao hàng" at bounding box center [701, 402] width 42 height 14
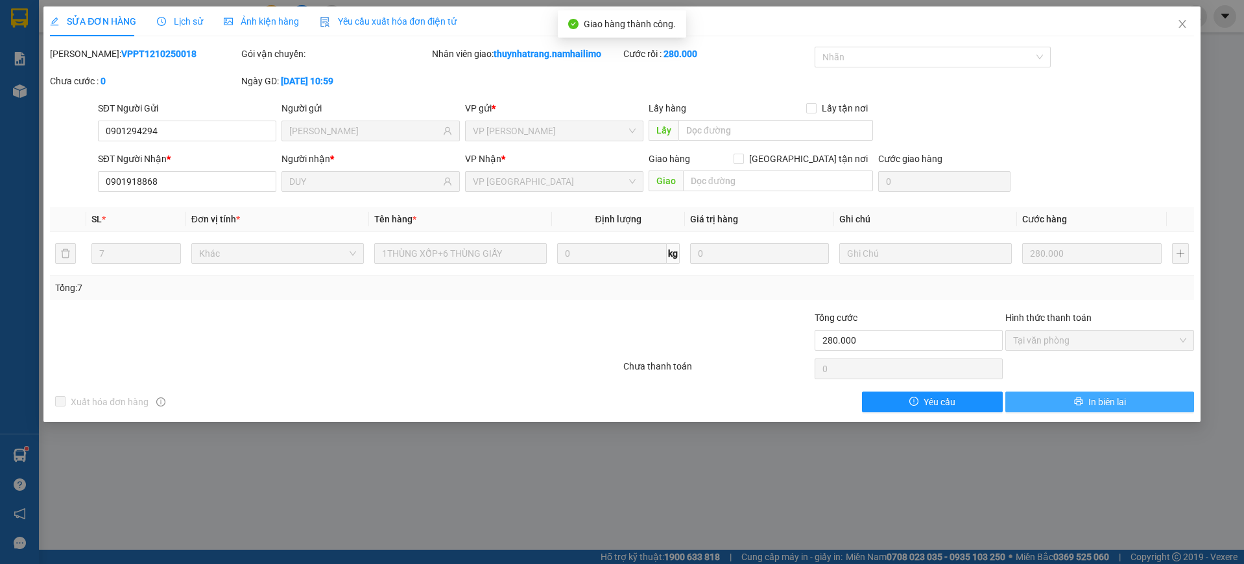
click at [1082, 394] on button "In biên lai" at bounding box center [1099, 402] width 189 height 21
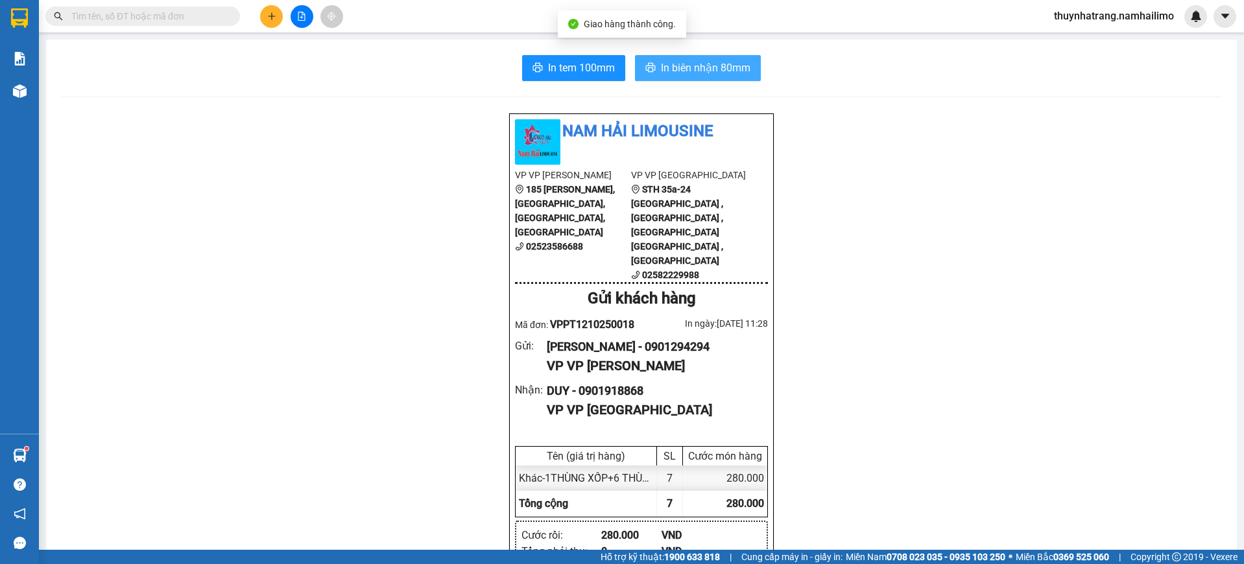
click at [695, 66] on span "In biên nhận 80mm" at bounding box center [705, 68] width 89 height 16
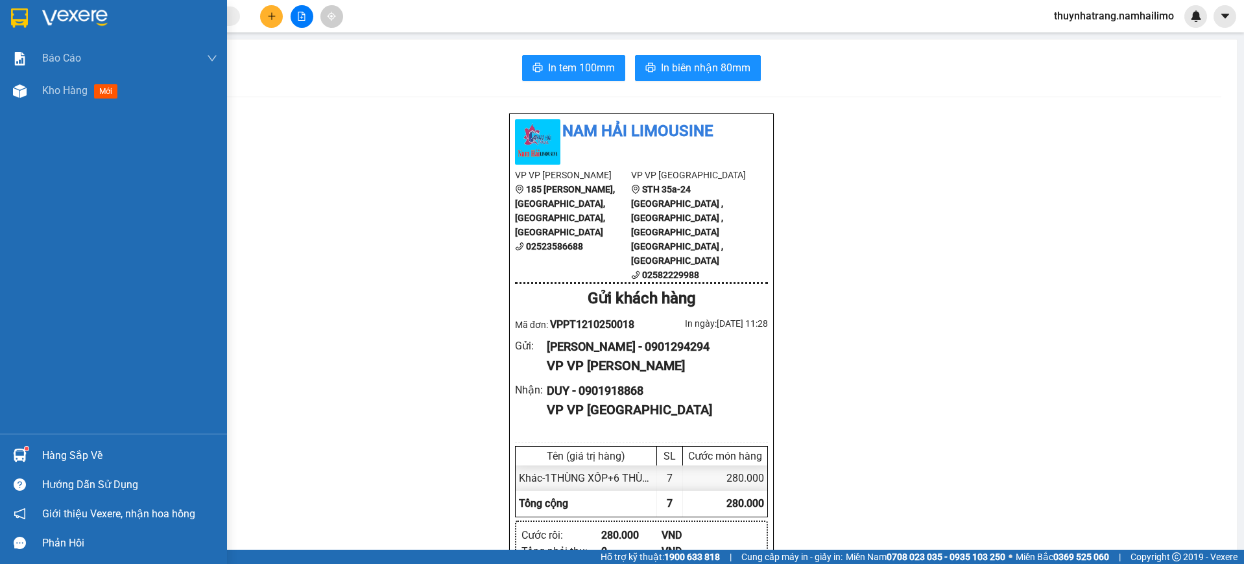
click at [9, 23] on div at bounding box center [19, 17] width 23 height 23
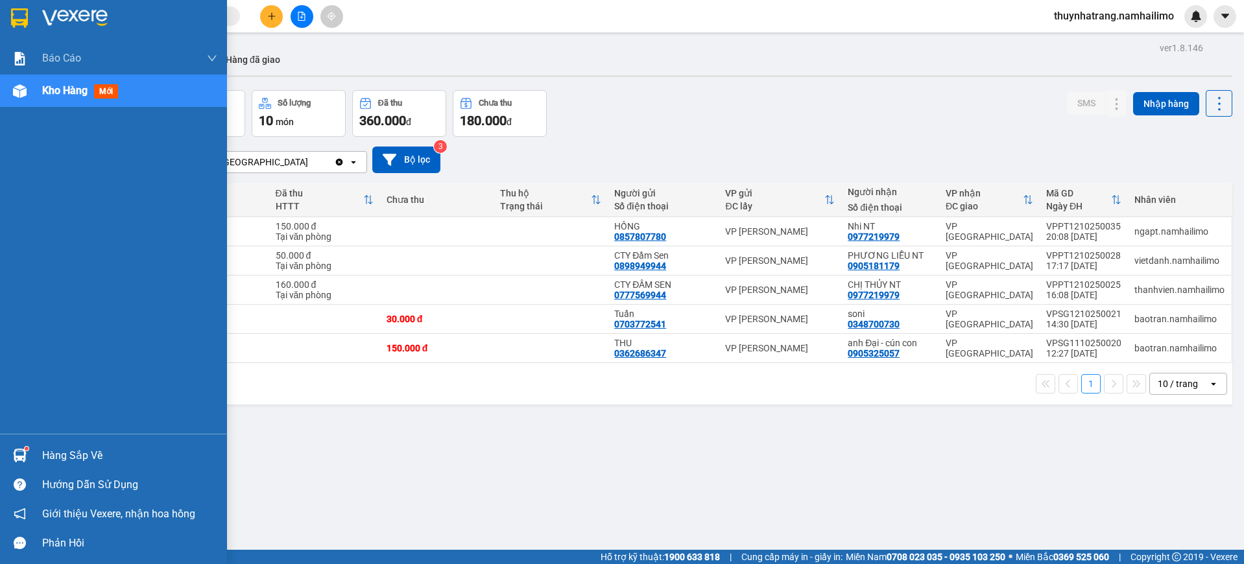
click at [14, 22] on img at bounding box center [19, 17] width 17 height 19
click at [6, 15] on div at bounding box center [113, 21] width 227 height 42
click at [18, 29] on div at bounding box center [19, 17] width 23 height 23
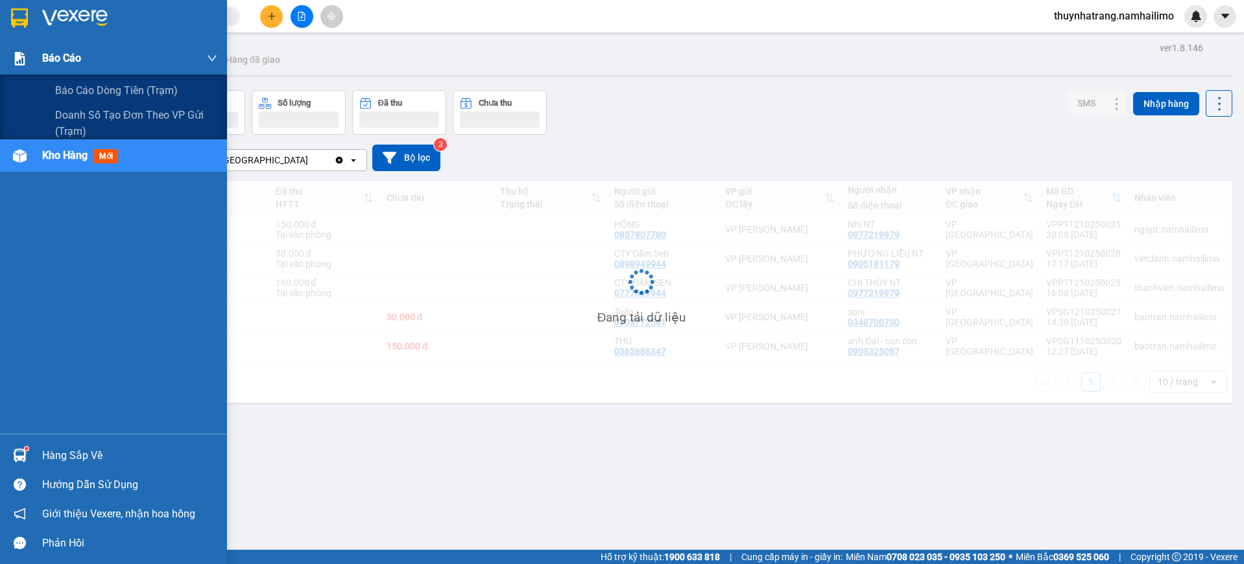
drag, startPoint x: 62, startPoint y: 70, endPoint x: 65, endPoint y: 63, distance: 7.8
click at [62, 69] on div "Báo cáo" at bounding box center [129, 58] width 175 height 32
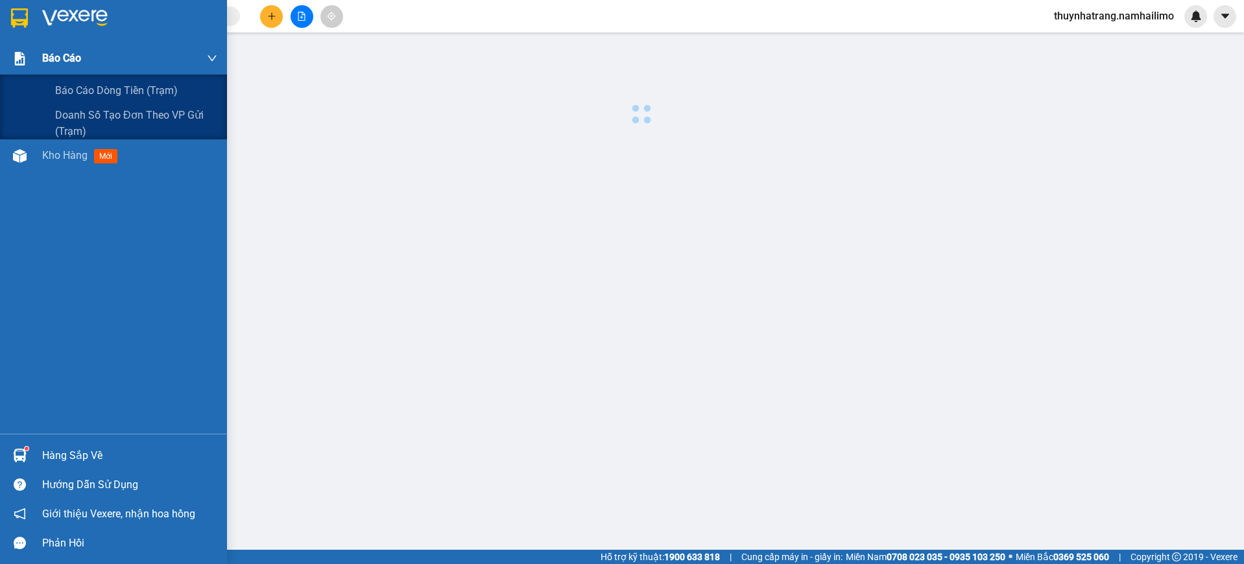
click at [66, 60] on span "Báo cáo" at bounding box center [61, 58] width 39 height 16
click at [88, 98] on span "Báo cáo dòng tiền (trạm)" at bounding box center [117, 90] width 124 height 16
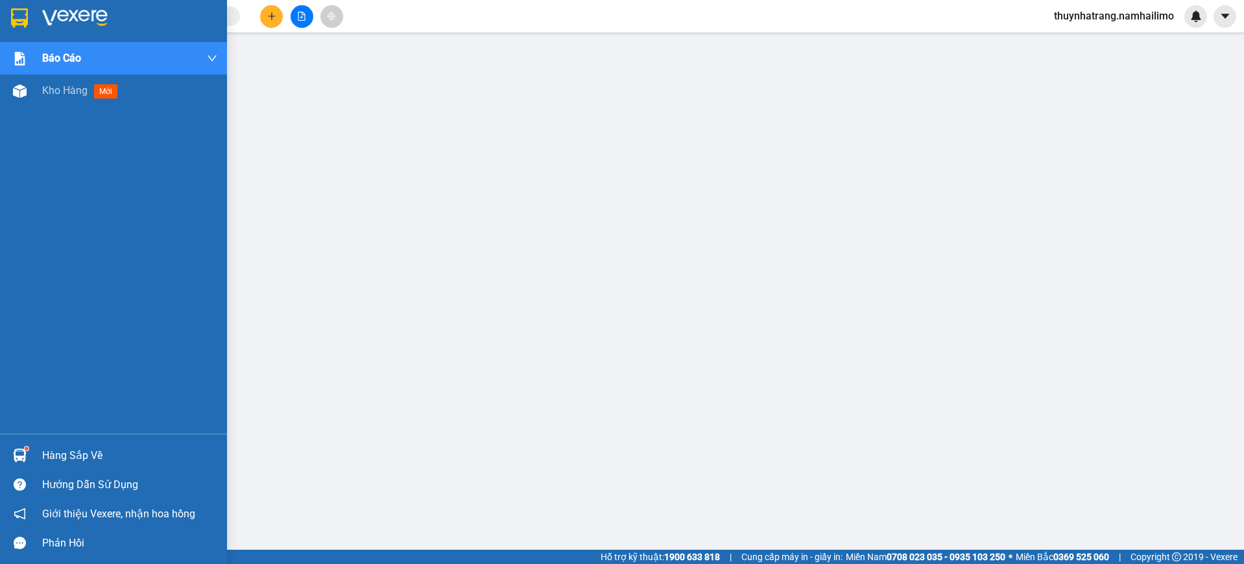
click at [21, 20] on img at bounding box center [19, 17] width 17 height 19
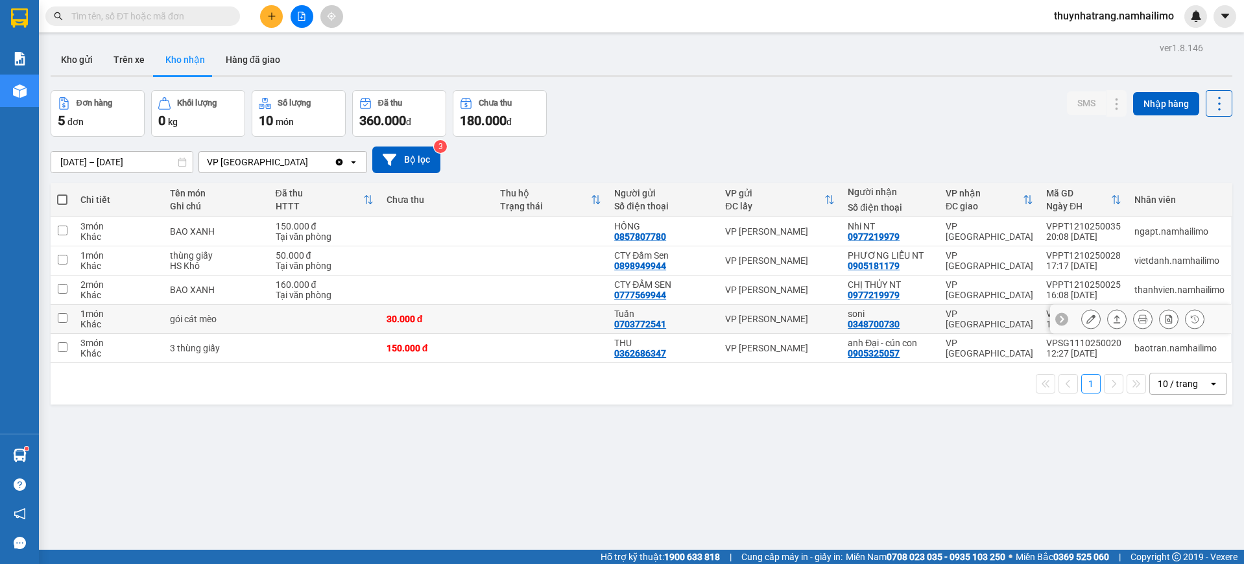
click at [894, 321] on div "0348700730" at bounding box center [874, 324] width 52 height 10
click at [915, 319] on div "soni 0348700730" at bounding box center [890, 319] width 85 height 21
checkbox input "true"
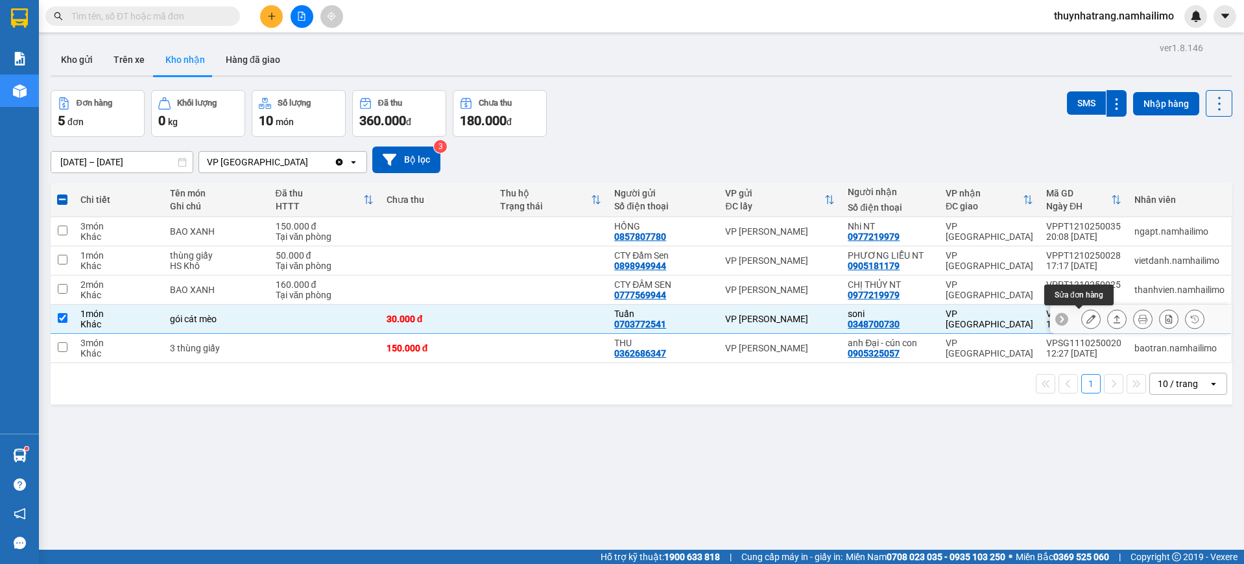
click at [1086, 316] on icon at bounding box center [1090, 319] width 9 height 9
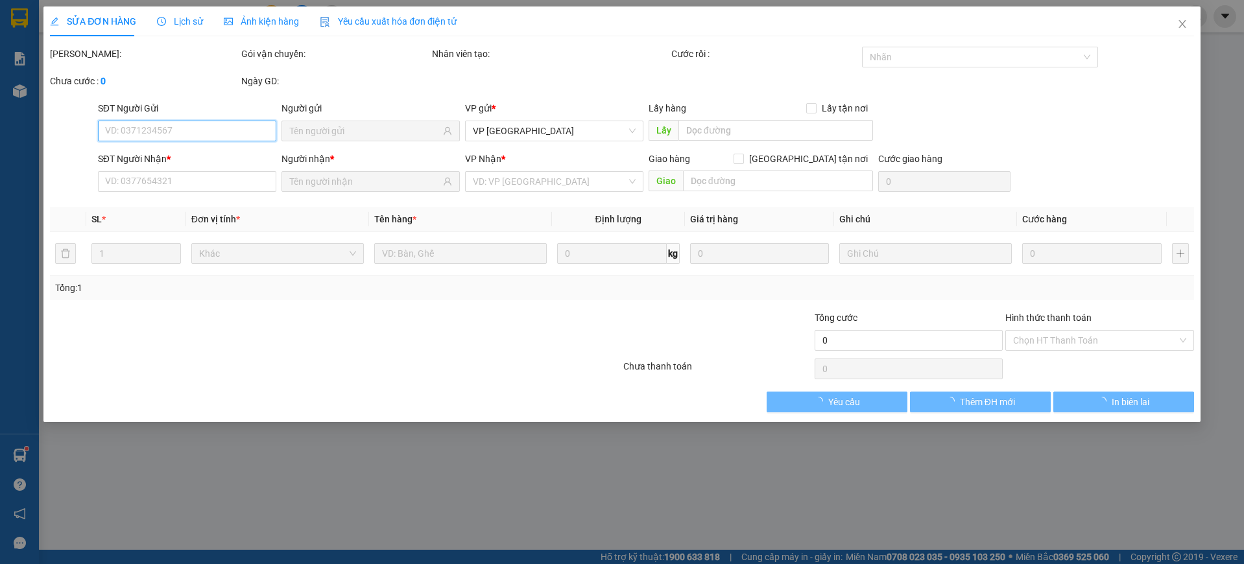
type input "0703772541"
type input "Tuấn"
type input "0348700730"
type input "soni"
type input "30.000"
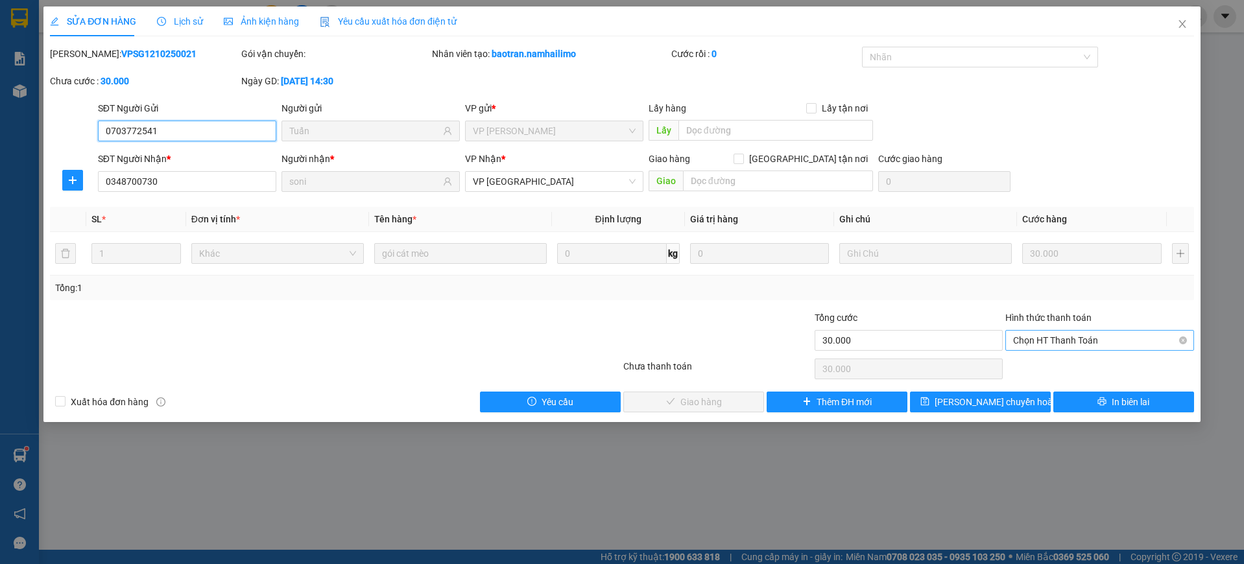
click at [1075, 344] on span "Chọn HT Thanh Toán" at bounding box center [1099, 340] width 173 height 19
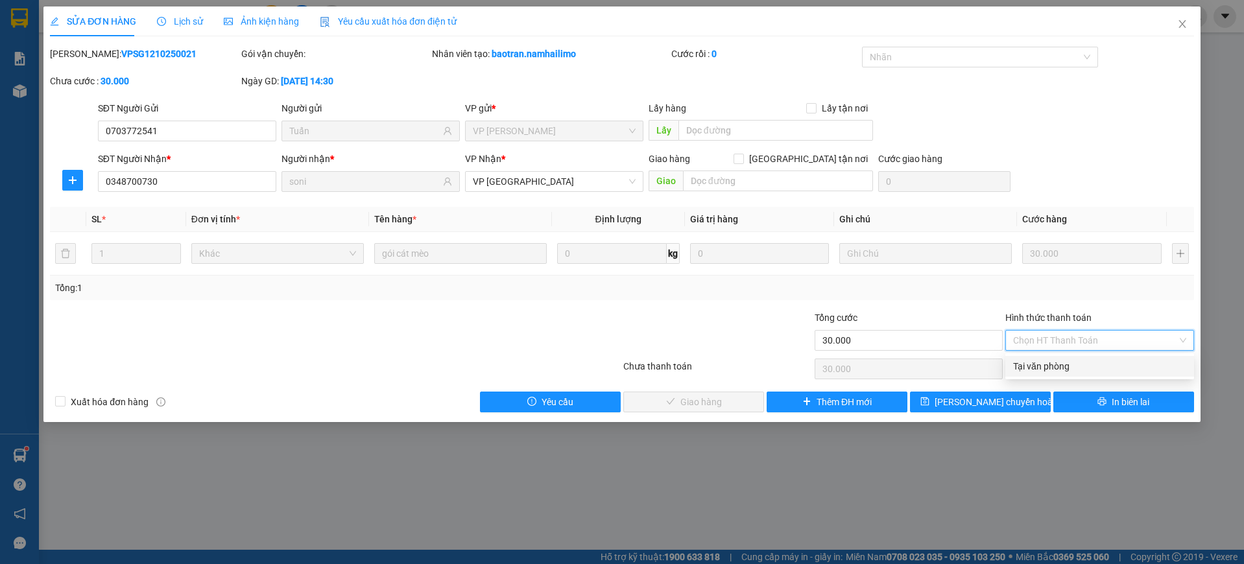
click at [1067, 366] on div "Tại văn phòng" at bounding box center [1099, 366] width 173 height 14
type input "0"
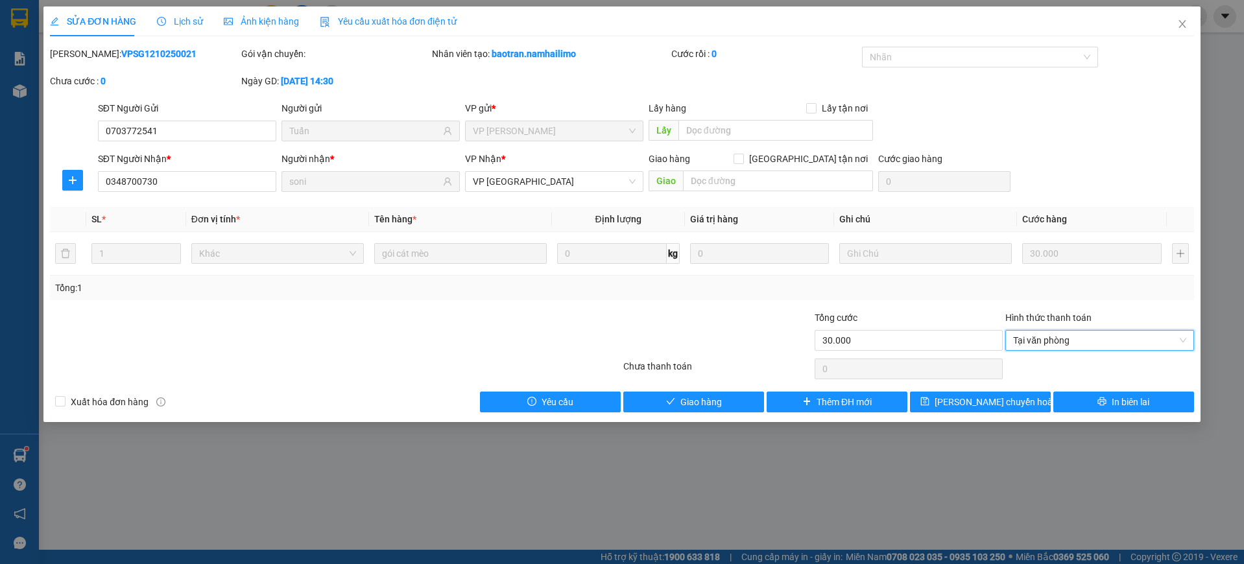
click at [727, 412] on div "SỬA ĐƠN HÀNG Lịch sử Ảnh kiện hàng Yêu cầu xuất hóa đơn điện tử Total Paid Fee …" at bounding box center [621, 214] width 1157 height 416
click at [727, 407] on button "Giao hàng" at bounding box center [693, 402] width 141 height 21
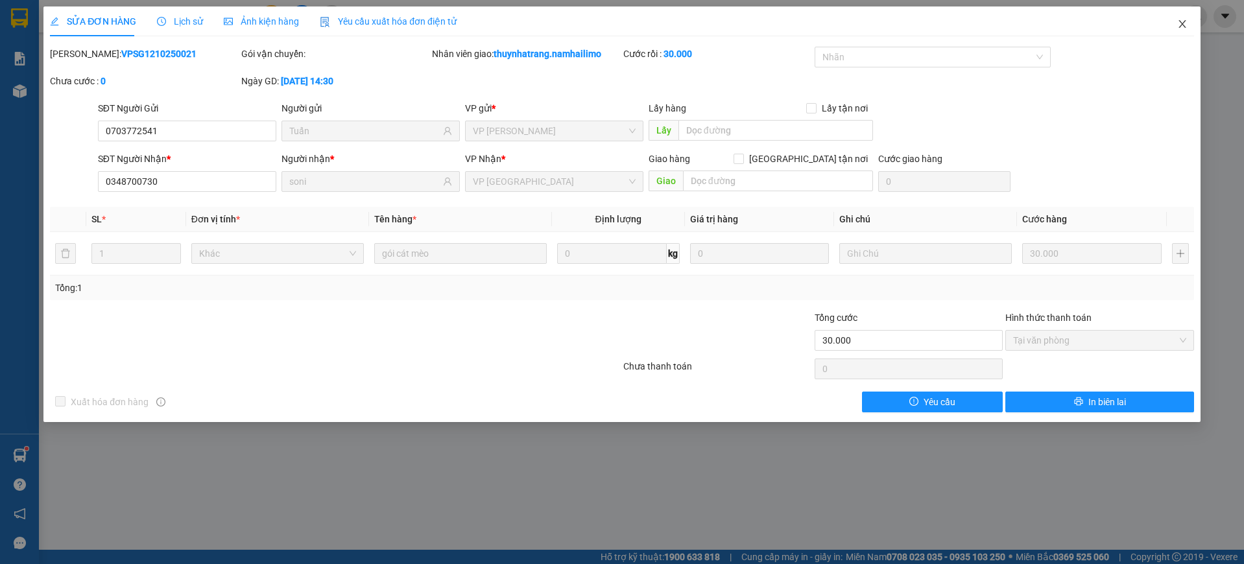
click at [1174, 22] on span "Close" at bounding box center [1182, 24] width 36 height 36
